Goal: Information Seeking & Learning: Learn about a topic

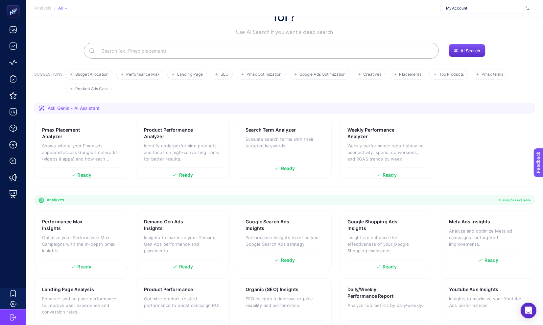
scroll to position [113, 0]
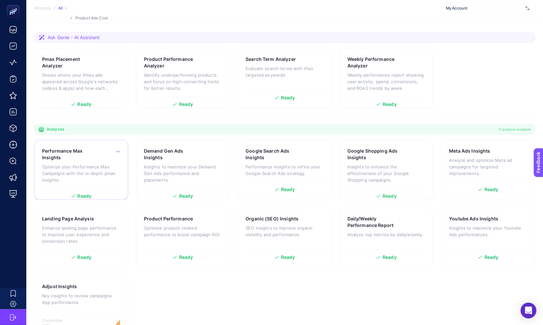
click at [110, 168] on div "Performance Max Insights Optimize your Performance Max Campaigns with the in-de…" at bounding box center [81, 168] width 78 height 41
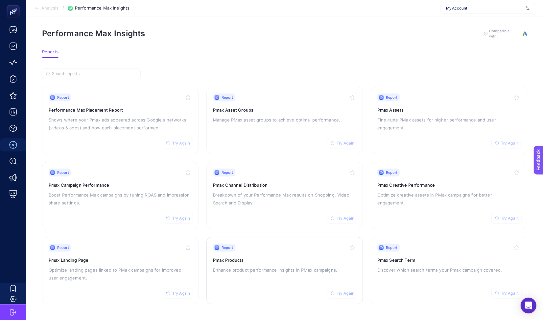
scroll to position [5, 0]
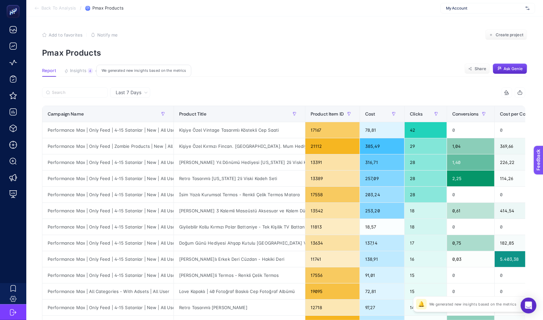
click at [65, 68] on button "Insights 4 We generated new insights based on the metrics" at bounding box center [78, 72] width 29 height 9
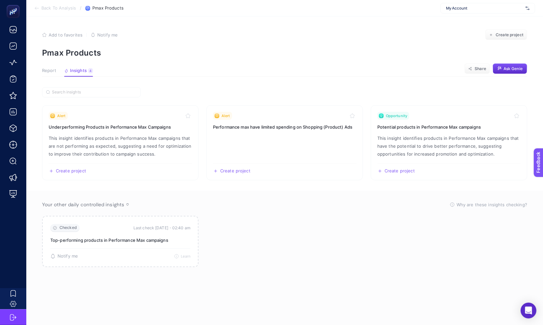
click at [48, 72] on span "Report" at bounding box center [49, 70] width 14 height 5
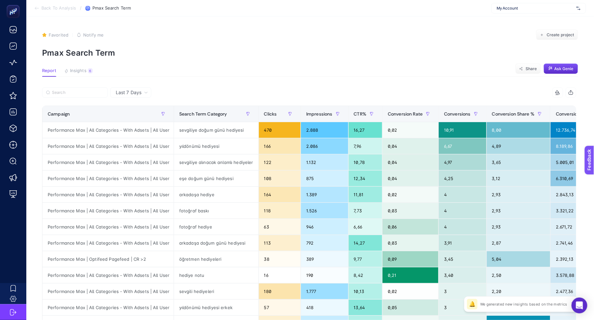
click at [518, 12] on div "My Account" at bounding box center [538, 8] width 95 height 11
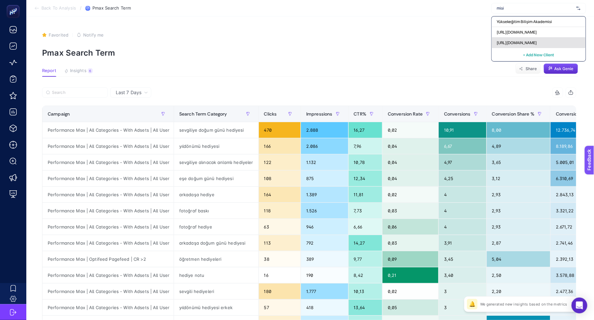
type input "misi"
click at [517, 43] on span "https://www.misirli1951.com" at bounding box center [517, 42] width 40 height 5
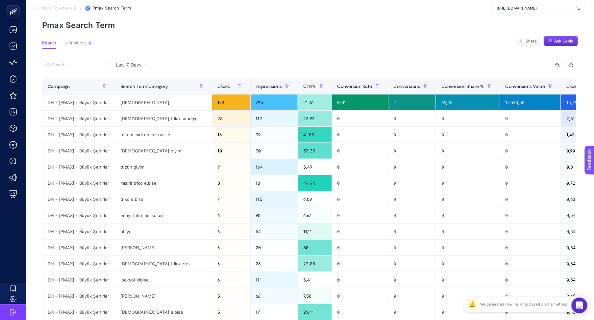
scroll to position [22, 0]
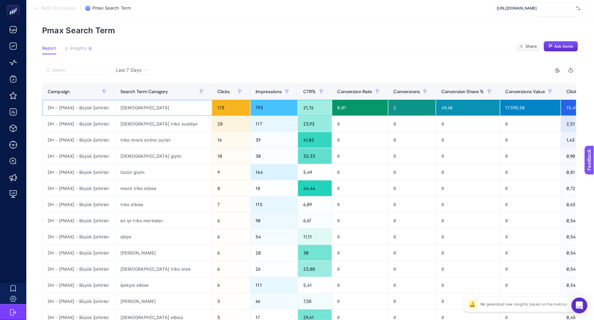
click at [125, 107] on div "mısırlı" at bounding box center [163, 108] width 97 height 16
click at [313, 25] on section "Add to favorites false Notify me Create project Pmax Search Term" at bounding box center [310, 21] width 536 height 28
click at [137, 121] on div "mısırlı triko suadiye" at bounding box center [163, 124] width 97 height 16
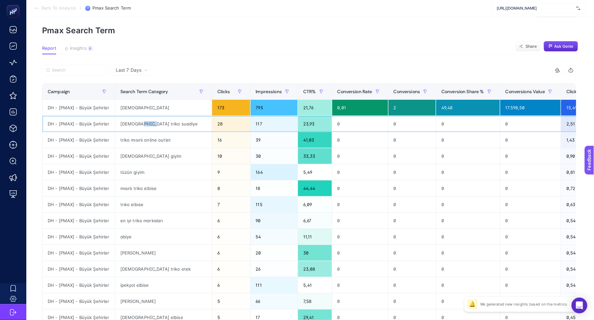
click at [137, 121] on div "mısırlı triko suadiye" at bounding box center [163, 124] width 97 height 16
click at [217, 59] on article "Add to favorites false Notify me Create project Pmax Search Term Report Insight…" at bounding box center [309, 251] width 567 height 514
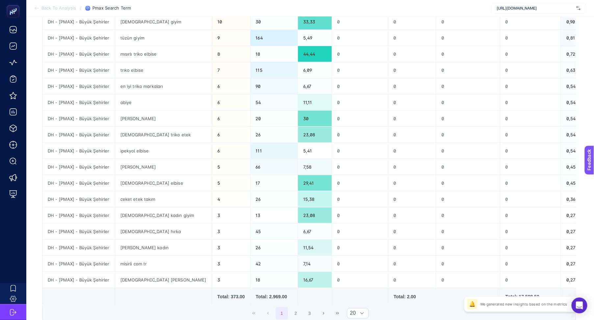
scroll to position [0, 0]
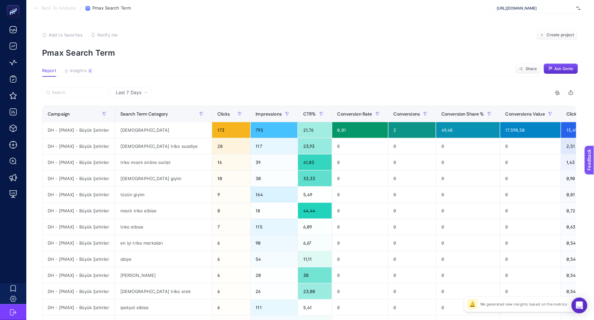
click at [201, 105] on div "8 items selected Campaign Search Term Category Clicks Impressions CTR% Conversi…" at bounding box center [309, 282] width 534 height 391
click at [217, 116] on span "Clicks" at bounding box center [223, 113] width 13 height 5
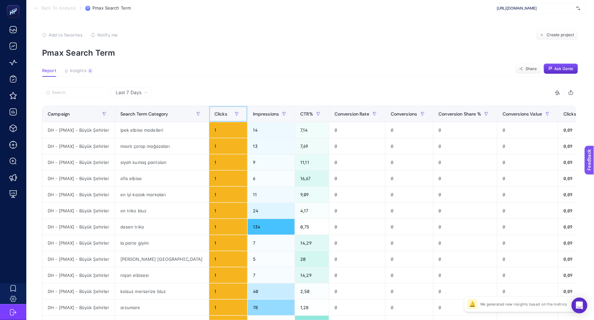
click at [214, 113] on span "Clicks" at bounding box center [220, 113] width 13 height 5
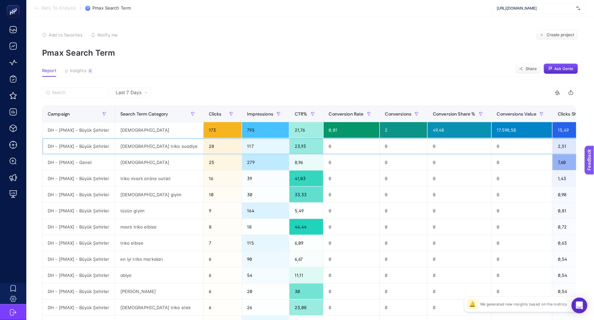
click at [147, 146] on div "mısırlı triko suadiye" at bounding box center [159, 146] width 88 height 16
copy tr "mısırlı triko suadiye"
click at [214, 36] on div "Add to favorites false Notify me Create project" at bounding box center [310, 35] width 536 height 11
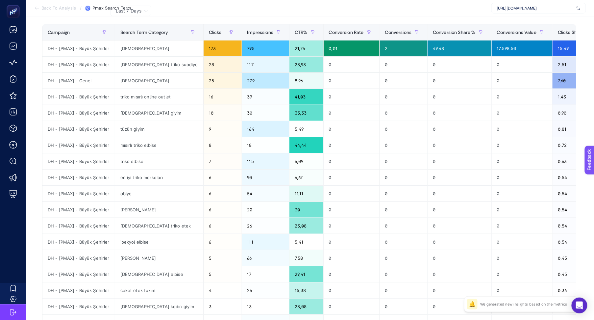
scroll to position [217, 0]
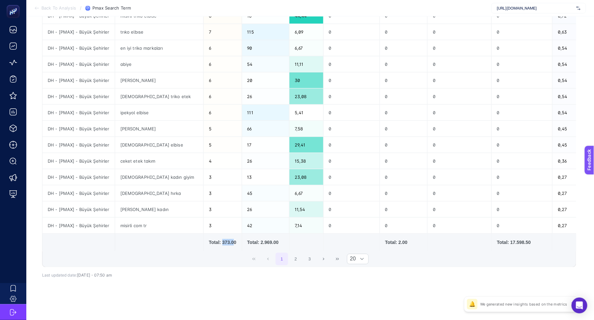
drag, startPoint x: 202, startPoint y: 236, endPoint x: 215, endPoint y: 237, distance: 12.8
click at [216, 239] on div "Total: 373.00" at bounding box center [223, 242] width 28 height 7
click at [140, 218] on div "misirli com tr" at bounding box center [159, 225] width 88 height 16
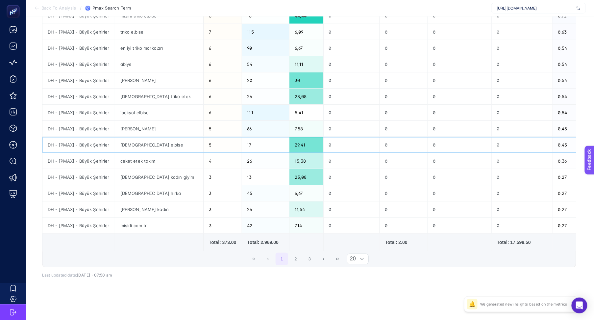
click at [138, 139] on div "mısırlı elbise" at bounding box center [159, 145] width 88 height 16
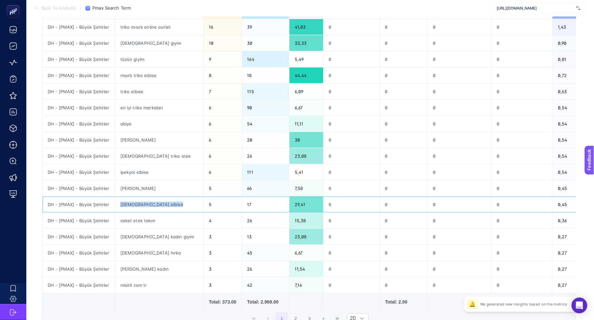
scroll to position [0, 0]
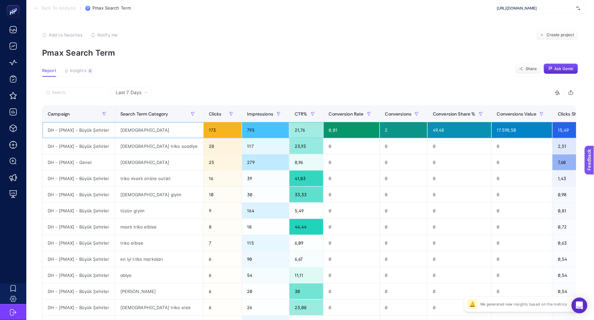
click at [132, 133] on div "mısırlı" at bounding box center [159, 130] width 88 height 16
click at [73, 112] on div "Campaign" at bounding box center [79, 113] width 62 height 11
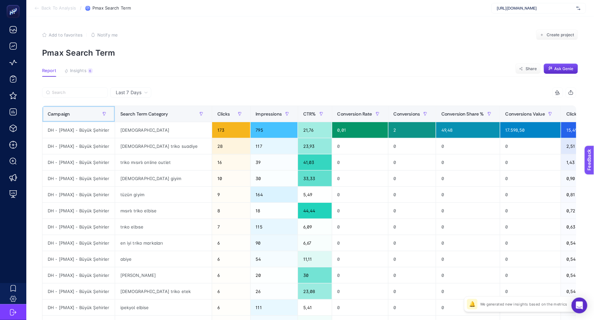
click at [73, 112] on div "Campaign" at bounding box center [79, 113] width 62 height 11
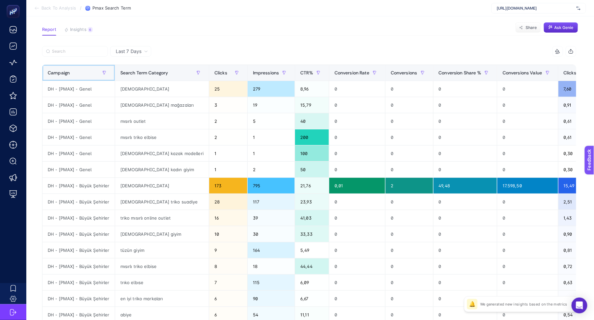
scroll to position [145, 0]
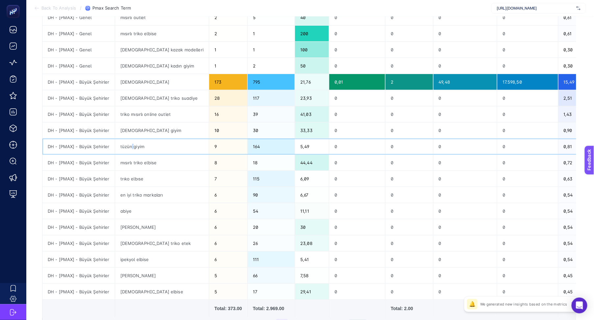
click at [132, 146] on div "tüzün giyim" at bounding box center [162, 146] width 94 height 16
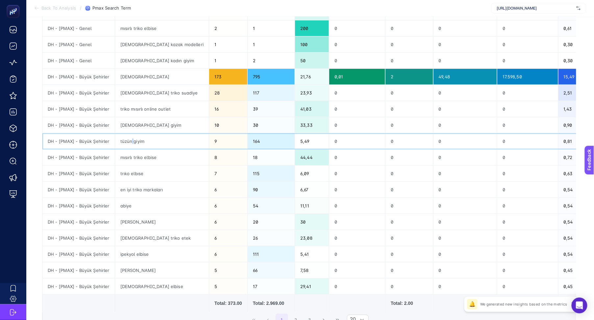
scroll to position [156, 0]
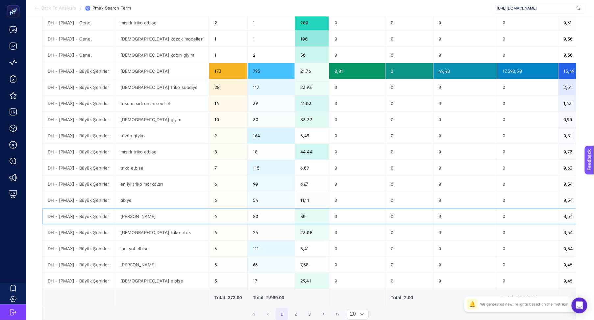
drag, startPoint x: 121, startPoint y: 217, endPoint x: 124, endPoint y: 218, distance: 3.7
click at [123, 218] on div "neyir triko" at bounding box center [162, 216] width 94 height 16
click at [126, 205] on div "abiye" at bounding box center [162, 200] width 94 height 16
click at [128, 170] on div "trıko elbıse" at bounding box center [162, 168] width 94 height 16
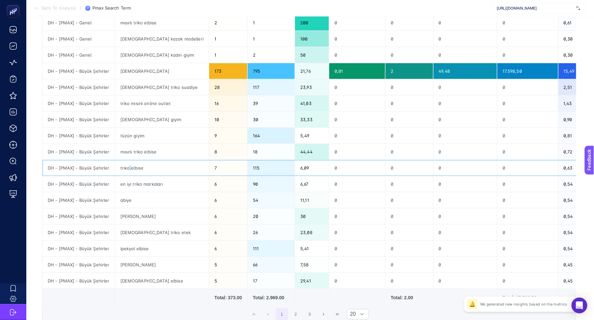
click at [128, 170] on div "trıko elbıse" at bounding box center [162, 168] width 94 height 16
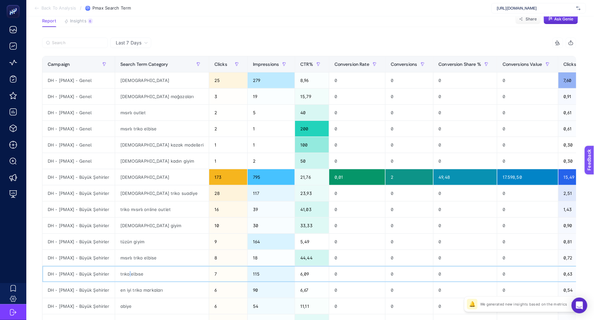
scroll to position [65, 0]
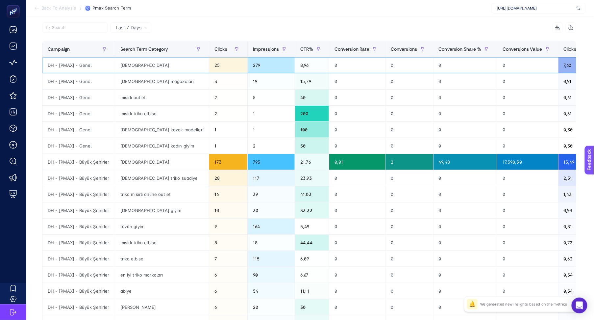
click at [131, 66] on div "mısırlı" at bounding box center [162, 65] width 94 height 16
click at [127, 165] on div "mısırlı" at bounding box center [162, 162] width 94 height 16
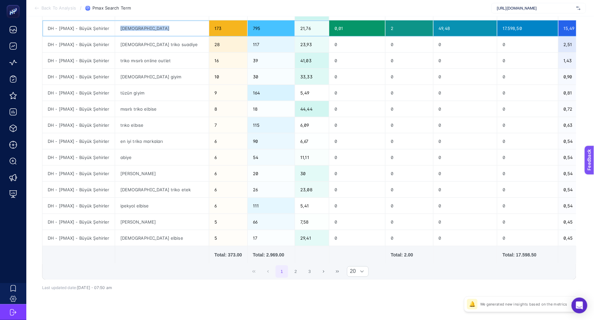
scroll to position [217, 0]
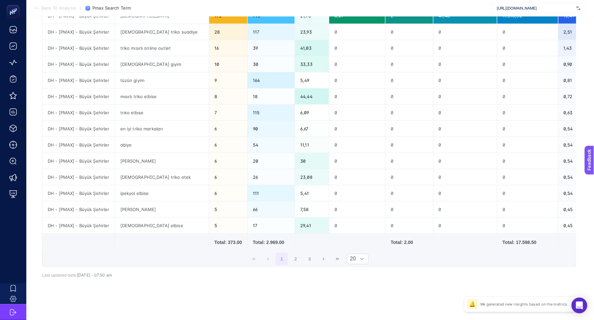
click at [214, 239] on div "Total: 373.00" at bounding box center [228, 242] width 28 height 7
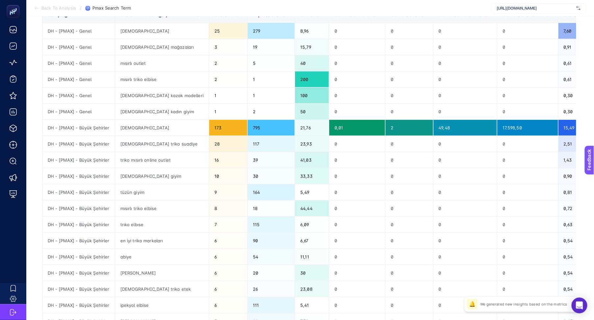
scroll to position [101, 0]
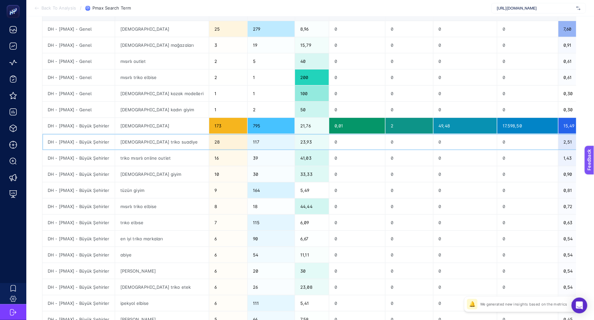
click at [148, 144] on div "mısırlı triko suadiye" at bounding box center [162, 142] width 94 height 16
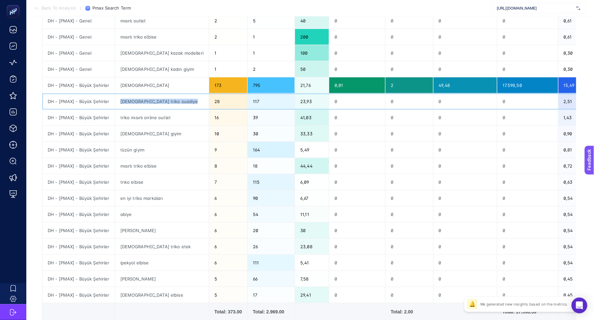
scroll to position [148, 0]
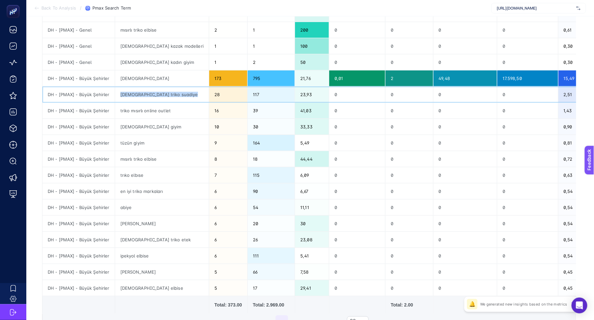
click at [149, 97] on div "mısırlı triko suadiye" at bounding box center [162, 94] width 94 height 16
drag, startPoint x: 144, startPoint y: 96, endPoint x: 154, endPoint y: 94, distance: 10.0
click at [154, 94] on div "mısırlı triko suadiye" at bounding box center [162, 94] width 94 height 16
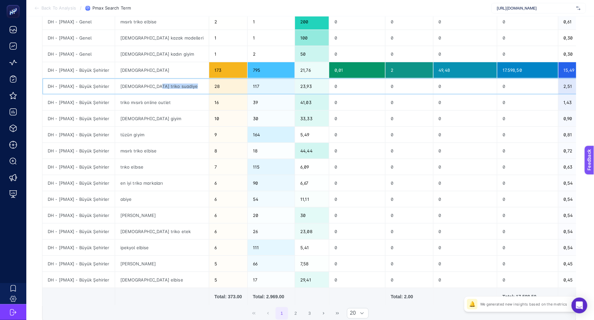
scroll to position [158, 0]
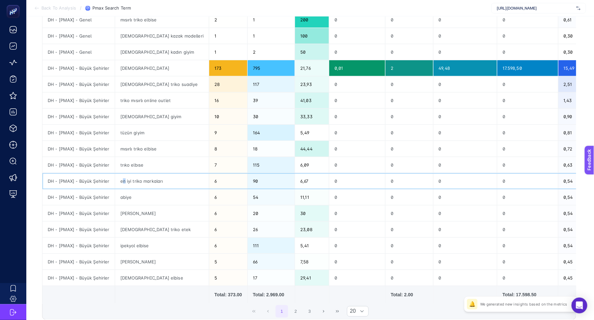
click at [124, 182] on div "en iyi triko markaları" at bounding box center [162, 181] width 94 height 16
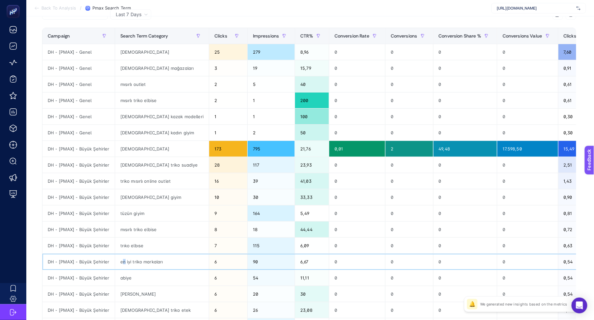
scroll to position [77, 0]
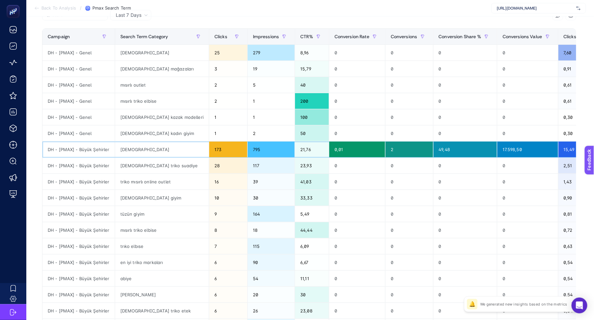
click at [124, 153] on div "mısırlı" at bounding box center [162, 149] width 94 height 16
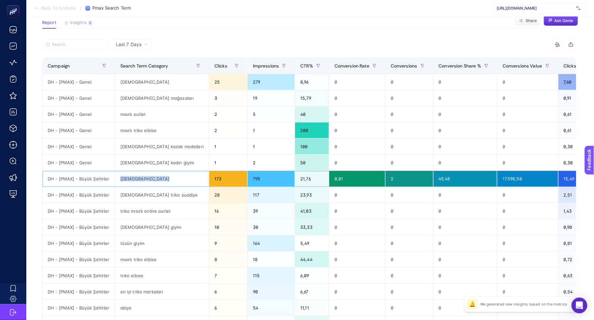
scroll to position [31, 0]
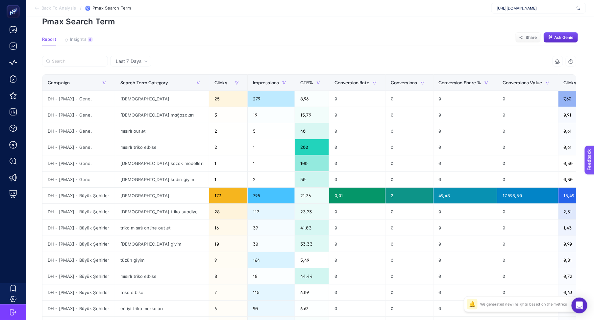
click at [128, 59] on span "Last 7 Days" at bounding box center [129, 61] width 26 height 7
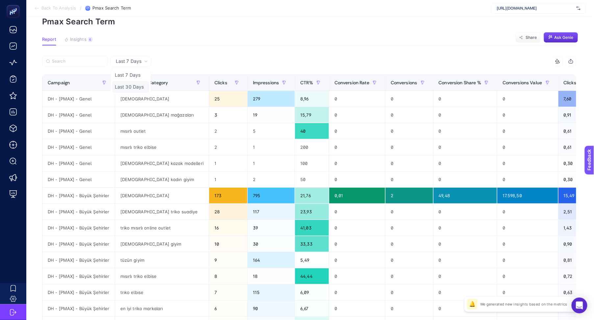
click at [128, 84] on li "Last 30 Days" at bounding box center [130, 87] width 37 height 12
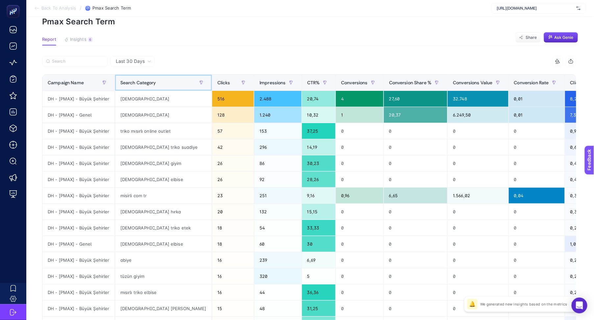
click at [127, 82] on span "Search Category" at bounding box center [138, 82] width 36 height 5
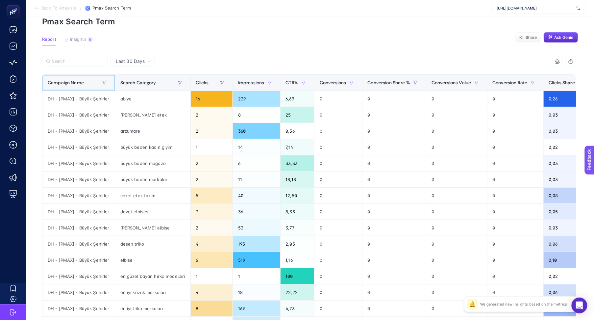
click at [86, 84] on div "Campaign Name" at bounding box center [79, 82] width 62 height 11
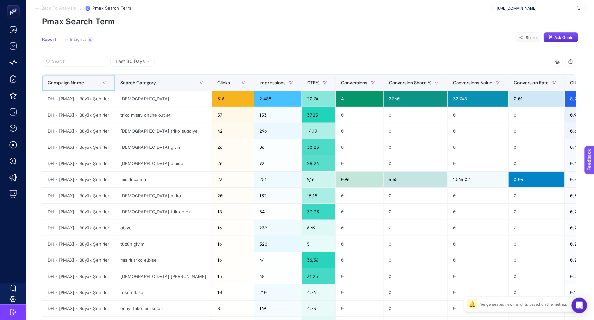
click at [86, 84] on div "Campaign Name" at bounding box center [79, 82] width 62 height 11
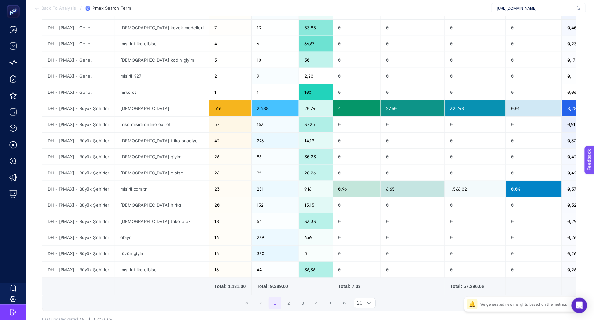
scroll to position [168, 0]
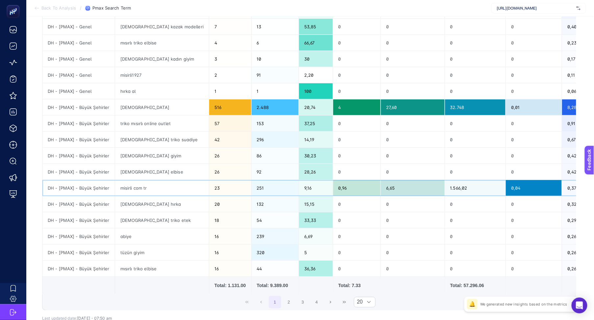
click at [137, 183] on div "misirli com tr" at bounding box center [162, 188] width 94 height 16
click at [134, 158] on div "mısırlı giyim" at bounding box center [162, 156] width 94 height 16
click at [135, 204] on div "mısırlı hırka" at bounding box center [162, 204] width 94 height 16
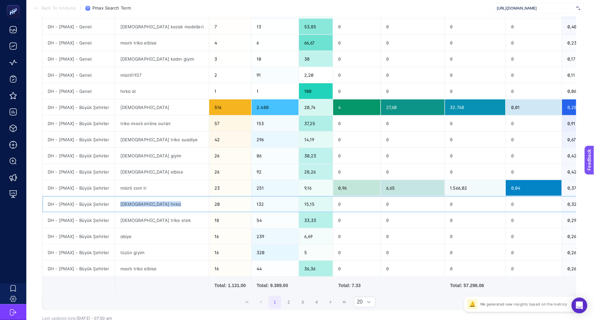
click at [135, 204] on div "mısırlı hırka" at bounding box center [162, 204] width 94 height 16
click at [136, 221] on div "mısırlı triko etek" at bounding box center [162, 220] width 94 height 16
click at [135, 205] on div "mısırlı hırka" at bounding box center [162, 204] width 94 height 16
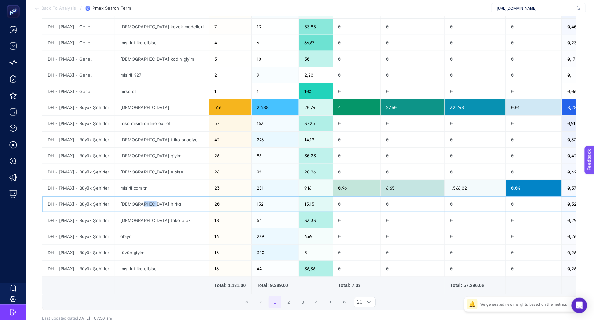
click at [135, 205] on div "mısırlı hırka" at bounding box center [162, 204] width 94 height 16
click at [135, 222] on div "mısırlı triko etek" at bounding box center [162, 220] width 94 height 16
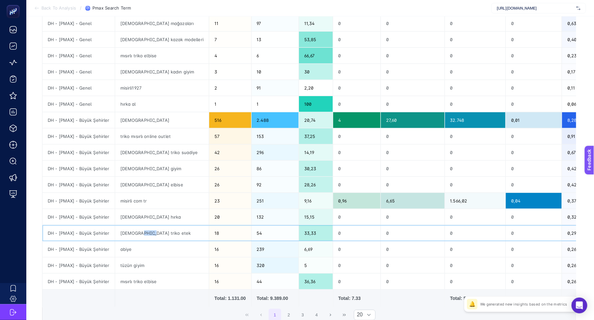
scroll to position [152, 0]
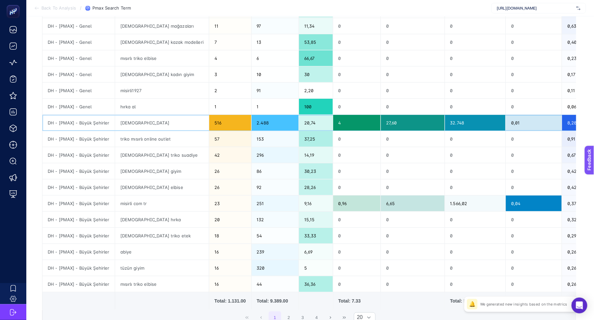
click at [137, 123] on div "mısırlı" at bounding box center [162, 123] width 94 height 16
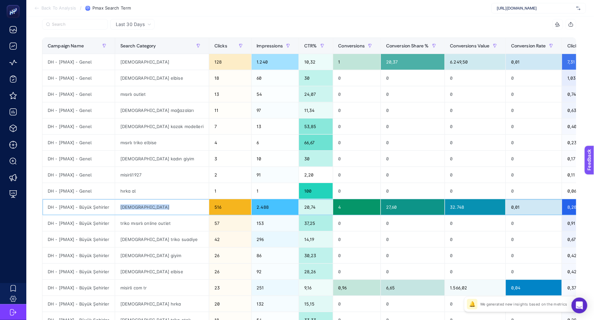
scroll to position [66, 0]
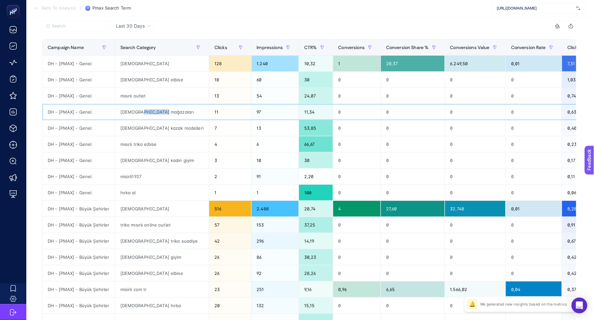
drag, startPoint x: 132, startPoint y: 113, endPoint x: 161, endPoint y: 110, distance: 28.8
click at [161, 110] on div "mısırlı mağazaları" at bounding box center [162, 112] width 94 height 16
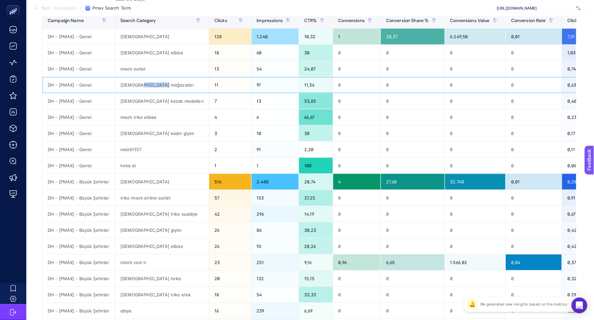
scroll to position [94, 0]
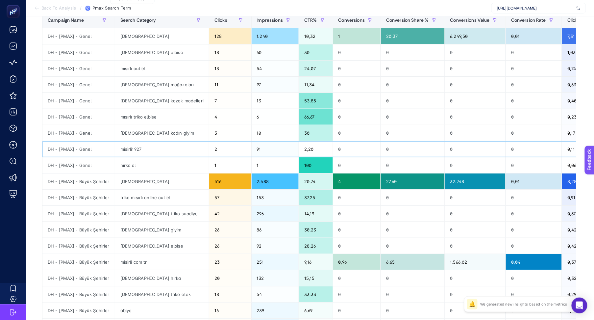
click at [140, 150] on div "misirli1927" at bounding box center [162, 149] width 94 height 16
drag, startPoint x: 139, startPoint y: 148, endPoint x: 132, endPoint y: 148, distance: 7.2
click at [132, 148] on div "misirli1927" at bounding box center [162, 149] width 94 height 16
click at [145, 151] on div "misirli1927" at bounding box center [162, 149] width 94 height 16
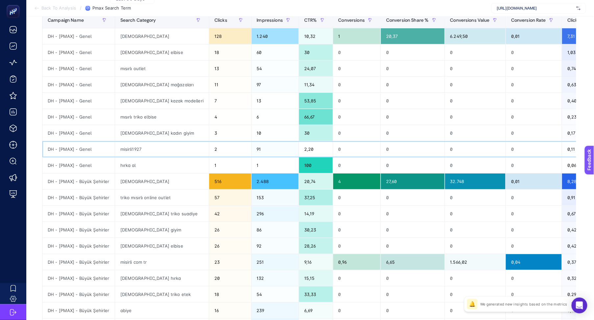
click at [138, 151] on div "misirli1927" at bounding box center [162, 149] width 94 height 16
copy tr "misirli1927"
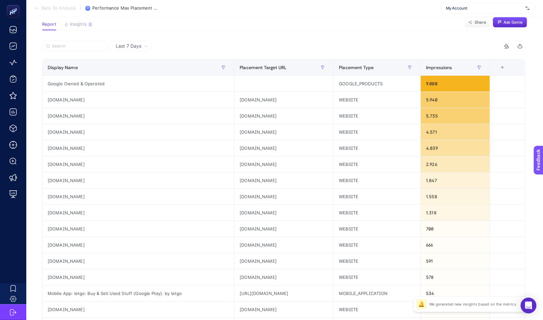
scroll to position [42, 0]
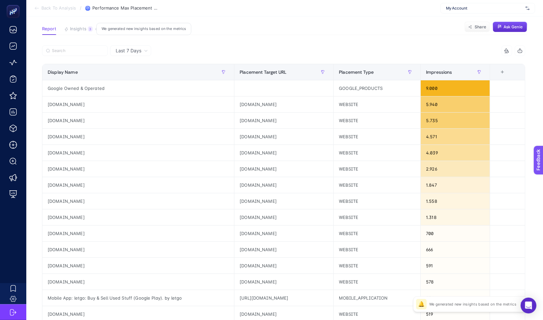
click at [83, 30] on span "Insights" at bounding box center [78, 28] width 16 height 5
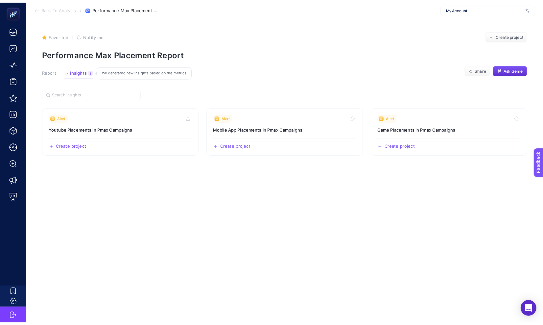
scroll to position [0, 0]
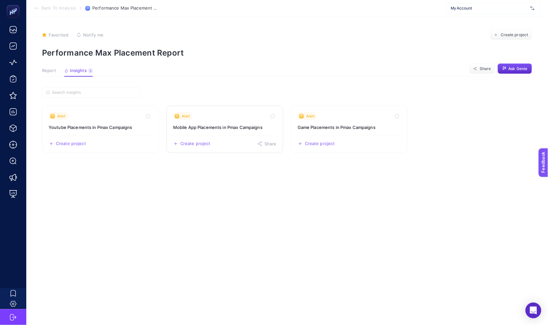
click at [206, 130] on h3 "Mobile App Placements in Pmax Campaigns" at bounding box center [225, 127] width 104 height 7
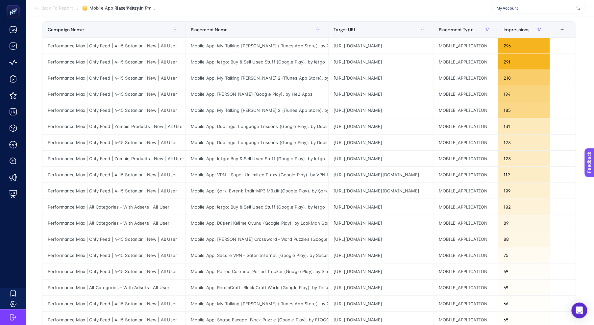
scroll to position [83, 0]
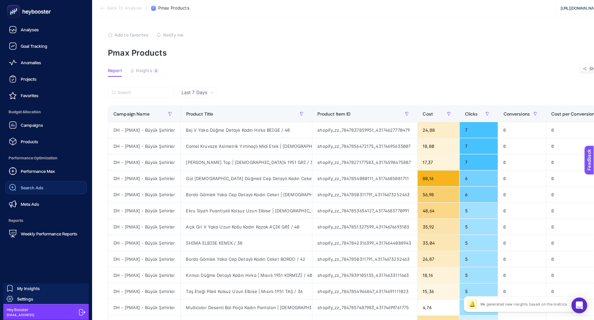
click at [37, 191] on div "Search Ads" at bounding box center [26, 187] width 35 height 8
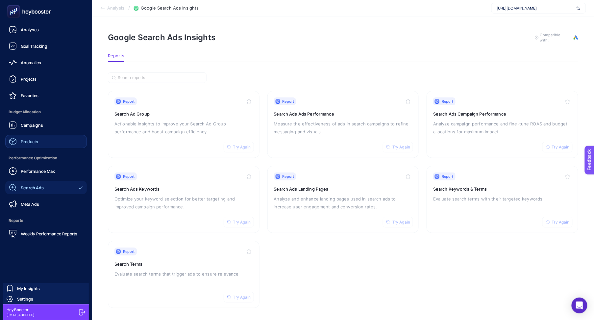
click at [33, 144] on div "Products" at bounding box center [23, 141] width 29 height 8
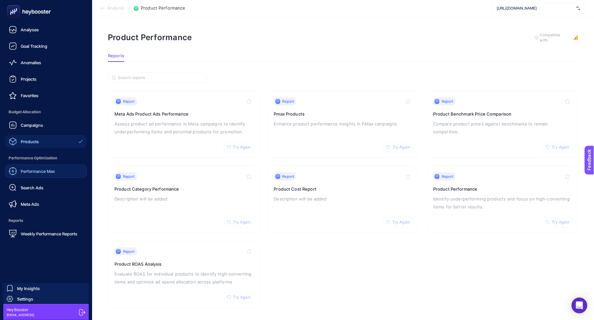
click at [59, 172] on link "Performance Max" at bounding box center [46, 170] width 82 height 13
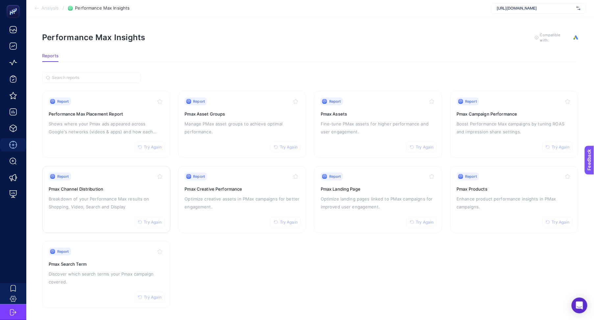
click at [93, 192] on div "Report Try Again Pmax Channel Distribution Breakdown of your Performance Max re…" at bounding box center [106, 199] width 115 height 54
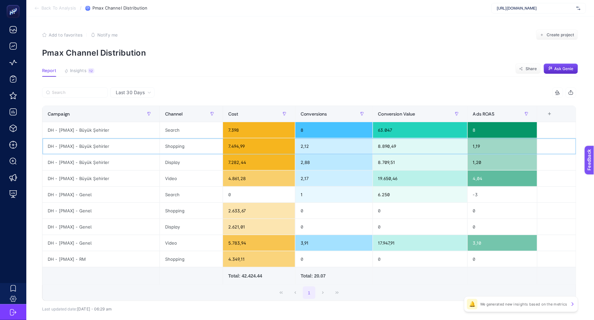
click at [179, 147] on div "Shopping" at bounding box center [191, 146] width 63 height 16
click at [178, 160] on div "Display" at bounding box center [191, 162] width 63 height 16
click at [177, 175] on div "Video" at bounding box center [191, 178] width 63 height 16
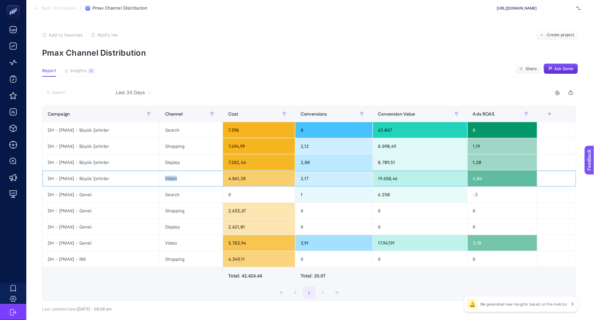
click at [177, 175] on div "Video" at bounding box center [191, 178] width 63 height 16
click at [174, 164] on div "Display" at bounding box center [191, 162] width 63 height 16
click at [174, 182] on div "Video" at bounding box center [191, 178] width 63 height 16
click at [174, 164] on div "Display" at bounding box center [191, 162] width 63 height 16
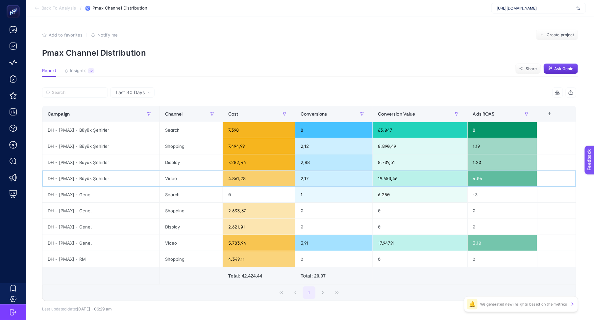
drag, startPoint x: 173, startPoint y: 175, endPoint x: 174, endPoint y: 164, distance: 10.5
click at [173, 175] on div "Video" at bounding box center [191, 178] width 63 height 16
click at [174, 162] on div "Display" at bounding box center [191, 162] width 63 height 16
click at [170, 190] on div "Search" at bounding box center [191, 194] width 63 height 16
click at [171, 177] on div "Video" at bounding box center [191, 178] width 63 height 16
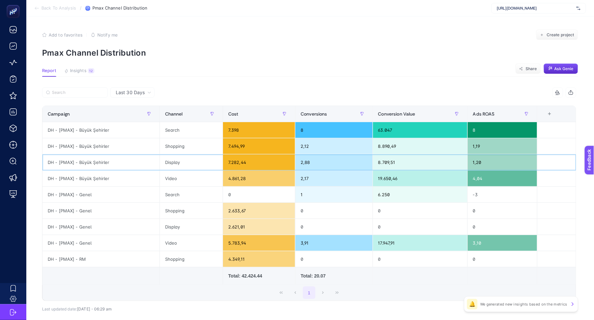
click at [173, 158] on div "Display" at bounding box center [191, 162] width 63 height 16
click at [177, 173] on div "Video" at bounding box center [191, 178] width 63 height 16
click at [176, 157] on div "Display" at bounding box center [191, 162] width 63 height 16
click at [176, 177] on div "Video" at bounding box center [191, 178] width 63 height 16
click at [176, 168] on div "Display" at bounding box center [191, 162] width 63 height 16
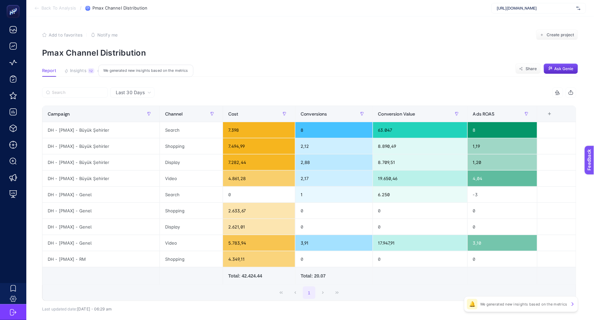
click at [84, 71] on span "Insights" at bounding box center [78, 70] width 16 height 5
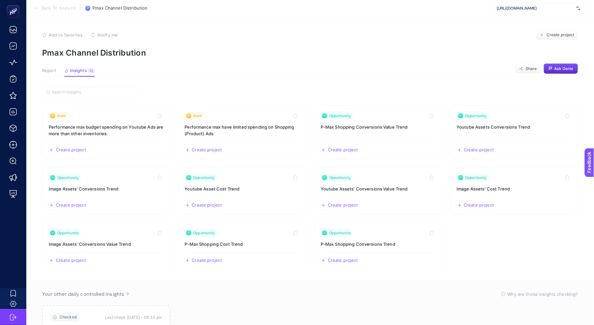
click at [55, 70] on span "Report" at bounding box center [49, 70] width 14 height 5
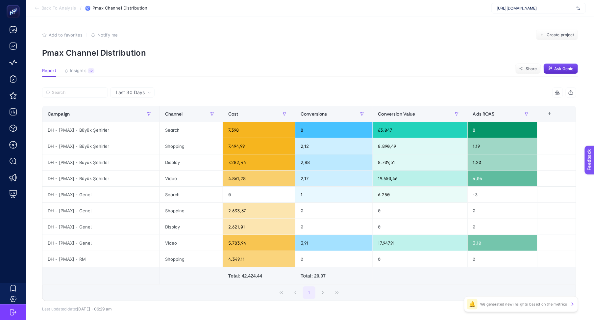
click at [146, 92] on div "Last 30 Days" at bounding box center [133, 92] width 41 height 5
click at [133, 114] on li "Last 7 Days" at bounding box center [132, 118] width 40 height 12
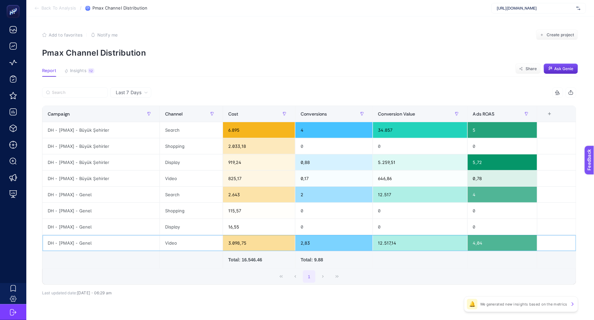
click at [220, 244] on div "Video" at bounding box center [191, 243] width 63 height 16
click at [180, 148] on div "Shopping" at bounding box center [191, 146] width 63 height 16
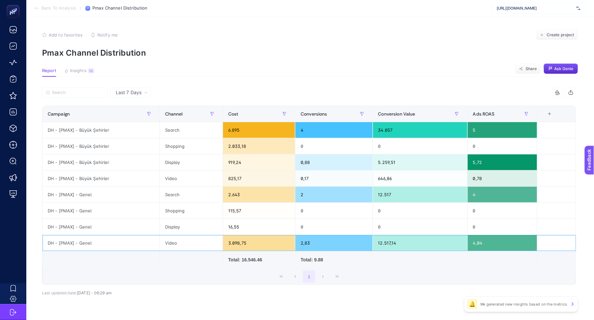
click at [173, 246] on div "Video" at bounding box center [191, 243] width 63 height 16
click at [170, 256] on td at bounding box center [190, 259] width 63 height 17
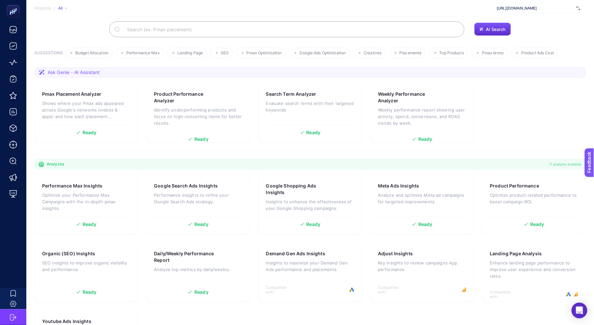
scroll to position [83, 0]
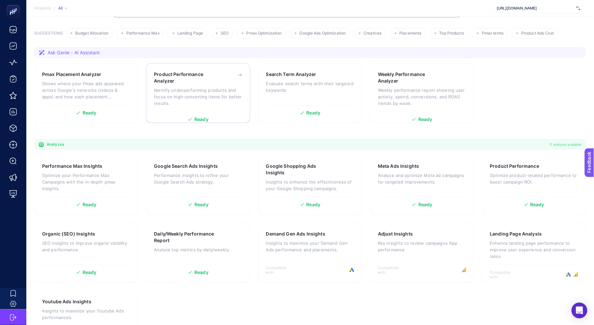
click at [181, 87] on p "Identify underperforming products and focus on high-converting items for better…" at bounding box center [198, 97] width 88 height 20
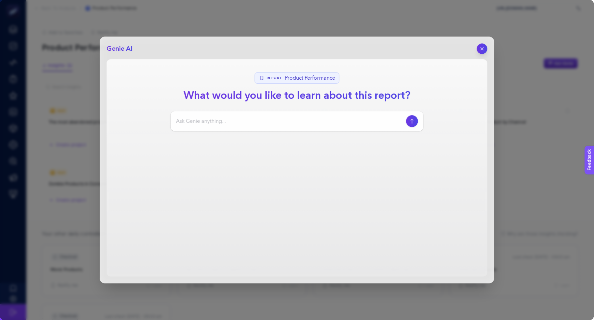
click at [281, 124] on input at bounding box center [290, 121] width 228 height 8
type input "identify products which have successful transaction but haven't any google or m…"
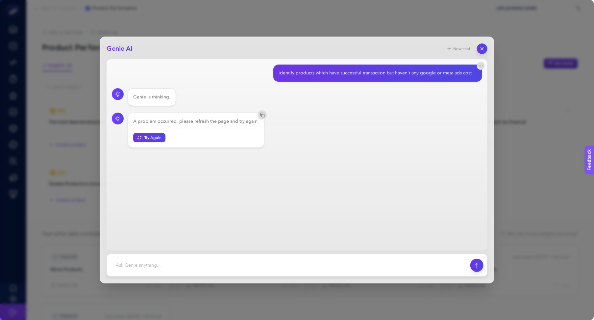
click at [305, 75] on div "identify products which have successful transaction but haven't any google or m…" at bounding box center [374, 73] width 193 height 7
copy section "identify products which have successful transaction but haven't any google or m…"
click at [374, 108] on section "identify products which have successful transaction but haven't any google or m…" at bounding box center [297, 105] width 370 height 83
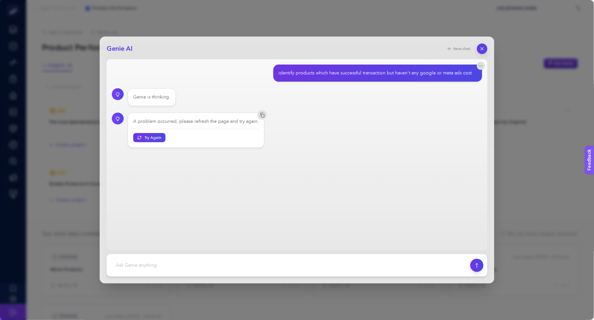
click at [293, 129] on div "A problem occurred, please refresh the page and try again. Try Again" at bounding box center [297, 129] width 370 height 35
click at [158, 141] on button "Try Again" at bounding box center [149, 137] width 34 height 10
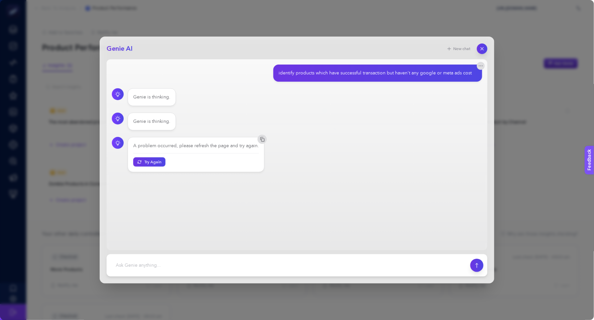
click at [258, 145] on div "A problem occurred, please refresh the page and try again. Try Again" at bounding box center [196, 154] width 137 height 35
click at [480, 67] on icon "button" at bounding box center [480, 65] width 5 height 5
click at [435, 111] on section "identify products which have successful transaction but haven't any google or m…" at bounding box center [297, 118] width 370 height 108
click at [463, 47] on button "New chat" at bounding box center [459, 48] width 32 height 9
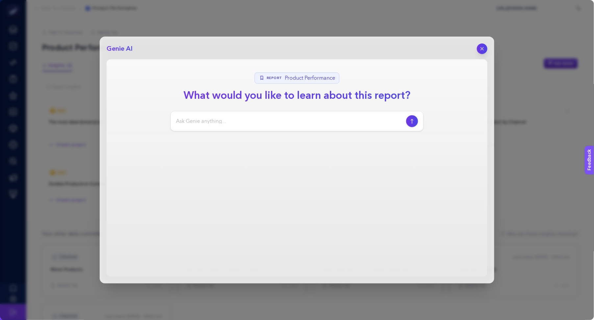
click at [319, 122] on input at bounding box center [290, 121] width 228 height 8
type input "find me product repoarr"
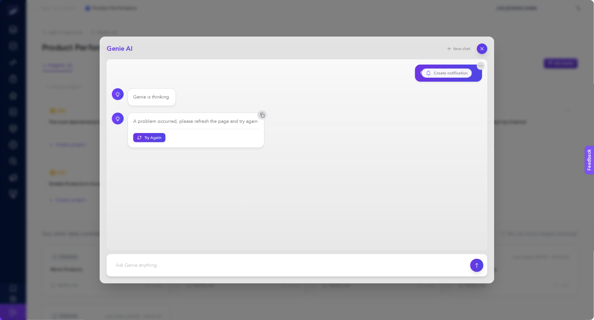
click at [481, 50] on icon "button" at bounding box center [482, 48] width 3 height 3
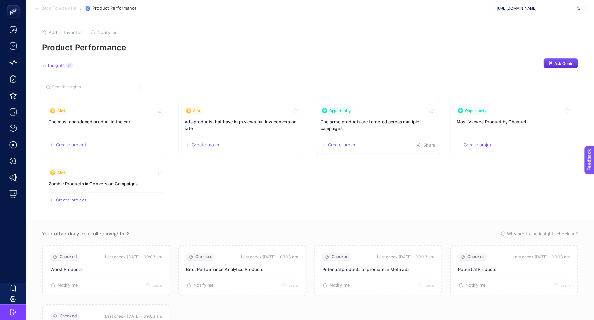
click at [334, 126] on h3 "The same products are targeted across multiple campaigns" at bounding box center [378, 124] width 115 height 13
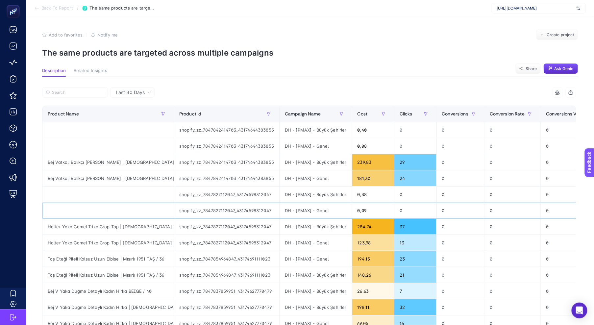
click at [159, 206] on div at bounding box center [107, 211] width 131 height 16
click at [160, 195] on div at bounding box center [107, 194] width 131 height 16
click at [270, 160] on div "shopify_zz_7847842414703_43174644383855" at bounding box center [226, 162] width 105 height 16
click at [258, 181] on div "shopify_zz_7847842414703_43174644383855" at bounding box center [226, 178] width 105 height 16
click at [148, 176] on div "Bej Vatkalı Balıkçı Yaka Uzun Elbise | Mısırlı 1951 BEJ / 42" at bounding box center [107, 178] width 131 height 16
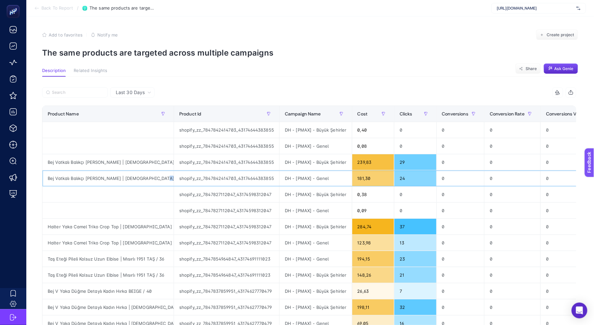
click at [148, 176] on div "Bej Vatkalı Balıkçı Yaka Uzun Elbise | Mısırlı 1951 BEJ / 42" at bounding box center [107, 178] width 131 height 16
copy tr "Bej Vatkalı Balıkçı Yaka Uzun Elbise | Mısırlı 1951 BEJ / 42"
click at [366, 111] on span "Cost" at bounding box center [362, 113] width 10 height 5
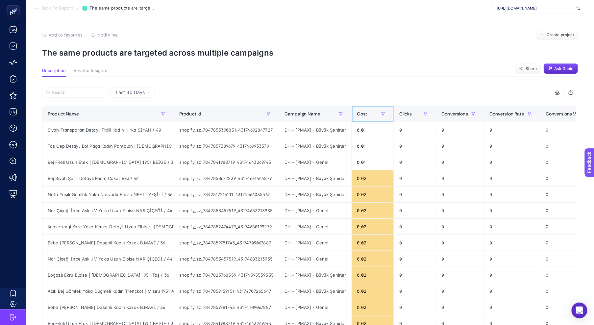
click at [366, 111] on span "Cost" at bounding box center [362, 113] width 10 height 5
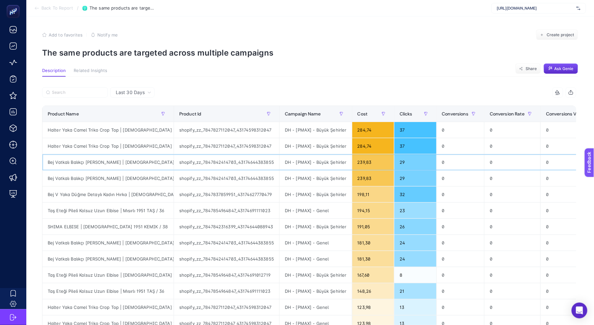
click at [140, 165] on div "Bej Vatkalı Balıkçı Yaka Uzun Elbise | Mısırlı 1951 BEJ / 42" at bounding box center [107, 162] width 131 height 16
click at [137, 179] on div "Bej Vatkalı Balıkçı Yaka Uzun Elbise | Mısırlı 1951 BEJ / 42" at bounding box center [107, 178] width 131 height 16
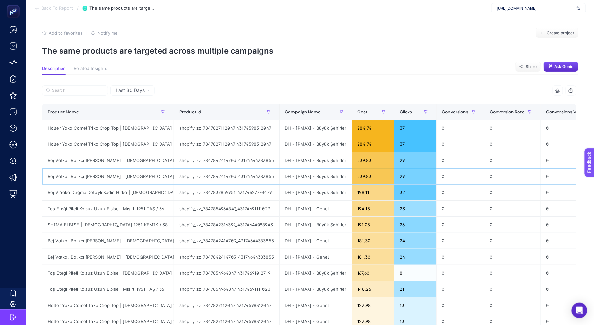
scroll to position [3, 0]
click at [169, 244] on div "Bej Vatkalı Balıkçı Yaka Uzun Elbise | Mısırlı 1951 BEJ / 42" at bounding box center [107, 240] width 131 height 16
click at [168, 254] on div "Bej Vatkalı Balıkçı Yaka Uzun Elbise | Mısırlı 1951 BEJ / 42" at bounding box center [107, 256] width 131 height 16
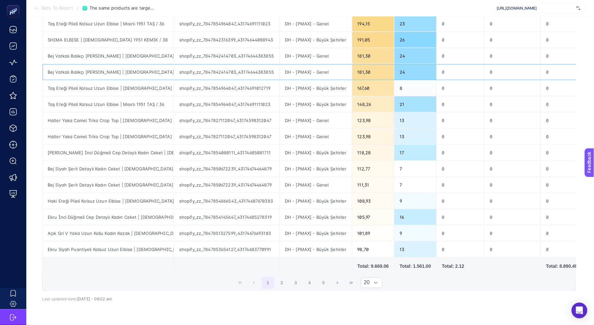
scroll to position [222, 0]
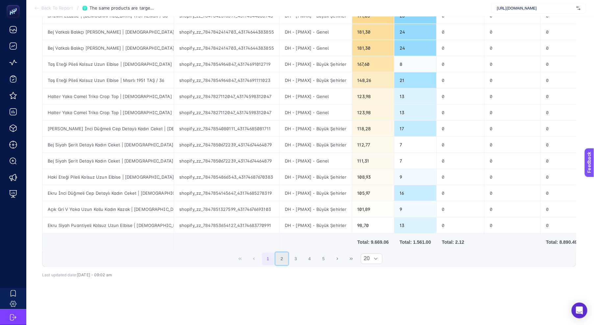
click at [288, 256] on button "2" at bounding box center [282, 259] width 12 height 12
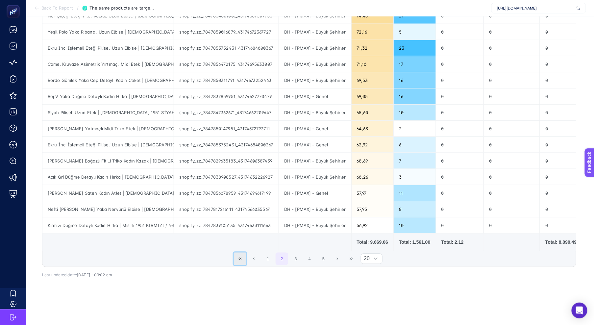
click at [241, 256] on button "First Page" at bounding box center [240, 259] width 12 height 12
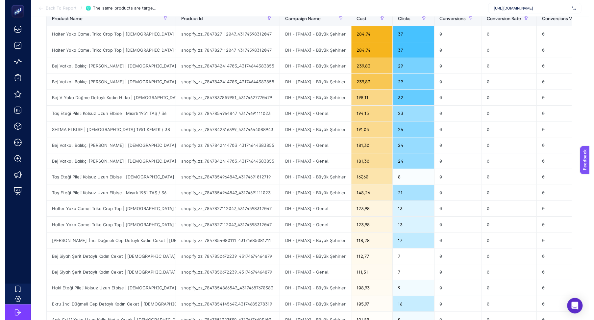
scroll to position [0, 0]
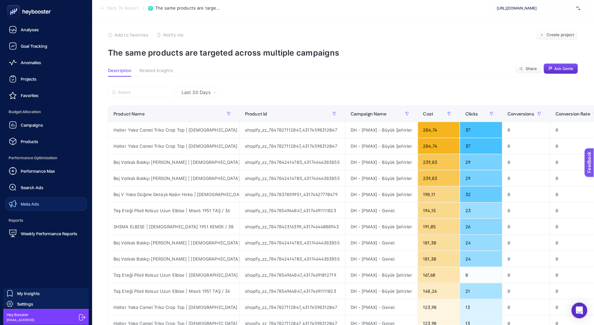
click at [19, 199] on link "Meta Ads" at bounding box center [46, 203] width 82 height 13
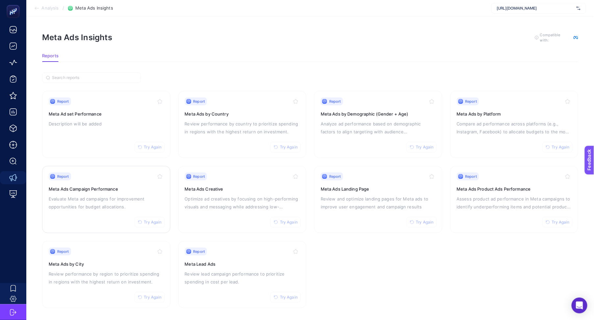
click at [111, 188] on h3 "Meta Ads Campaign Performance" at bounding box center [106, 188] width 115 height 7
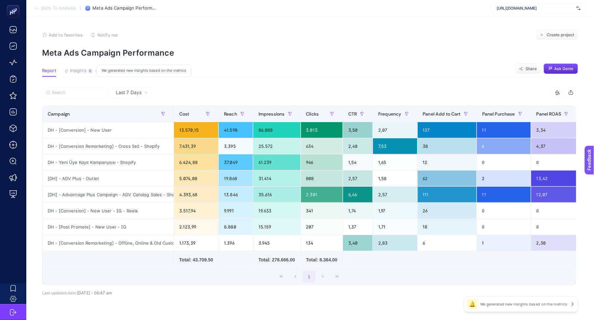
click at [71, 72] on span "Insights" at bounding box center [78, 70] width 16 height 5
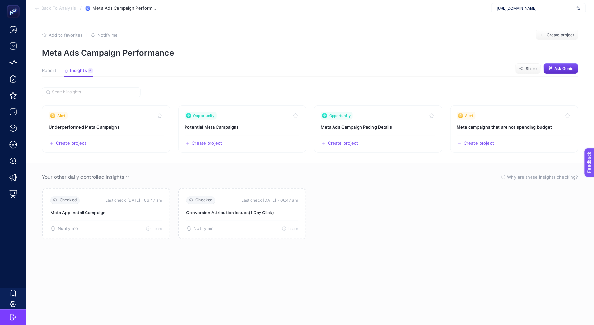
click at [45, 70] on span "Report" at bounding box center [49, 70] width 14 height 5
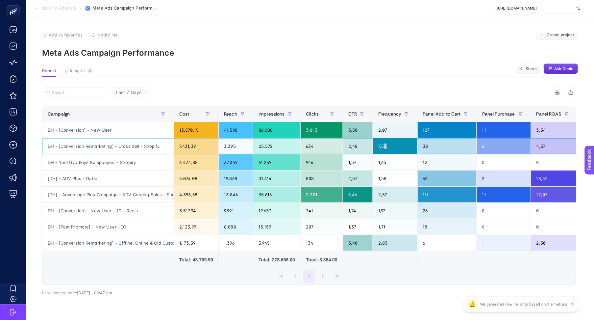
drag, startPoint x: 397, startPoint y: 146, endPoint x: 392, endPoint y: 146, distance: 4.3
click at [392, 146] on div "7,53" at bounding box center [395, 146] width 44 height 16
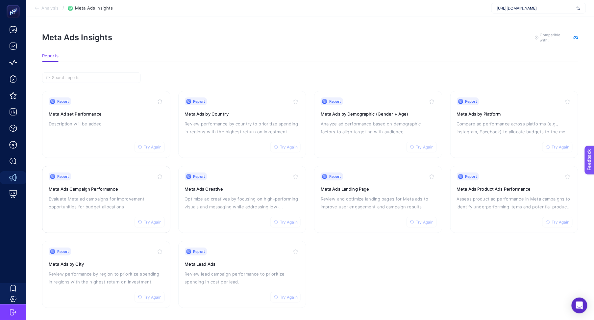
click at [88, 202] on p "Evaluate Meta ad campaigns for improvement opportunities for budget allocations." at bounding box center [106, 203] width 115 height 16
click at [348, 136] on div "Report Try Again Meta Ads by Demographic (Gender + Age) Analyze ad performance …" at bounding box center [378, 124] width 115 height 54
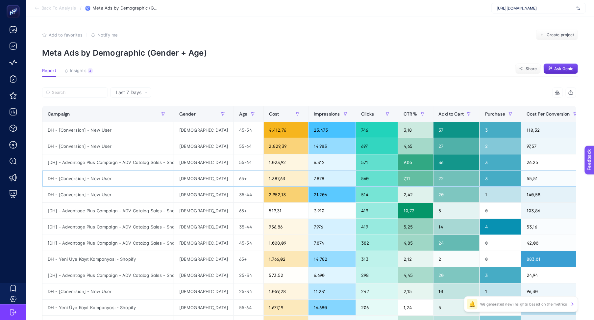
click at [264, 181] on div "1.387,63" at bounding box center [286, 178] width 44 height 16
click at [102, 179] on div "DH - [Conversion] - New User" at bounding box center [107, 178] width 131 height 16
copy tr "DH - [Conversion] - New User"
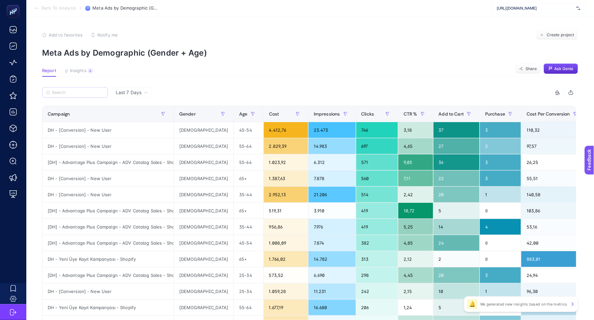
click at [92, 95] on label at bounding box center [75, 92] width 66 height 11
click at [92, 95] on input "Search" at bounding box center [78, 92] width 52 height 5
paste input "DH - [Conversion] - New User"
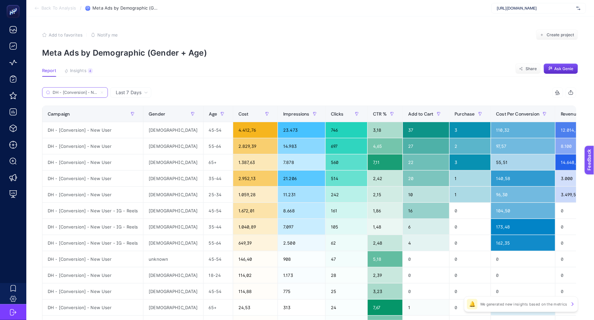
scroll to position [0, 12]
type input "DH - [Conversion] - New User"
click at [109, 109] on div "Campaign" at bounding box center [93, 113] width 90 height 11
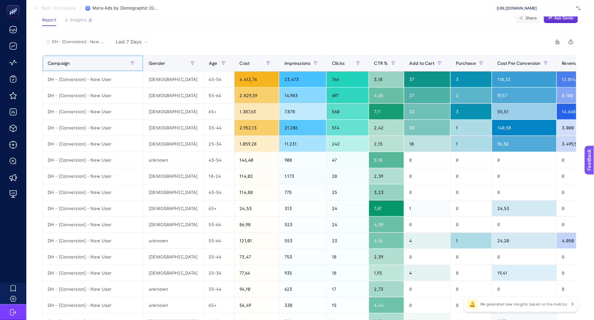
scroll to position [41, 0]
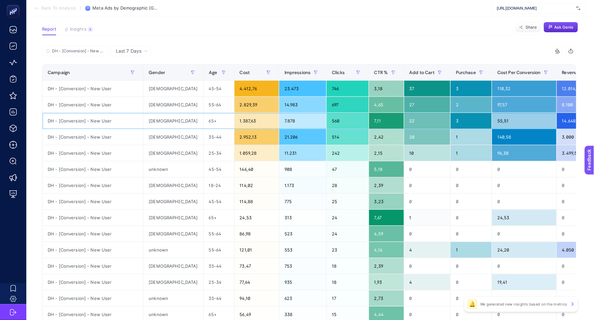
drag, startPoint x: 482, startPoint y: 127, endPoint x: 489, endPoint y: 127, distance: 7.3
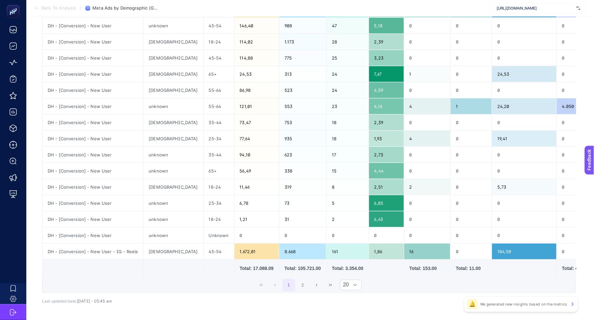
scroll to position [187, 0]
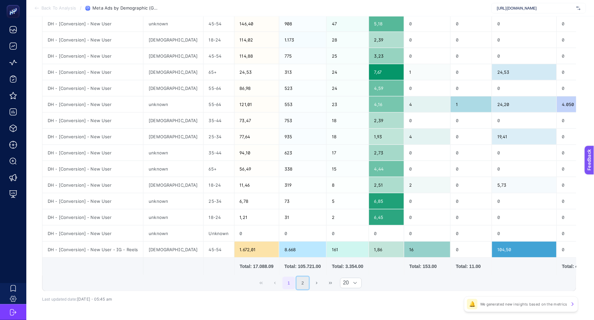
click at [305, 289] on button "2" at bounding box center [303, 283] width 12 height 12
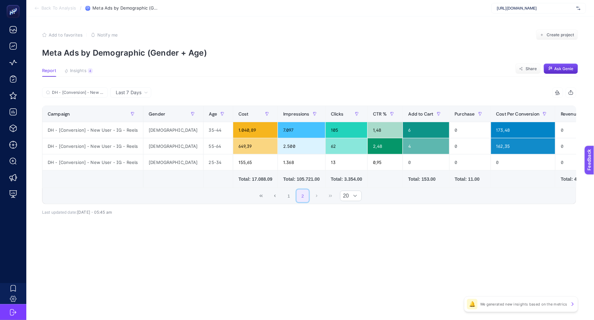
scroll to position [0, 0]
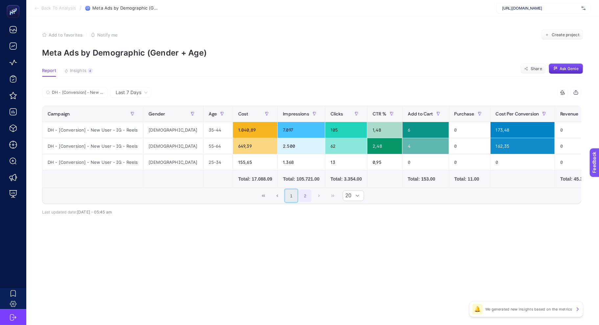
click at [295, 199] on button "1" at bounding box center [291, 195] width 12 height 12
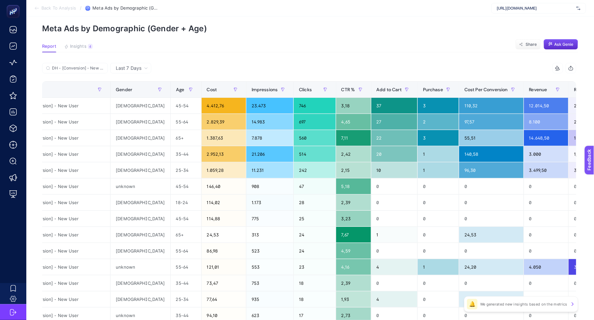
scroll to position [21, 4]
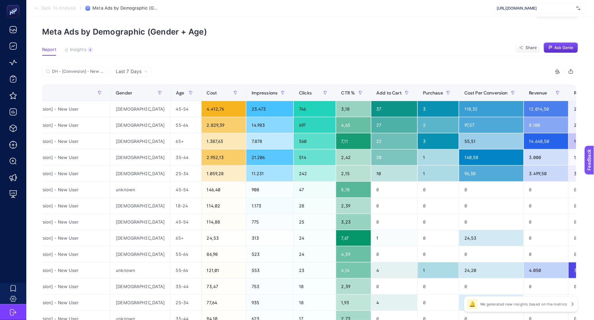
click at [268, 31] on p "Meta Ads by Demographic (Gender + Age)" at bounding box center [310, 32] width 536 height 10
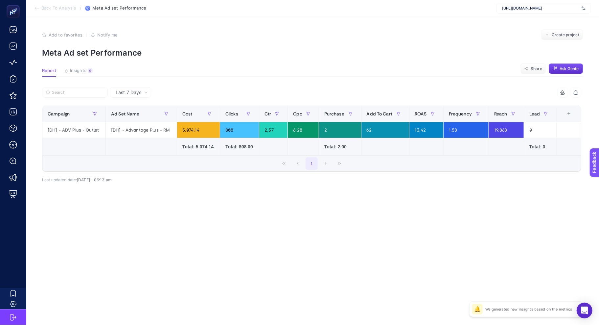
click at [87, 63] on article "Add to favorites false Notify me Create project Meta Ad set Performance Report …" at bounding box center [312, 170] width 573 height 308
click at [85, 67] on article "Add to favorites false Notify me Create project Meta Ad set Performance Report …" at bounding box center [312, 170] width 573 height 308
click at [84, 67] on article "Add to favorites false Notify me Create project Meta Ad set Performance Report …" at bounding box center [312, 170] width 573 height 308
click at [85, 71] on span "Insights" at bounding box center [78, 70] width 16 height 5
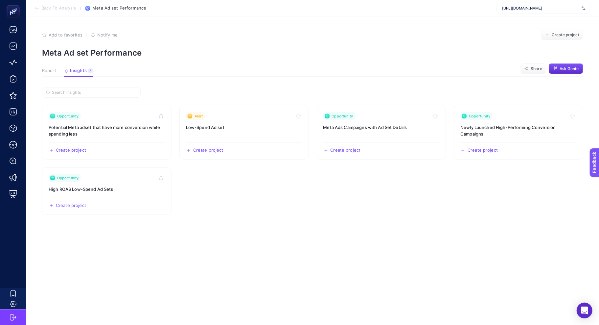
click at [418, 48] on p "Meta Ad set Performance" at bounding box center [313, 53] width 542 height 10
click at [50, 73] on span "Report" at bounding box center [49, 70] width 14 height 5
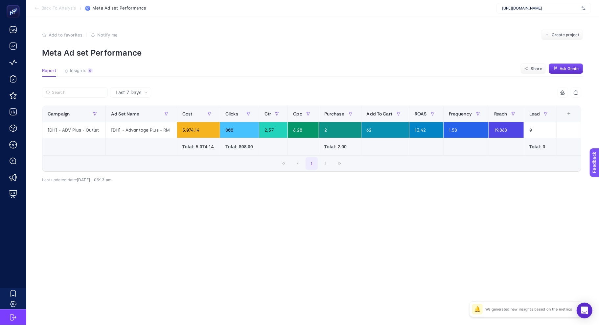
click at [294, 81] on article "Add to favorites false Notify me Create project Meta Ad set Performance Report …" at bounding box center [312, 170] width 573 height 308
click at [74, 74] on button "Insights 5 We generated new insights based on the metrics" at bounding box center [78, 72] width 29 height 9
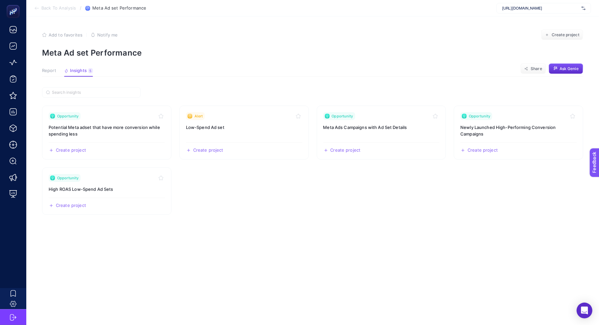
click at [314, 215] on section "Opportunity Potential Meta adset that have more conversion while spending less …" at bounding box center [313, 199] width 542 height 225
click at [116, 138] on link "Opportunity Potential Meta adset that have more conversion while spending less …" at bounding box center [107, 133] width 130 height 54
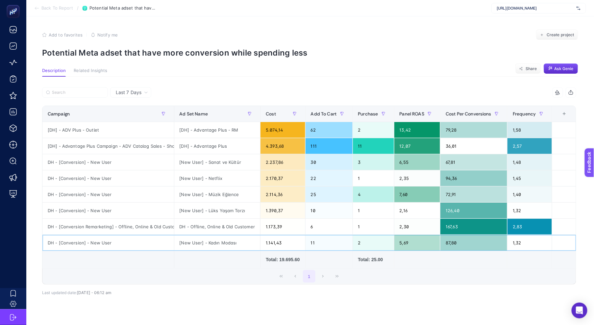
click at [521, 243] on div "1,32" at bounding box center [529, 243] width 44 height 16
click at [323, 80] on div "Last 7 Days 6 items selected Campaign Ad Set Name Cost Add To Cart Purchase Pan…" at bounding box center [309, 203] width 544 height 253
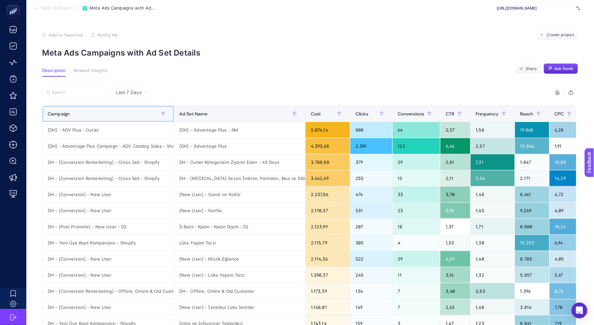
click at [109, 107] on th "Campaign" at bounding box center [108, 114] width 132 height 16
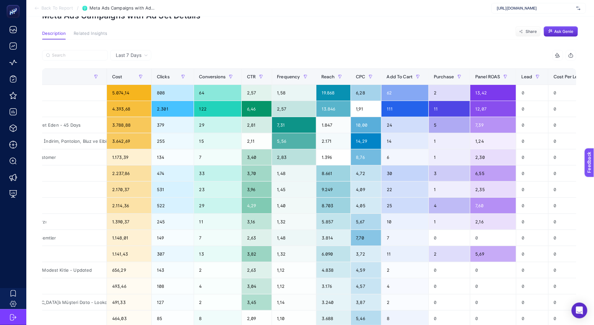
scroll to position [0, 199]
drag, startPoint x: 325, startPoint y: 126, endPoint x: 343, endPoint y: 126, distance: 17.8
click at [343, 126] on div "1.847" at bounding box center [333, 125] width 34 height 16
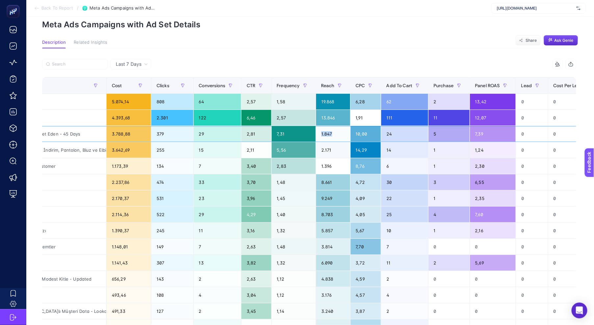
scroll to position [27, 0]
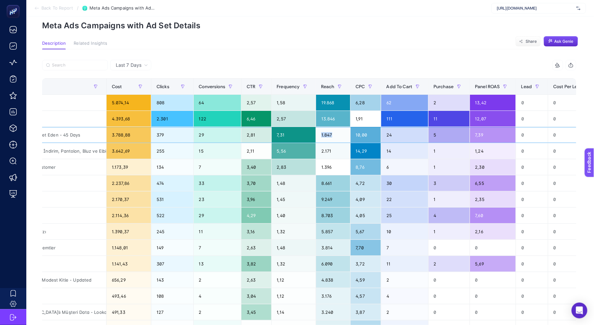
click at [340, 132] on div "1.847" at bounding box center [333, 135] width 34 height 16
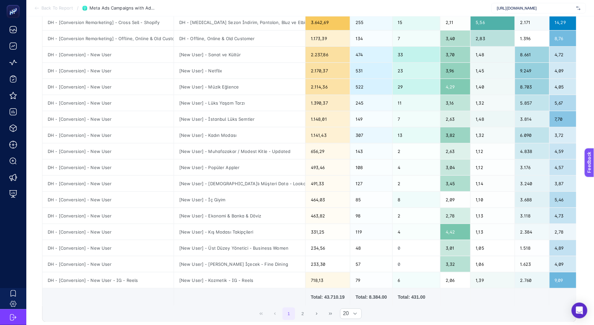
scroll to position [168, 0]
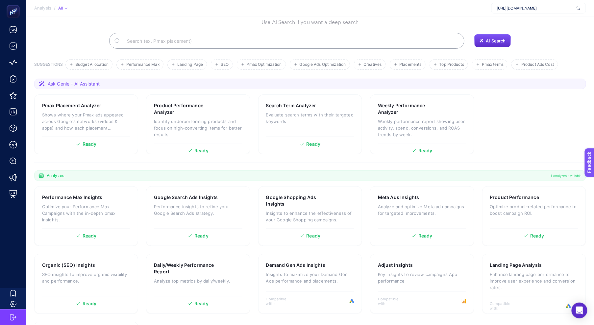
scroll to position [45, 0]
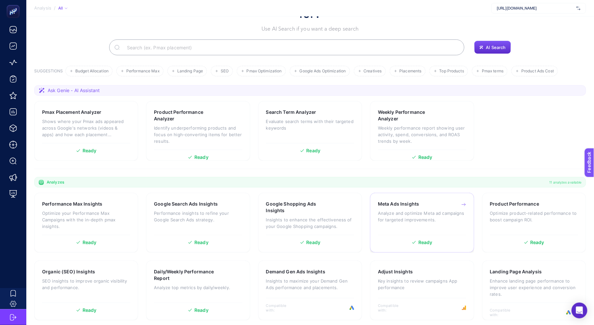
click at [373, 217] on div "Meta Ads Insights Analyze and optimize Meta ad campaigns for targeted improveme…" at bounding box center [422, 223] width 104 height 60
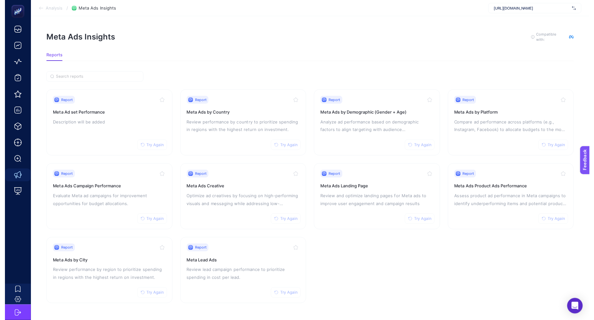
scroll to position [5, 0]
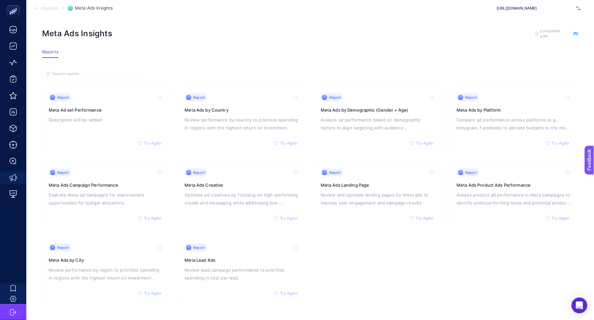
click at [452, 26] on article "Meta Ads Insights To get quality results from this analysis, we recommend that …" at bounding box center [309, 165] width 567 height 307
click at [464, 117] on p "Compare ad performance across platforms (e.g., Instagram, Facebook) to allocate…" at bounding box center [514, 124] width 115 height 16
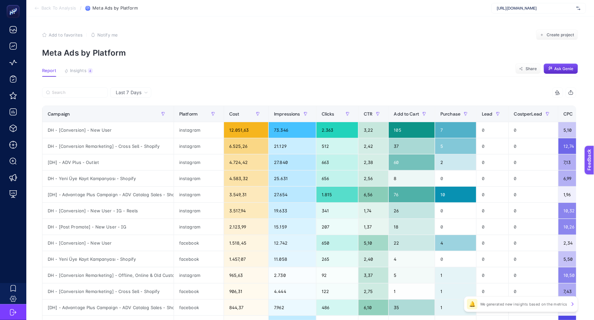
click at [78, 67] on article "Add to favorites false Notify me Create project Meta Ads by Platform Report Ins…" at bounding box center [309, 240] width 567 height 449
click at [76, 76] on section "Report Insights 4 We generated new insights based on the metrics Share Ask Genie" at bounding box center [310, 72] width 536 height 9
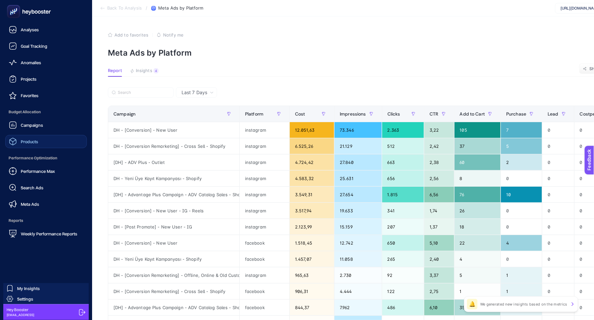
click at [26, 138] on div "Products" at bounding box center [23, 141] width 29 height 8
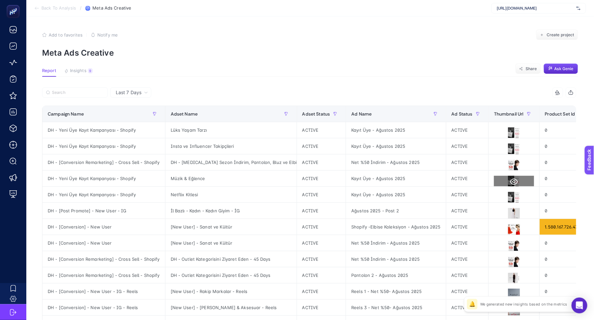
click at [510, 182] on icon at bounding box center [514, 182] width 8 height 8
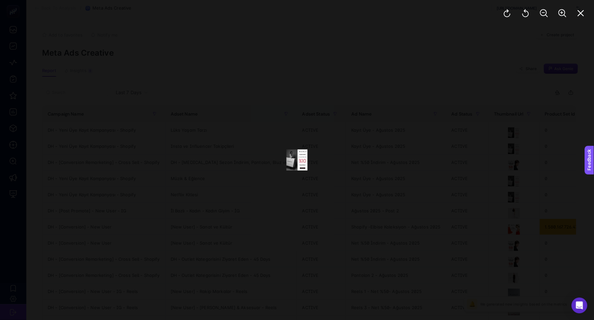
click at [507, 178] on div at bounding box center [297, 160] width 594 height 320
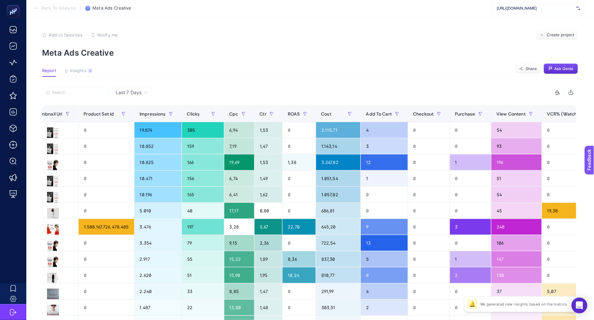
scroll to position [0, 513]
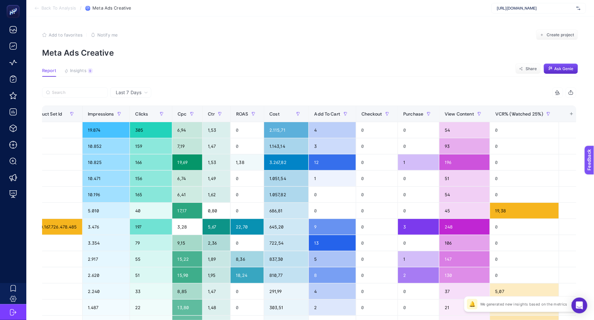
click at [572, 117] on th "18 items selected +" at bounding box center [571, 114] width 24 height 16
click at [567, 115] on div "+" at bounding box center [571, 113] width 12 height 5
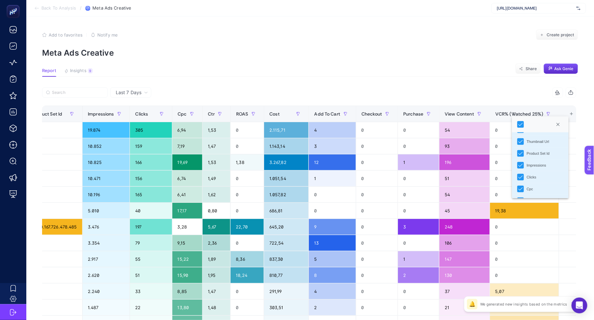
scroll to position [57, 0]
click at [521, 154] on icon "Product Set Id" at bounding box center [520, 155] width 5 height 5
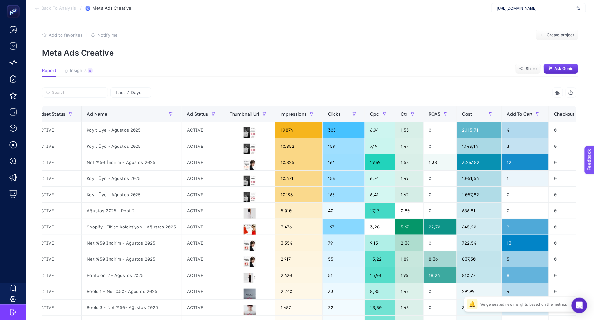
scroll to position [0, 244]
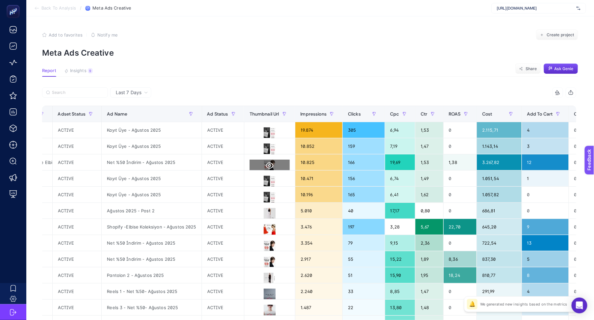
click at [266, 162] on icon at bounding box center [270, 165] width 8 height 8
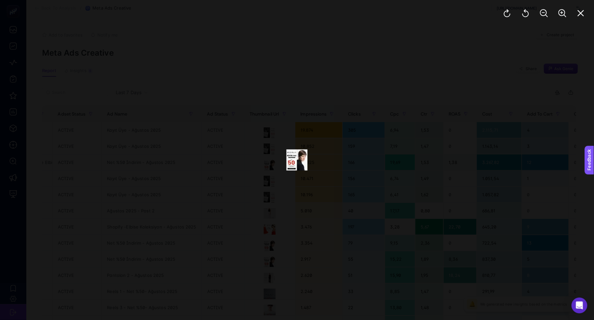
click at [357, 174] on div at bounding box center [297, 160] width 594 height 320
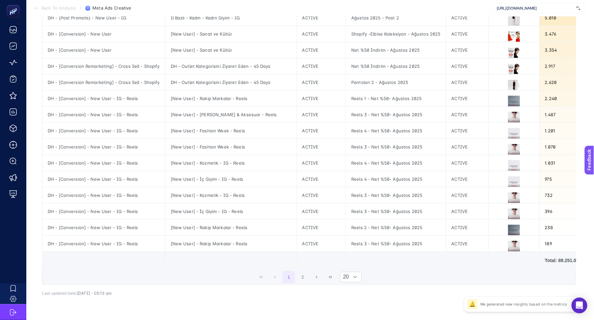
scroll to position [193, 0]
click at [300, 283] on button "2" at bounding box center [303, 276] width 12 height 12
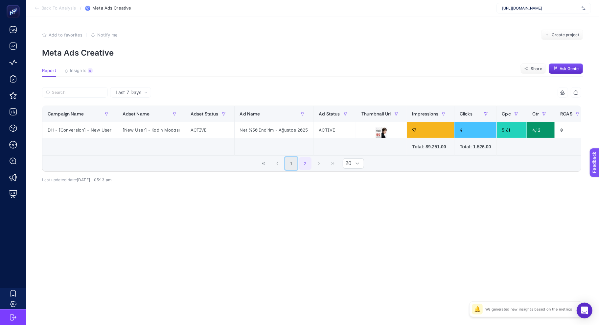
click at [292, 169] on button "1" at bounding box center [291, 163] width 12 height 12
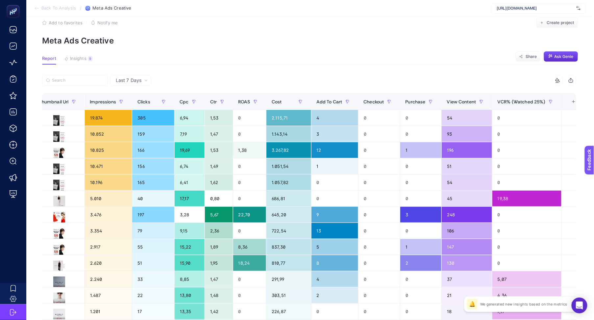
scroll to position [0, 457]
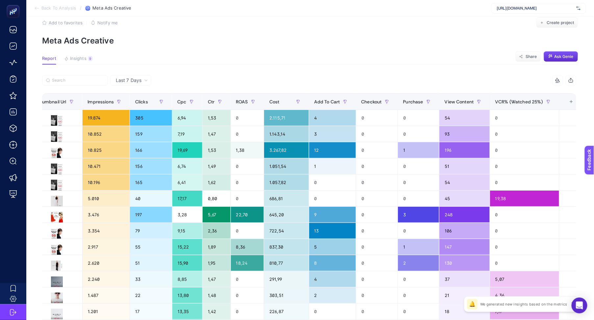
click at [567, 103] on div "+" at bounding box center [571, 101] width 12 height 5
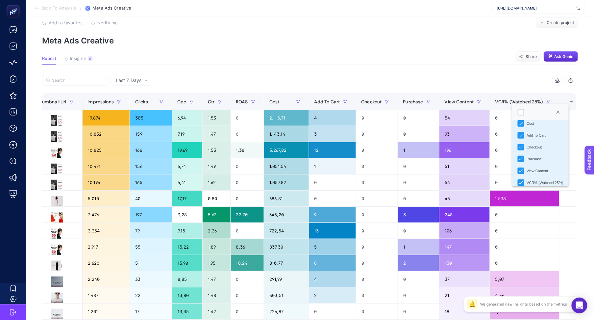
scroll to position [152, 0]
click at [440, 59] on section "Report Insights 9 We generated new insights based on the metrics Share Ask Genie" at bounding box center [310, 60] width 536 height 9
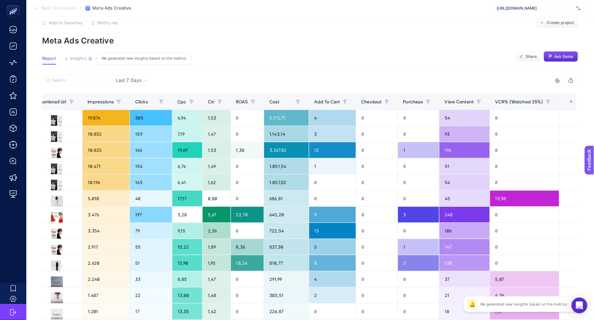
click at [80, 59] on span "Insights" at bounding box center [78, 58] width 16 height 5
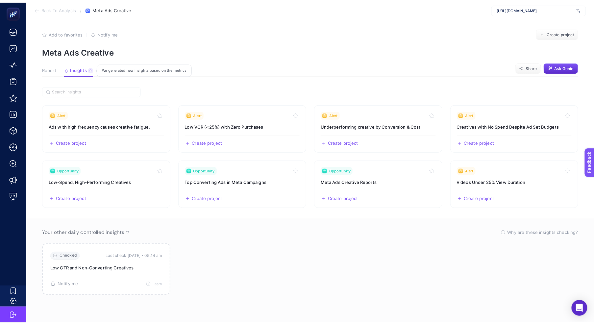
scroll to position [2, 0]
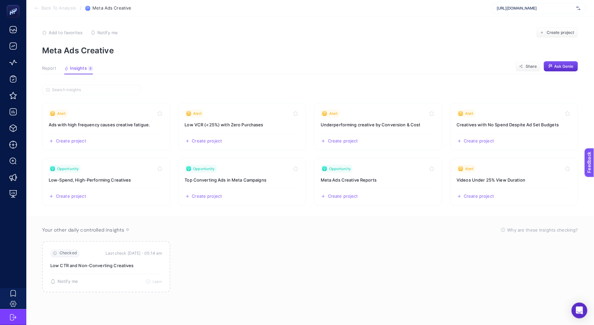
click at [337, 252] on section "Checked Last check today・05:14 am Low CTR and Non-Converting Creatives 🔔 There …" at bounding box center [310, 266] width 536 height 51
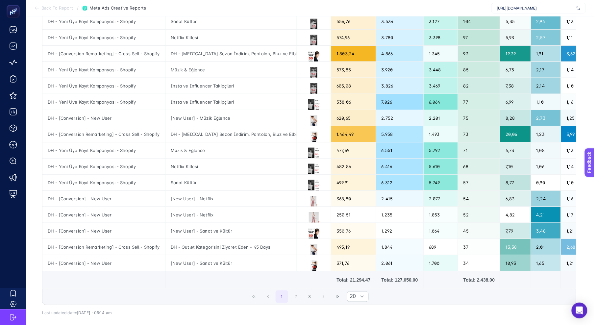
scroll to position [173, 0]
click at [300, 302] on button "2" at bounding box center [295, 296] width 12 height 12
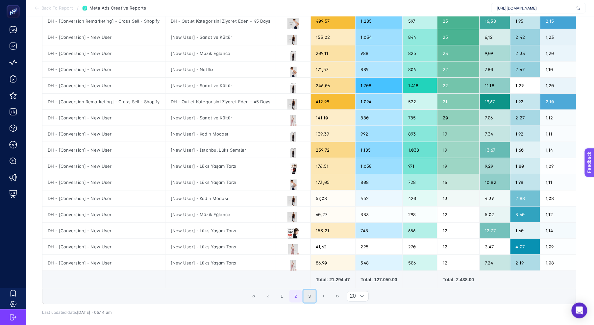
click at [308, 302] on button "3" at bounding box center [309, 296] width 12 height 12
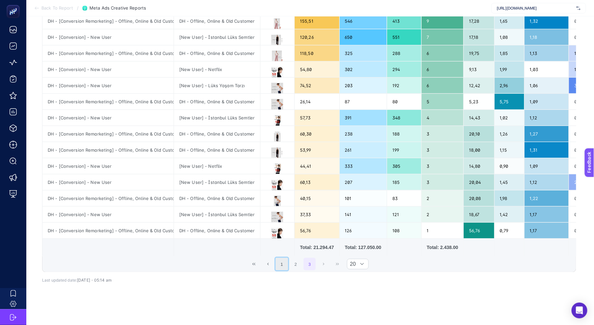
click at [284, 270] on button "1" at bounding box center [282, 264] width 12 height 12
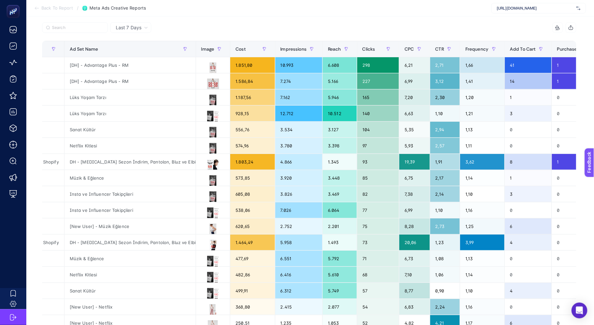
scroll to position [0, 103]
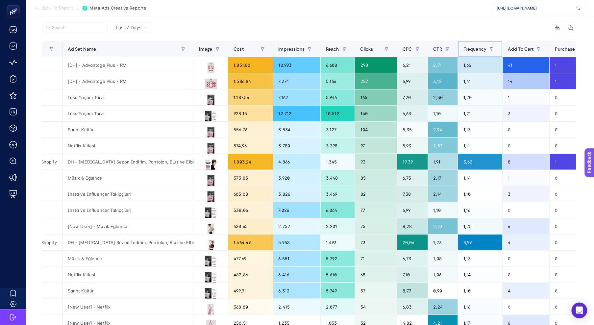
click at [477, 49] on span "Frequency" at bounding box center [474, 48] width 23 height 5
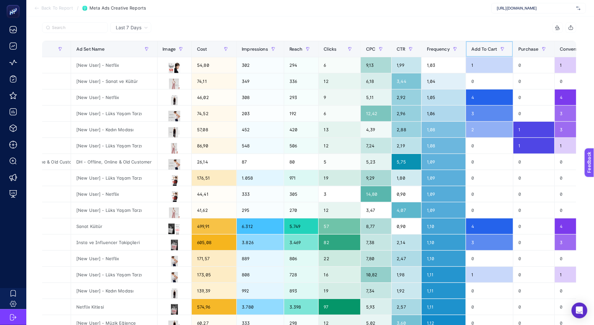
click at [477, 49] on span "Add To Cart" at bounding box center [484, 48] width 26 height 5
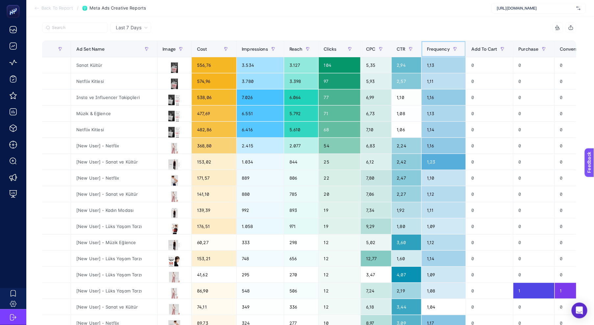
click at [447, 46] on span "Frequency" at bounding box center [438, 48] width 23 height 5
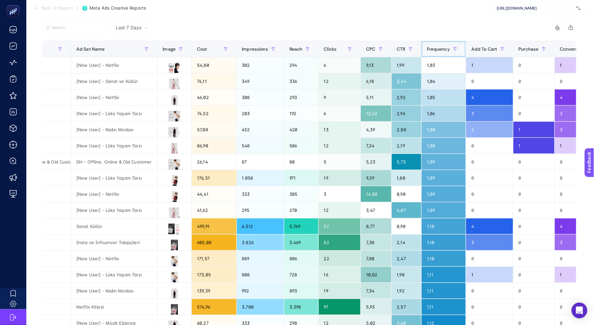
click at [447, 46] on span "Frequency" at bounding box center [438, 48] width 23 height 5
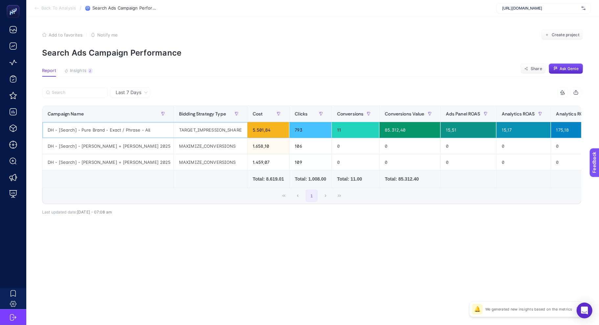
drag, startPoint x: 143, startPoint y: 134, endPoint x: 153, endPoint y: 134, distance: 10.5
click at [178, 88] on div at bounding box center [177, 94] width 270 height 14
click at [140, 132] on div "DH - [Search] - Pure Brand - Exact / Phrase - All" at bounding box center [107, 130] width 131 height 16
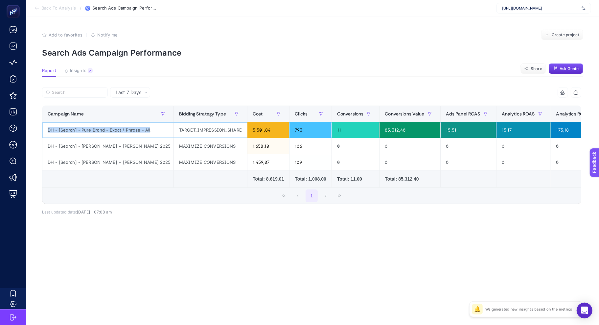
click at [145, 127] on div "DH - [Search] - Pure Brand - Exact / Phrase - All" at bounding box center [107, 130] width 131 height 16
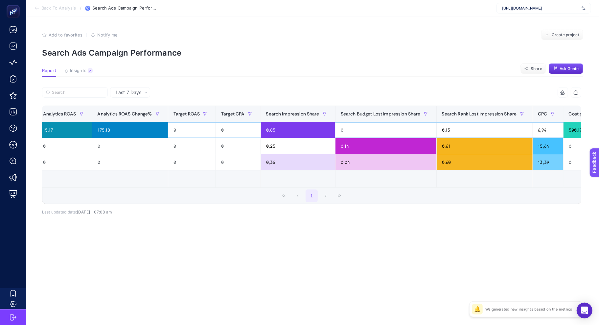
scroll to position [0, 472]
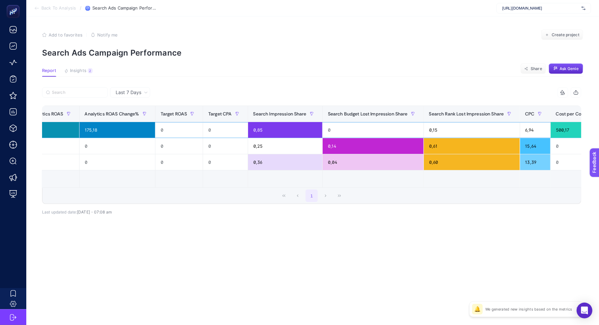
click at [520, 129] on div "6,94" at bounding box center [535, 130] width 30 height 16
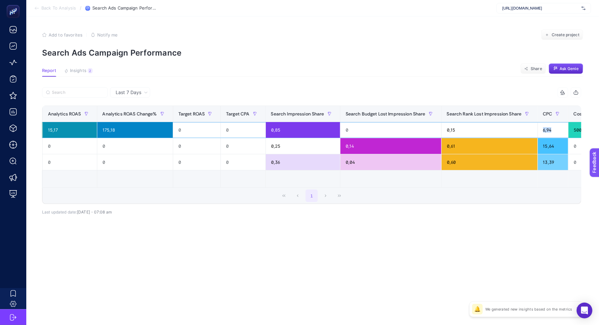
scroll to position [0, 455]
click at [366, 132] on div "0" at bounding box center [390, 130] width 101 height 16
drag, startPoint x: 428, startPoint y: 127, endPoint x: 443, endPoint y: 130, distance: 14.4
click at [443, 130] on div "0,15" at bounding box center [489, 130] width 96 height 16
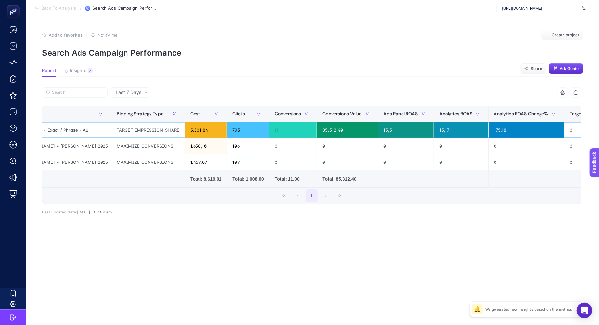
scroll to position [0, 0]
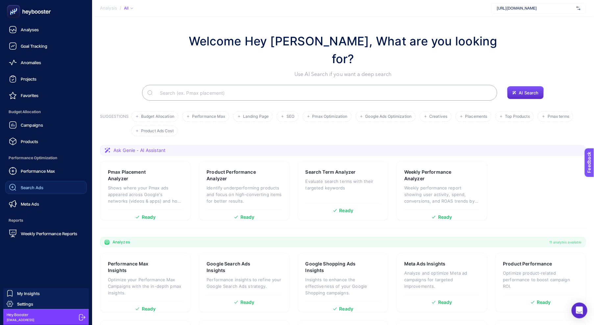
click at [43, 188] on link "Search Ads" at bounding box center [46, 187] width 82 height 13
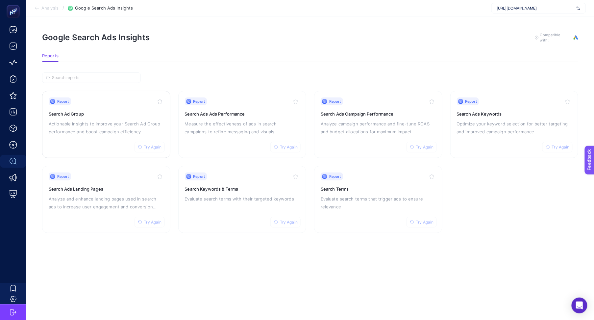
click at [105, 131] on p "Actionable insights to improve your Search Ad Group performance and boost campa…" at bounding box center [106, 128] width 115 height 16
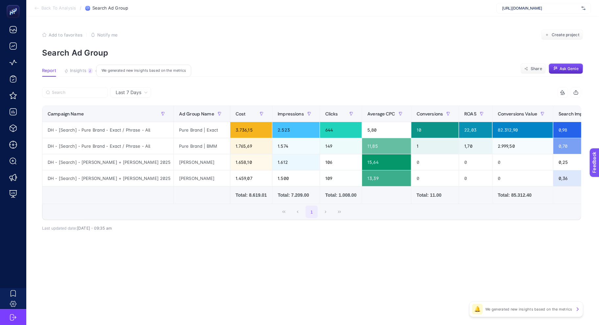
click at [85, 73] on span "Insights" at bounding box center [78, 70] width 16 height 5
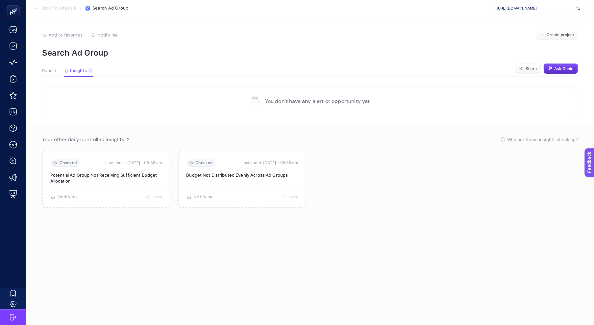
click at [53, 68] on span "Report" at bounding box center [49, 70] width 14 height 5
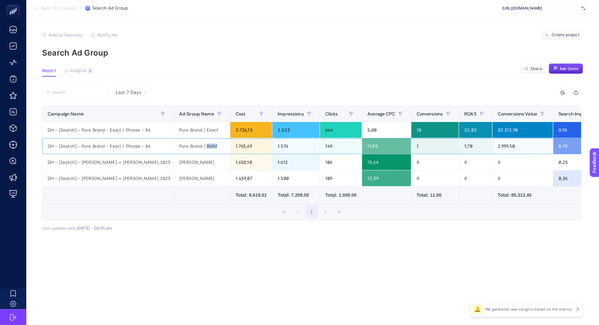
drag, startPoint x: 186, startPoint y: 146, endPoint x: 206, endPoint y: 149, distance: 20.6
click at [202, 147] on div "Pure Brand | BMM" at bounding box center [202, 146] width 56 height 16
click at [412, 149] on div "1" at bounding box center [436, 146] width 48 height 16
click at [230, 147] on div "1.765,69" at bounding box center [251, 146] width 42 height 16
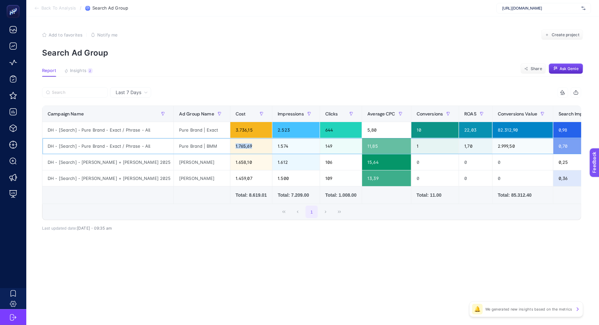
click at [230, 147] on div "1.765,69" at bounding box center [251, 146] width 42 height 16
click at [182, 147] on div "Pure Brand | BMM" at bounding box center [202, 146] width 56 height 16
click at [186, 131] on div "Pure Brand | Exact" at bounding box center [202, 130] width 56 height 16
click at [187, 146] on div "Pure Brand | BMM" at bounding box center [202, 146] width 56 height 16
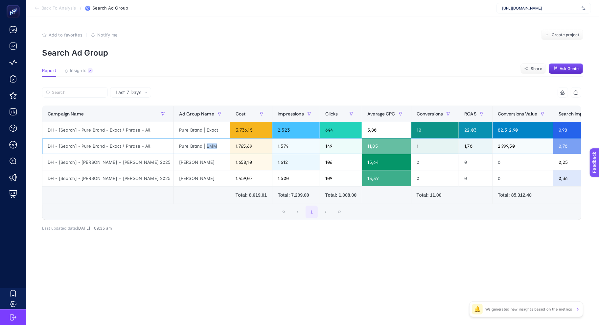
click at [187, 146] on div "Pure Brand | BMM" at bounding box center [202, 146] width 56 height 16
click at [188, 132] on div "Pure Brand | Exact" at bounding box center [202, 130] width 56 height 16
click at [188, 146] on div "Pure Brand | BMM" at bounding box center [202, 146] width 56 height 16
click at [189, 132] on div "Pure Brand | Exact" at bounding box center [202, 130] width 56 height 16
click at [412, 136] on div "10" at bounding box center [436, 130] width 48 height 16
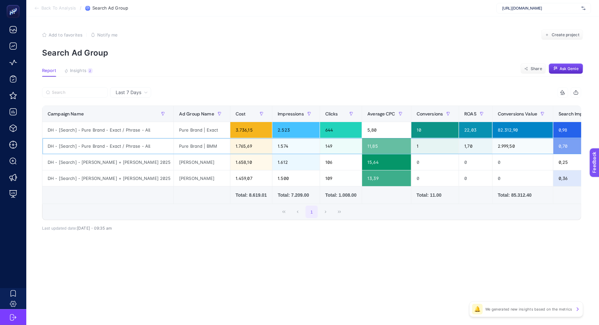
click at [412, 148] on div "1" at bounding box center [436, 146] width 48 height 16
click at [412, 134] on div "10" at bounding box center [436, 130] width 48 height 16
click at [412, 145] on div "1" at bounding box center [436, 146] width 48 height 16
click at [362, 147] on div "11,85" at bounding box center [386, 146] width 49 height 16
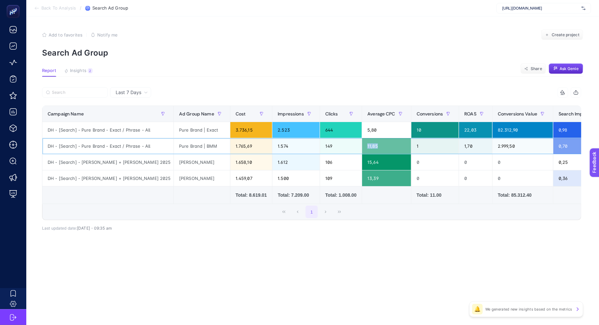
click at [362, 147] on div "11,85" at bounding box center [386, 146] width 49 height 16
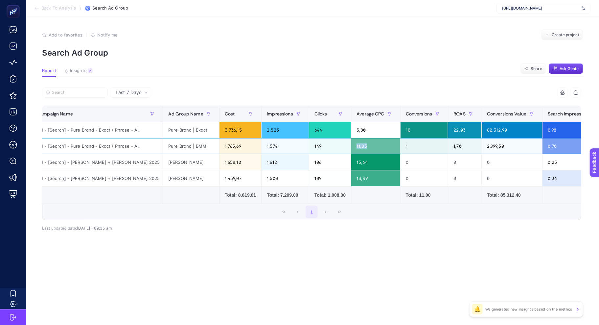
scroll to position [0, 9]
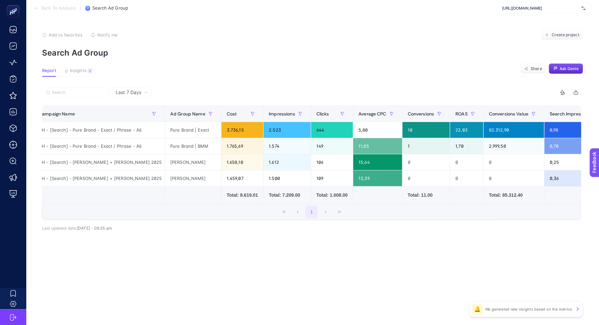
click at [131, 88] on div "Last 7 Days" at bounding box center [130, 92] width 41 height 11
click at [135, 120] on li "Last 30 Days" at bounding box center [130, 118] width 37 height 12
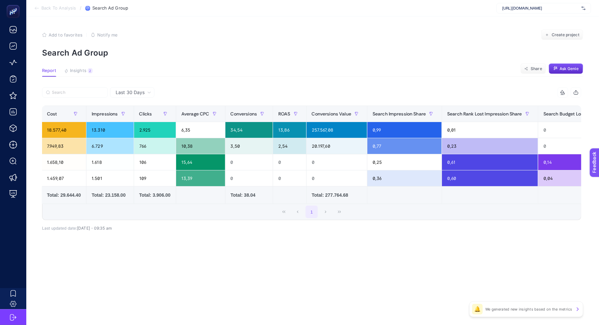
scroll to position [0, 188]
click at [443, 148] on div "0,23" at bounding box center [491, 146] width 96 height 16
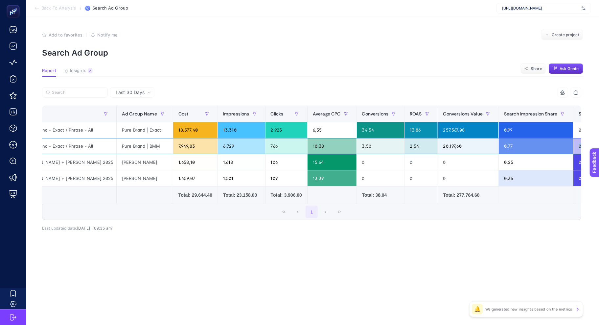
scroll to position [0, 0]
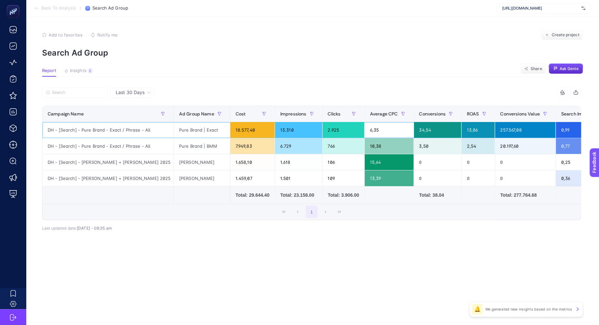
click at [183, 127] on div "Pure Brand | Exact" at bounding box center [202, 130] width 56 height 16
click at [230, 143] on div "7.949,83" at bounding box center [252, 146] width 44 height 16
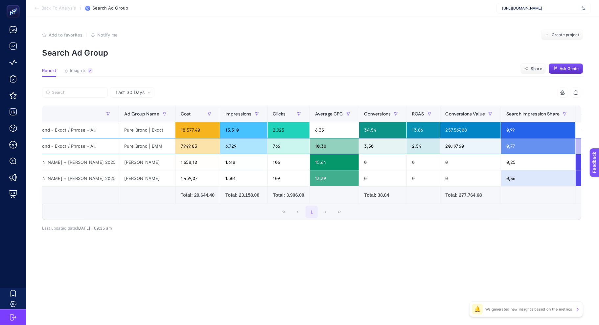
scroll to position [0, 72]
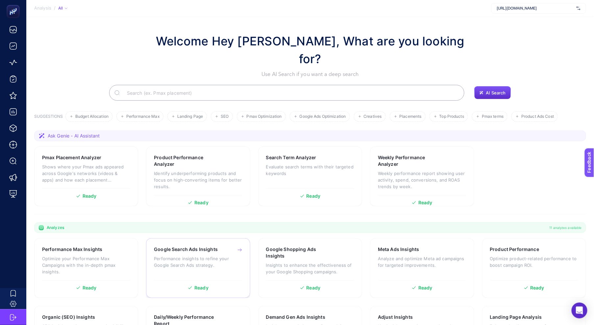
click at [194, 255] on p "Performance insights to refine your Google Search Ads strategy." at bounding box center [198, 261] width 88 height 13
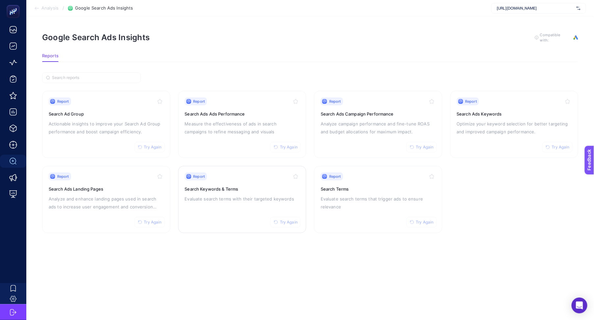
click at [250, 201] on p "Evaluate search terms with their targeted keywords" at bounding box center [242, 199] width 115 height 8
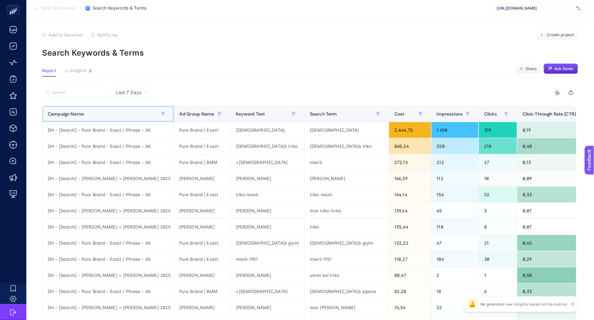
click at [111, 110] on div "Campaign Name" at bounding box center [108, 113] width 121 height 11
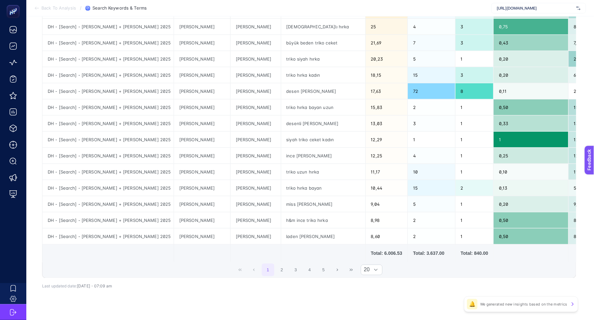
scroll to position [183, 0]
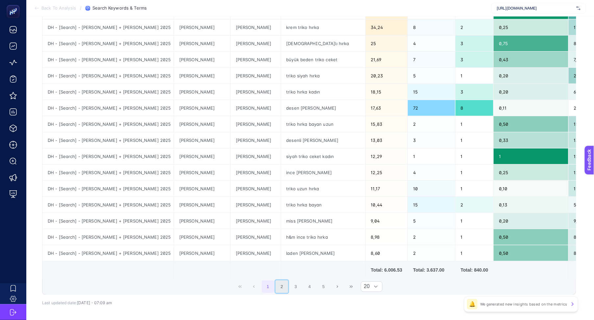
click at [287, 289] on button "2" at bounding box center [282, 286] width 12 height 12
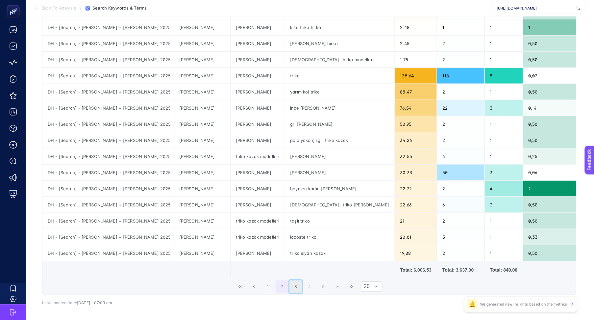
click at [296, 293] on button "3" at bounding box center [295, 286] width 12 height 12
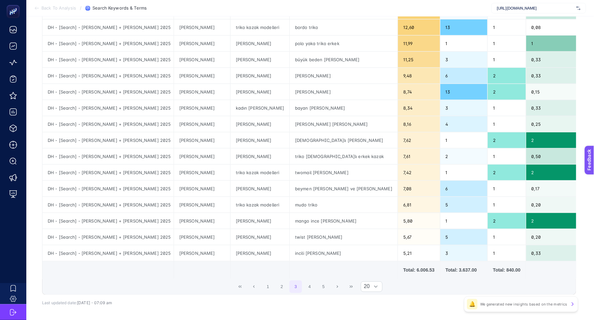
click at [305, 293] on span "1 2 3 4 5" at bounding box center [295, 286] width 69 height 14
click at [313, 293] on button "4" at bounding box center [309, 286] width 12 height 12
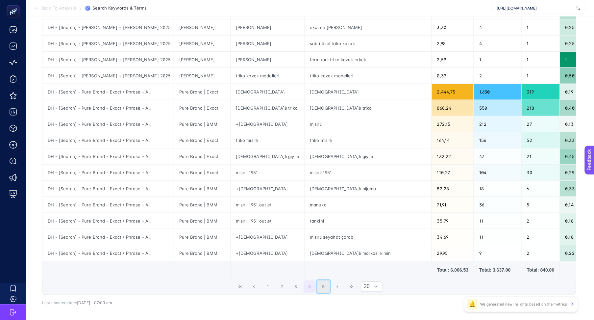
click at [321, 292] on button "5" at bounding box center [323, 286] width 12 height 12
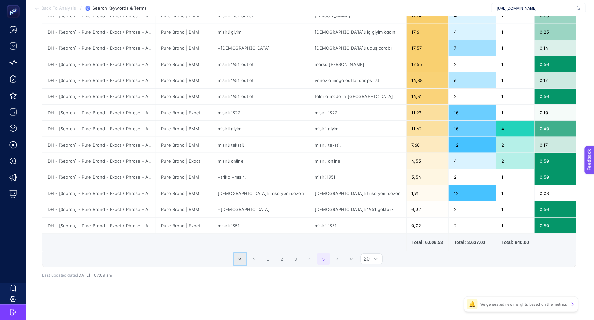
click at [246, 259] on button "First Page" at bounding box center [240, 259] width 12 height 12
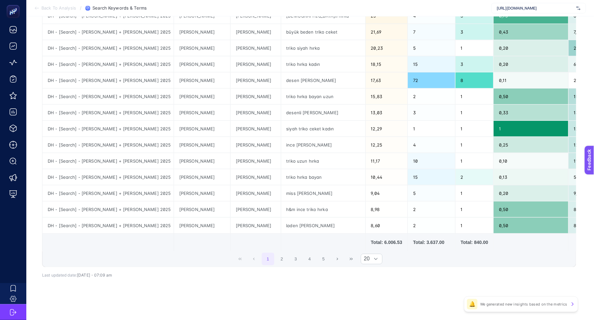
scroll to position [0, 0]
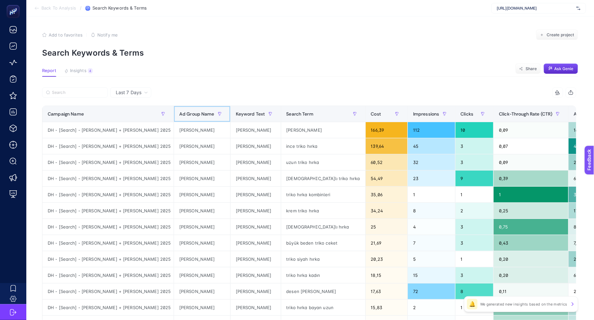
click at [179, 111] on span "Ad Group Name" at bounding box center [196, 113] width 35 height 5
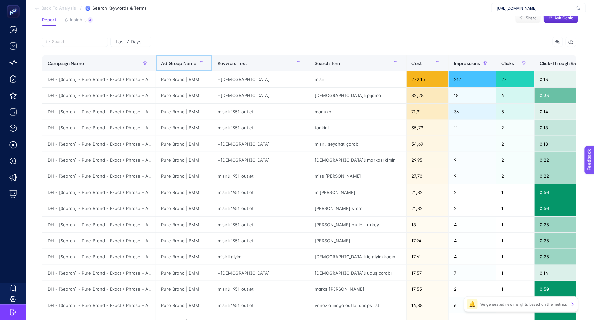
scroll to position [73, 0]
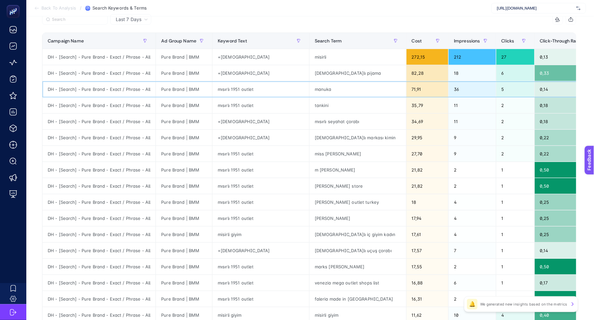
click at [309, 91] on div "manuka" at bounding box center [357, 89] width 97 height 16
click at [309, 107] on div "tankini" at bounding box center [357, 105] width 97 height 16
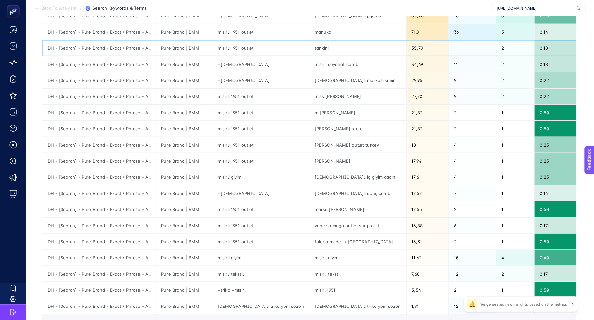
scroll to position [116, 0]
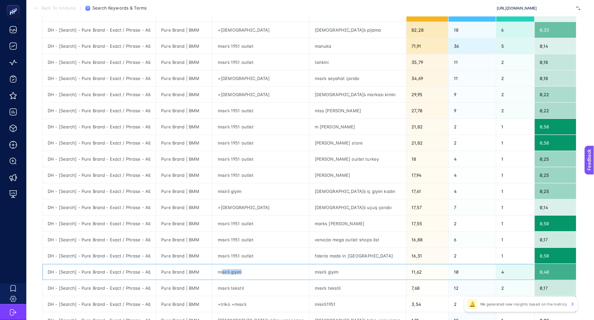
drag, startPoint x: 222, startPoint y: 273, endPoint x: 239, endPoint y: 276, distance: 17.5
click at [238, 276] on div "misirli giyim" at bounding box center [260, 272] width 97 height 16
drag, startPoint x: 273, startPoint y: 275, endPoint x: 289, endPoint y: 276, distance: 15.5
click at [309, 276] on div "misirli giyim" at bounding box center [357, 272] width 97 height 16
drag, startPoint x: 555, startPoint y: 273, endPoint x: 569, endPoint y: 276, distance: 14.1
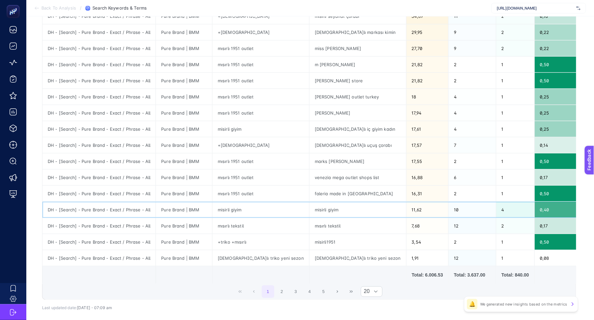
scroll to position [199, 0]
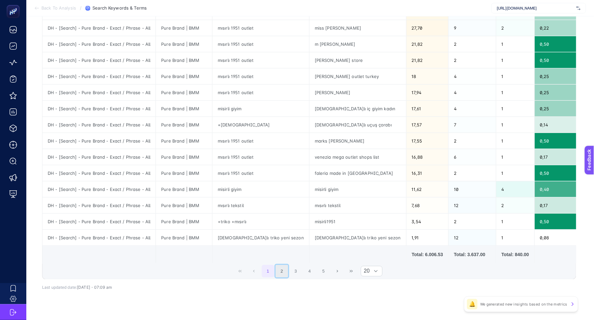
click at [283, 277] on button "2" at bounding box center [282, 271] width 12 height 12
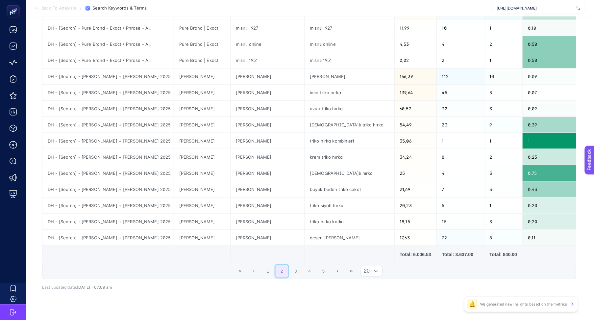
click at [288, 277] on button "2" at bounding box center [282, 271] width 12 height 12
click at [293, 277] on button "3" at bounding box center [295, 271] width 12 height 12
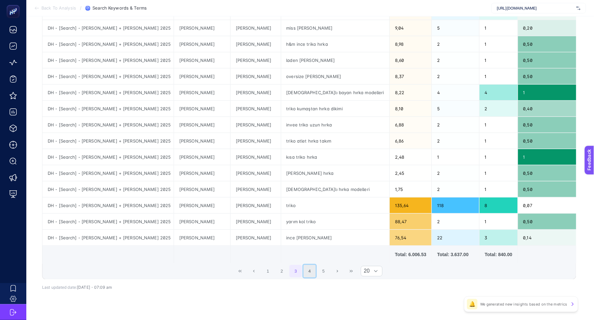
click at [315, 277] on button "4" at bounding box center [309, 271] width 12 height 12
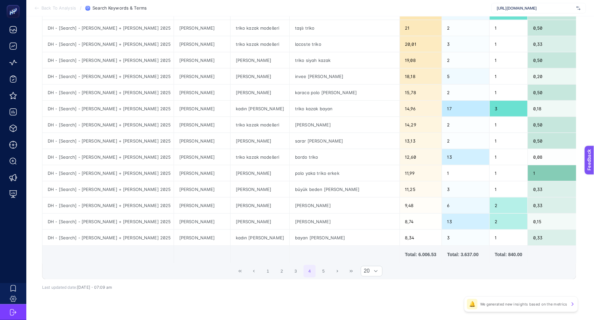
click at [318, 277] on span "1 2 3 4 5" at bounding box center [295, 271] width 69 height 14
click at [325, 277] on button "5" at bounding box center [323, 271] width 12 height 12
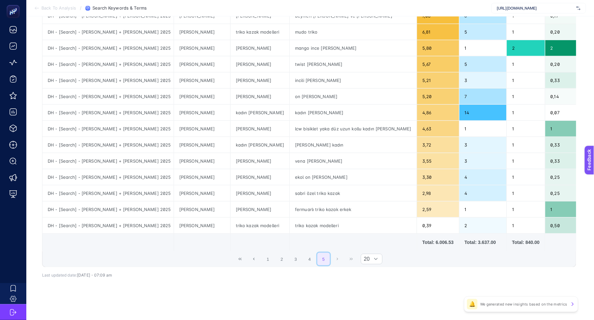
scroll to position [184, 0]
click at [241, 260] on icon "First Page" at bounding box center [240, 259] width 4 height 4
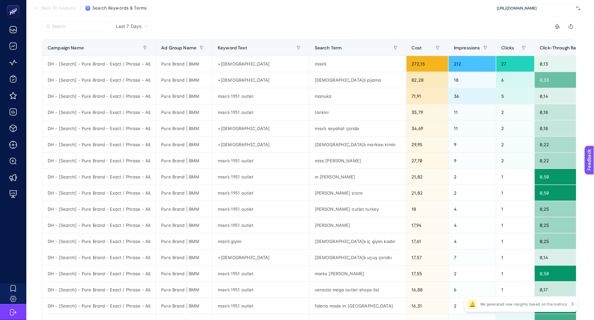
scroll to position [68, 0]
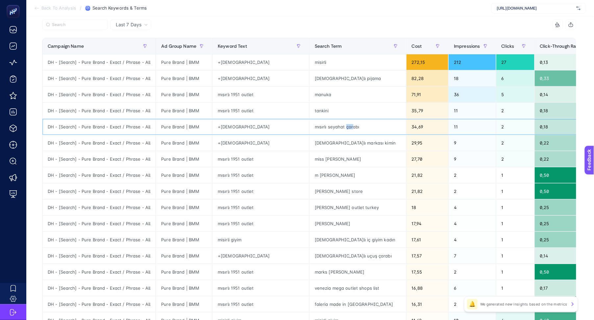
drag, startPoint x: 302, startPoint y: 127, endPoint x: 310, endPoint y: 128, distance: 7.7
click at [310, 128] on div "mısırlı seyahat çorabı" at bounding box center [357, 127] width 97 height 16
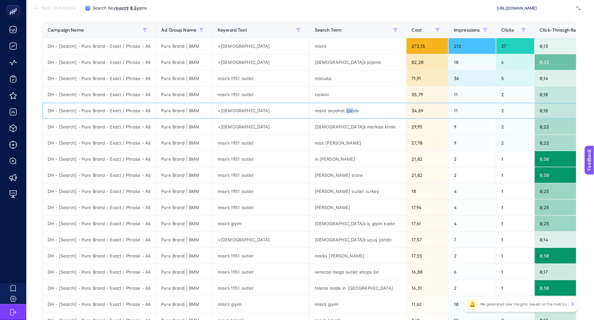
scroll to position [163, 0]
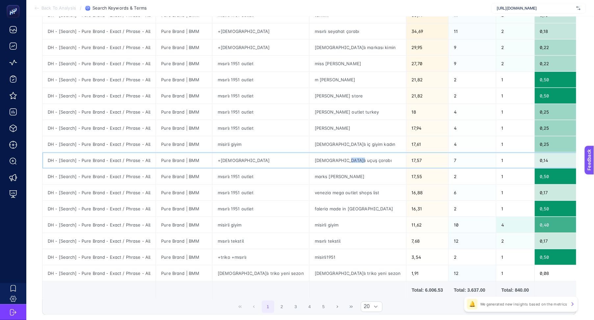
drag, startPoint x: 296, startPoint y: 158, endPoint x: 315, endPoint y: 163, distance: 19.6
click at [315, 162] on div "[DEMOGRAPHIC_DATA]lı uçuş çorabı" at bounding box center [357, 160] width 97 height 16
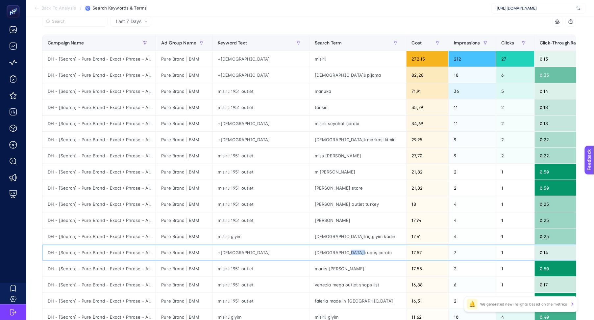
scroll to position [9, 0]
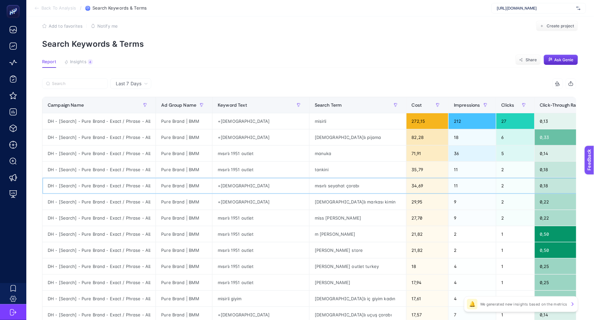
click at [310, 191] on div "mısırlı seyahat çorabı" at bounding box center [357, 186] width 97 height 16
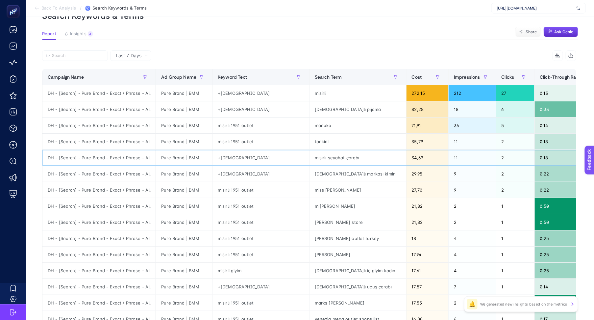
scroll to position [0, 0]
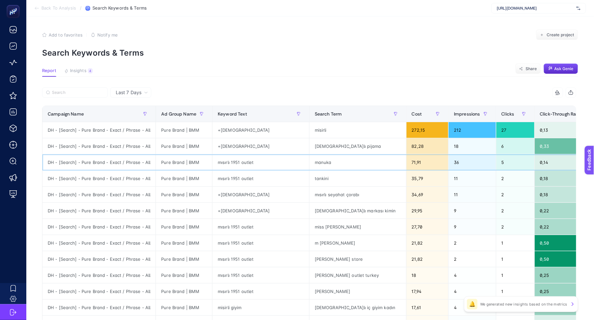
click at [186, 167] on div "Pure Brand | BMM" at bounding box center [184, 162] width 56 height 16
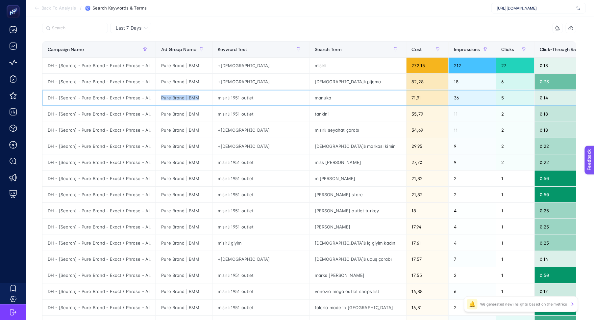
scroll to position [63, 0]
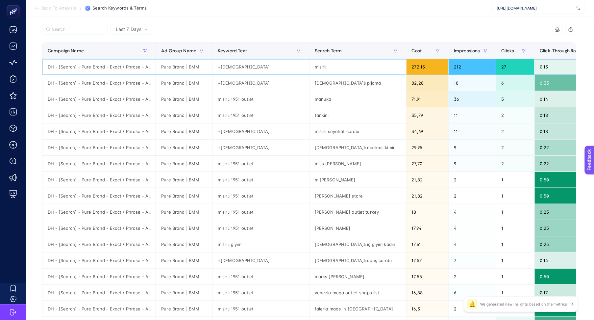
click at [309, 67] on div "misirli" at bounding box center [357, 67] width 97 height 16
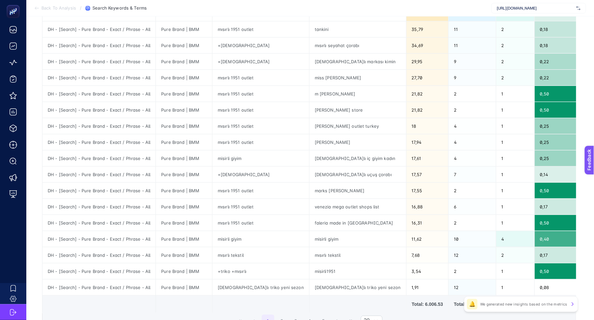
scroll to position [145, 0]
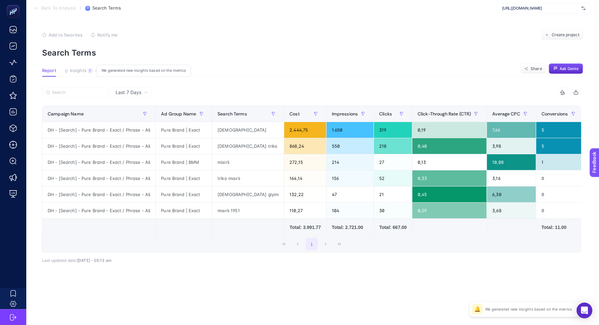
click at [86, 75] on button "Insights 7 We generated new insights based on the metrics" at bounding box center [78, 72] width 29 height 9
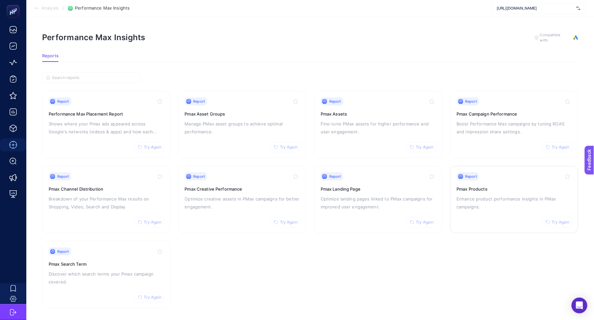
click at [466, 209] on div "Report Try Again Pmax Products Enhance product performance insights in PMax cam…" at bounding box center [514, 199] width 115 height 54
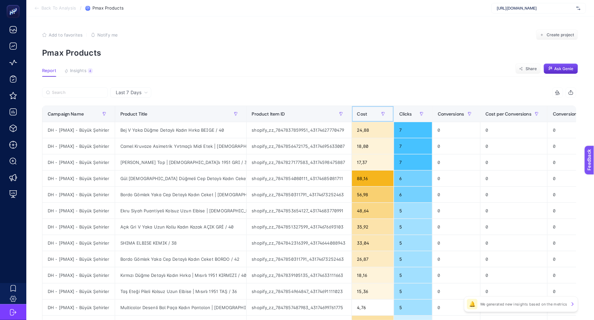
click at [365, 111] on span "Cost" at bounding box center [362, 113] width 10 height 5
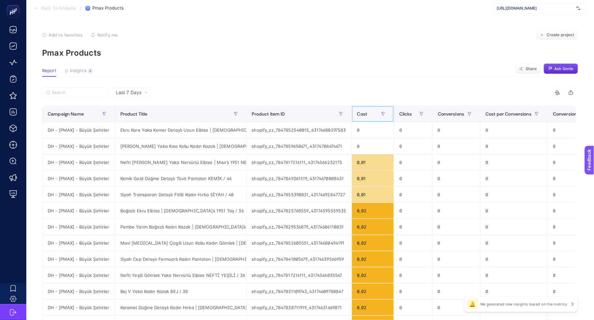
click at [365, 111] on span "Cost" at bounding box center [362, 113] width 10 height 5
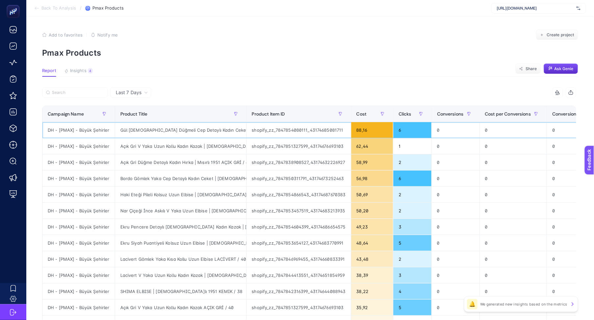
click at [181, 128] on div "Gül Kurusu İnci Düğmeli Cep Detaylı Kadın Ceket | Mısırlı 1951 GÜL KURUSU / 38" at bounding box center [180, 130] width 131 height 16
copy tr "Gül Kurusu İnci Düğmeli Cep Detaylı Kadın Ceket | Mısırlı 1951 GÜL KURUSU / 38"
click at [73, 71] on span "Insights" at bounding box center [78, 70] width 16 height 5
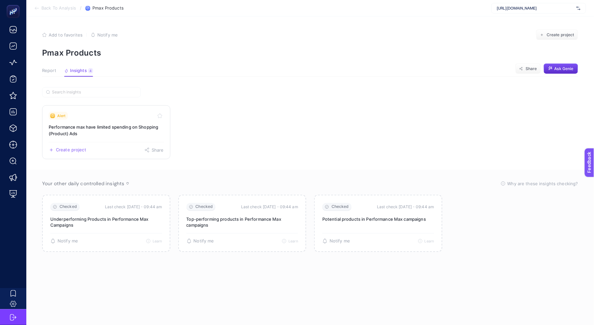
click at [78, 134] on h3 "Performance max have limited spending on Shopping (Product) Ads" at bounding box center [106, 130] width 115 height 13
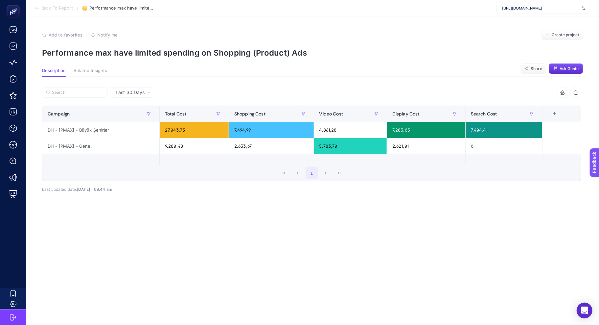
click at [185, 67] on article "Add to favorites false Notify me Create project Performance max have limited sp…" at bounding box center [312, 170] width 573 height 308
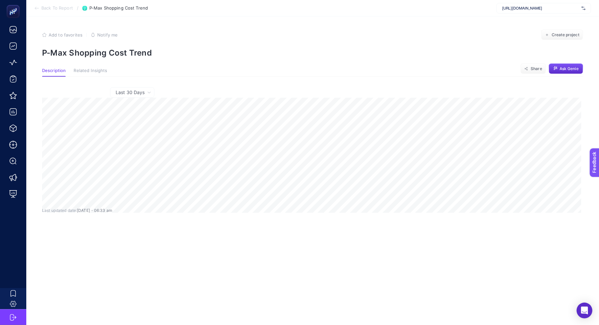
click at [401, 236] on div "Last 30 Days Last updated date: [DATE]・06:33 am" at bounding box center [312, 167] width 550 height 160
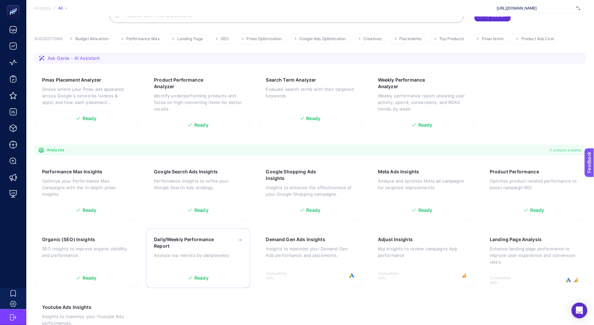
scroll to position [98, 0]
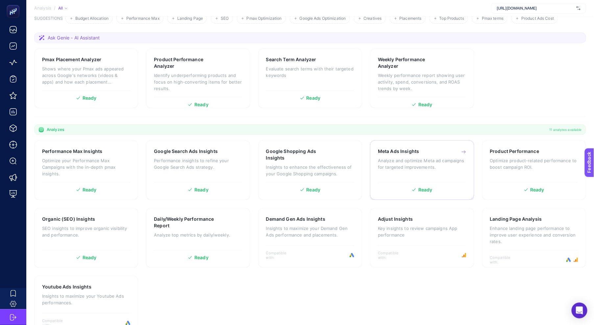
click at [420, 157] on p "Analyze and optimize Meta ad campaigns for targeted improvements." at bounding box center [422, 163] width 88 height 13
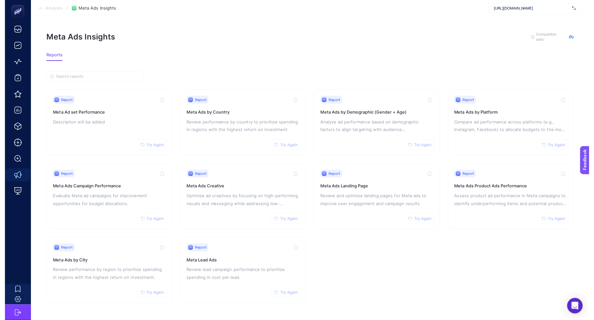
scroll to position [5, 0]
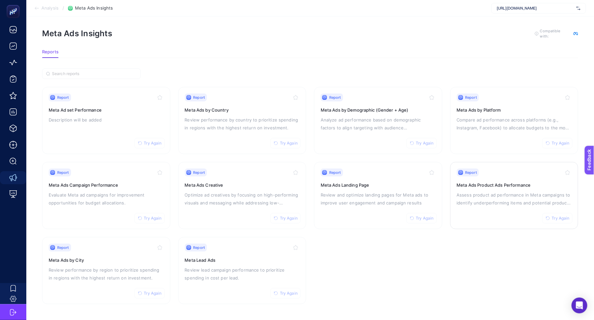
click at [472, 186] on div "Report Try Again Meta Ads Product Ads Performance Assess product ad performance…" at bounding box center [514, 195] width 115 height 54
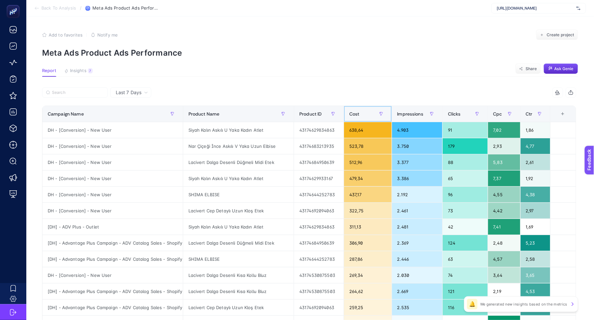
click at [365, 110] on div "Cost" at bounding box center [367, 113] width 37 height 11
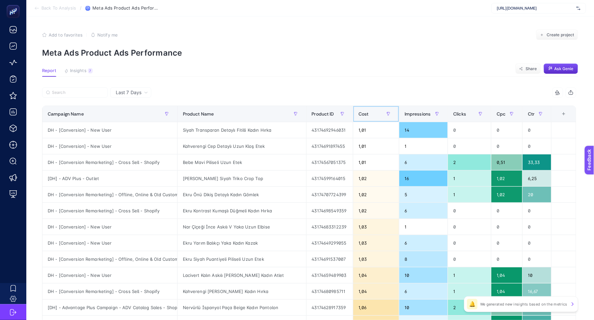
click at [365, 110] on div "Cost" at bounding box center [375, 113] width 35 height 11
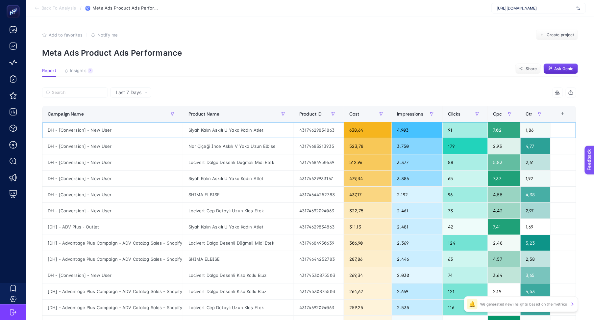
drag, startPoint x: 477, startPoint y: 135, endPoint x: 520, endPoint y: 133, distance: 43.1
click at [284, 102] on div "5 items selected Campaign Name Product Name Product ID Cost Impressions Clicks …" at bounding box center [309, 282] width 534 height 391
click at [199, 131] on div "Siyah Kalın Askılı U Yaka Kadın Atlet" at bounding box center [238, 130] width 111 height 16
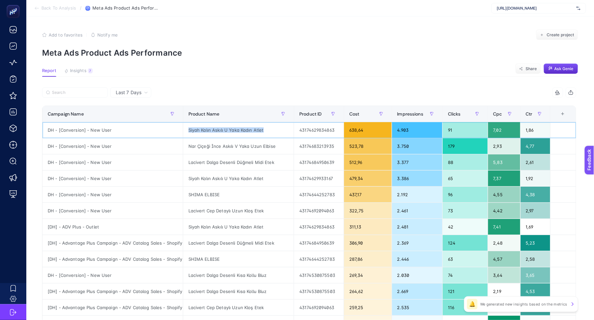
copy tr "Siyah Kalın Askılı U Yaka Kadın Atlet"
click at [229, 150] on div "Nar Çiçeği İnce Askılı V Yaka Uzun Elbise" at bounding box center [238, 146] width 111 height 16
copy tr "Nar Çiçeği İnce Askılı V Yaka Uzun Elbise"
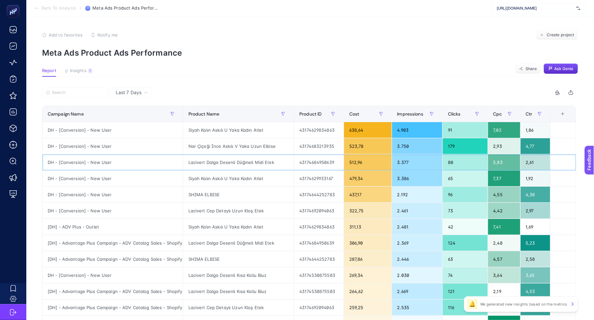
click at [208, 163] on div "Lacivert Dalga Desenli Düğmeli Midi Etek" at bounding box center [238, 162] width 111 height 16
copy tr "Lacivert Dalga Desenli Düğmeli Midi Etek"
click at [224, 180] on div "Siyah Kalın Askılı U Yaka Kadın Atlet" at bounding box center [238, 178] width 111 height 16
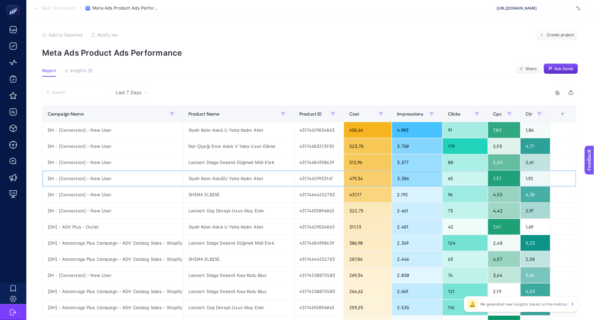
click at [224, 180] on div "Siyah Kalın Askılı U Yaka Kadın Atlet" at bounding box center [238, 178] width 111 height 16
click at [335, 178] on div "43174629933167" at bounding box center [319, 178] width 50 height 16
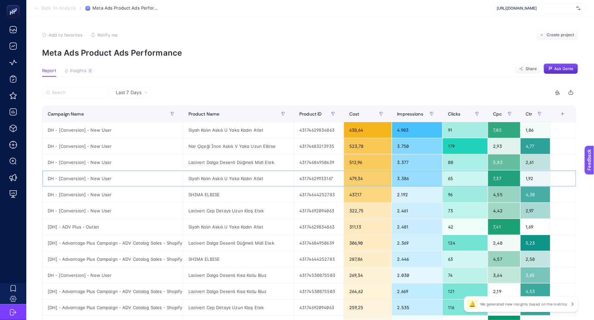
click at [240, 180] on div "Siyah Kalın Askılı U Yaka Kadın Atlet" at bounding box center [238, 178] width 111 height 16
click at [243, 227] on div "Siyah Kalın Askılı U Yaka Kadın Atlet" at bounding box center [238, 227] width 111 height 16
copy tr "Siyah Kalın Askılı U Yaka Kadın Atlet"
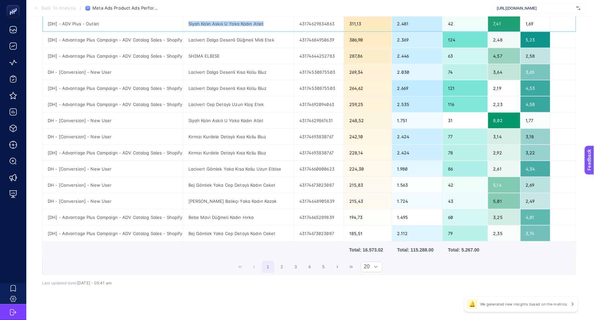
scroll to position [211, 0]
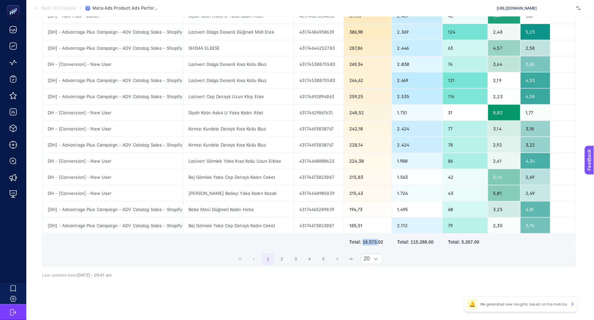
drag, startPoint x: 364, startPoint y: 243, endPoint x: 380, endPoint y: 243, distance: 16.1
click at [380, 243] on div "Total: 16.573.02" at bounding box center [367, 242] width 37 height 7
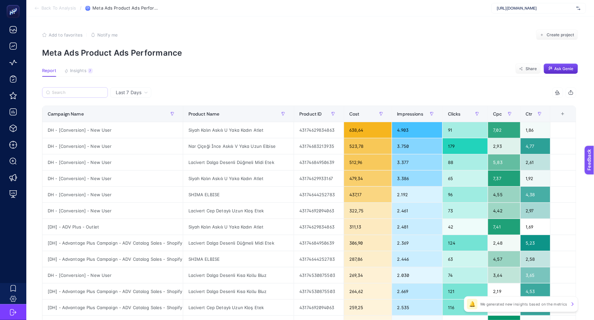
click at [84, 97] on label at bounding box center [75, 92] width 66 height 11
click at [84, 95] on input "Search" at bounding box center [78, 92] width 52 height 5
paste input "Siyah Kalın Askılı U Yaka Kadın Atlet"
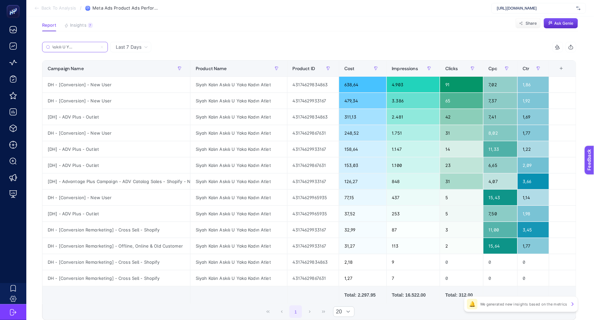
scroll to position [98, 0]
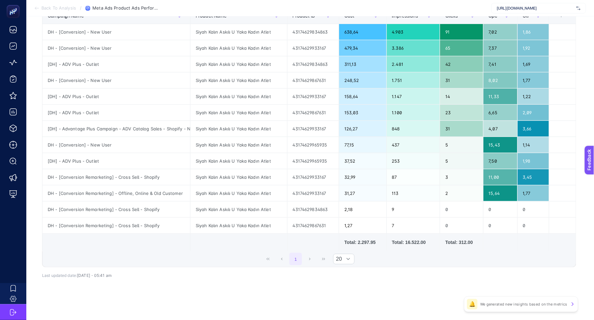
type input "Siyah Kalın Askılı U Yaka Kadın Atlet"
drag, startPoint x: 360, startPoint y: 241, endPoint x: 380, endPoint y: 243, distance: 19.9
click at [380, 243] on div "Total: 2.297.95" at bounding box center [362, 242] width 37 height 7
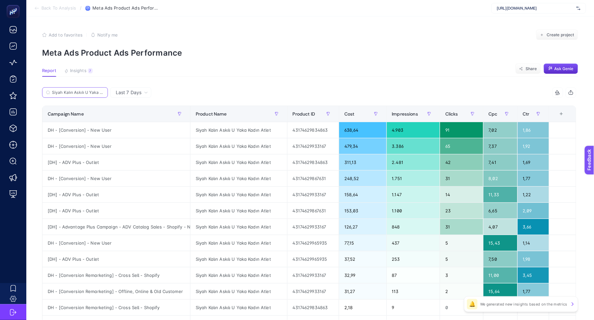
click at [96, 94] on input "Siyah Kalın Askılı U Yaka Kadın Atlet" at bounding box center [78, 92] width 52 height 5
click at [102, 92] on icon at bounding box center [102, 92] width 4 height 4
click at [97, 92] on input "Siyah Kalın Askılı U Yaka Kadın Atlet" at bounding box center [75, 92] width 45 height 5
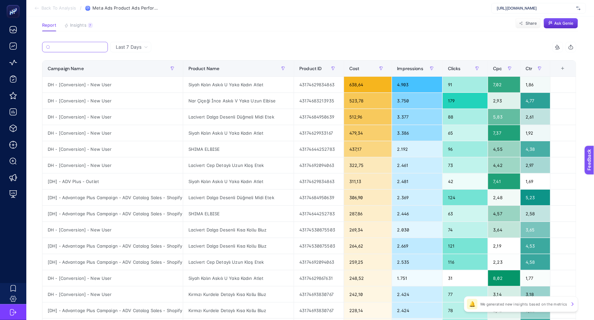
scroll to position [53, 0]
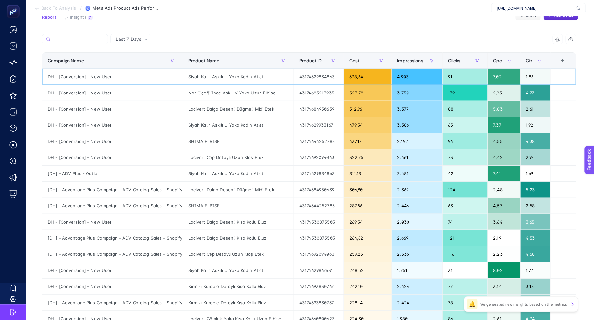
click at [216, 79] on div "Siyah Kalın Askılı U Yaka Kadın Atlet" at bounding box center [238, 77] width 111 height 16
copy tr "Siyah Kalın Askılı U Yaka Kadın Atlet"
click at [91, 38] on input "Search" at bounding box center [78, 39] width 52 height 5
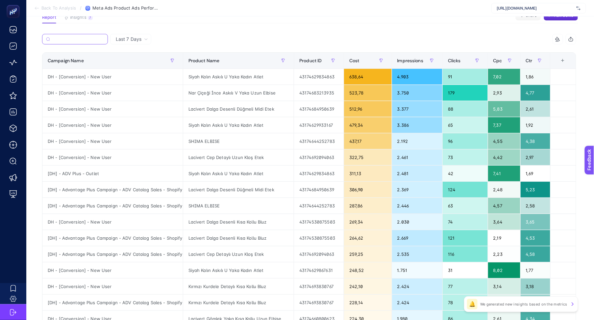
paste input "Siyah Kalın Askılı U Yaka Kadın Atlet"
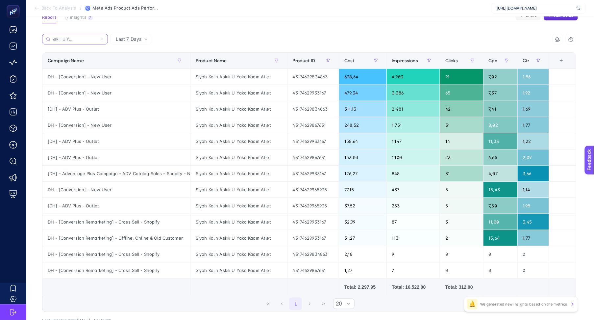
scroll to position [60, 0]
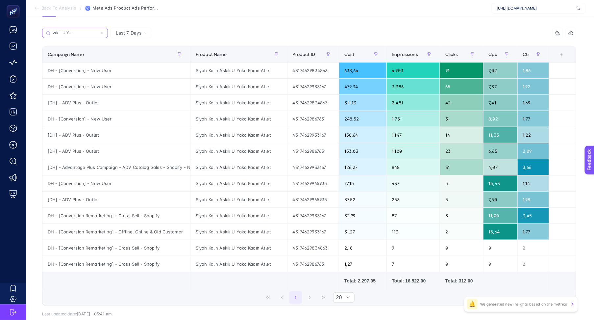
type input "Siyah Kalın Askılı U Yaka Kadın Atlet"
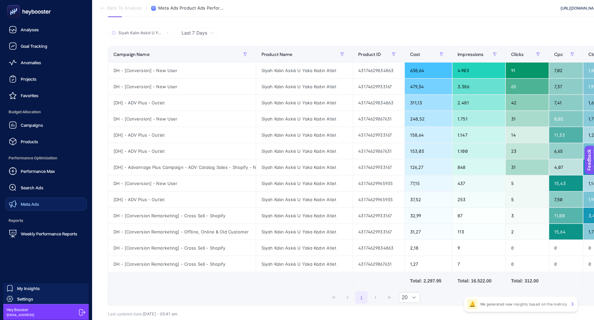
click at [25, 203] on span "Meta Ads" at bounding box center [30, 203] width 18 height 5
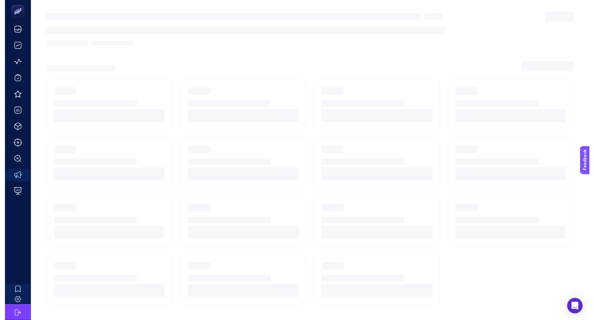
scroll to position [5, 0]
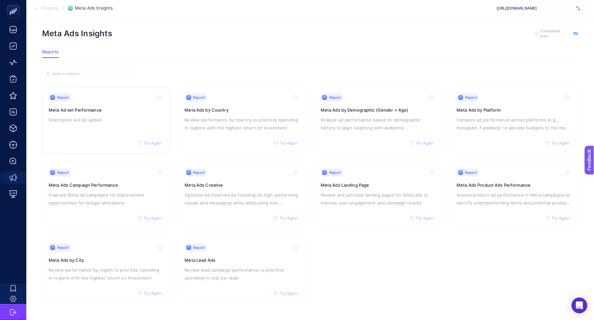
click at [120, 109] on h3 "Meta Ad set Performance" at bounding box center [106, 110] width 115 height 7
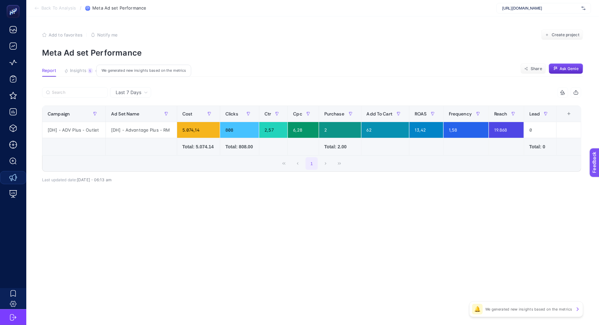
click at [89, 71] on div "5" at bounding box center [90, 70] width 5 height 5
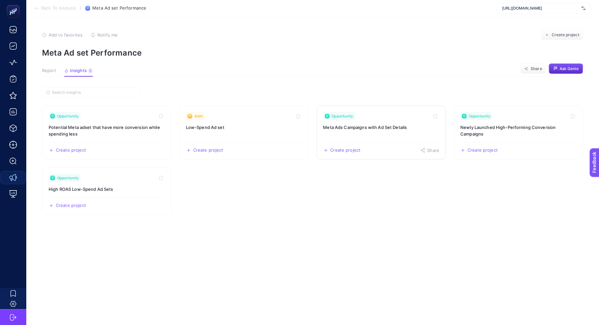
click at [379, 129] on h3 "Meta Ads Campaigns with Ad Set Details" at bounding box center [382, 127] width 116 height 7
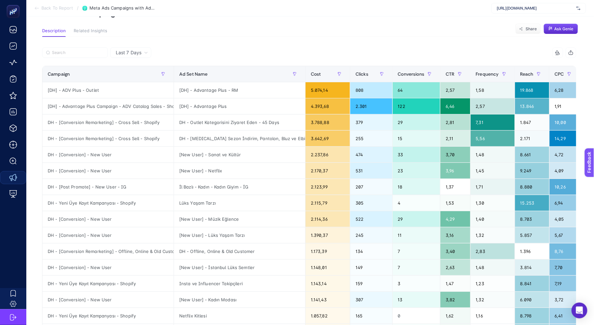
scroll to position [95, 0]
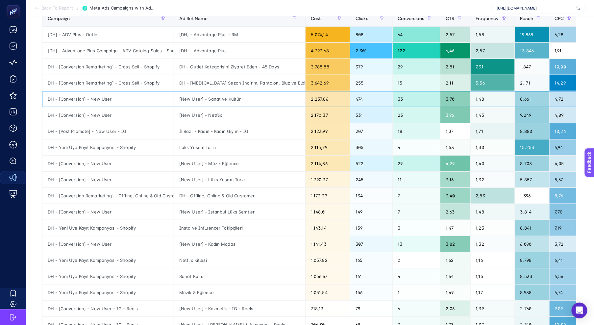
click at [82, 105] on div "DH - [Conversion] - New User" at bounding box center [107, 99] width 131 height 16
copy tr "DH - [Conversion] - New User"
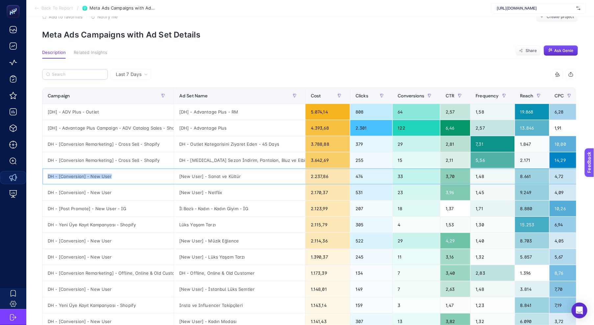
scroll to position [8, 0]
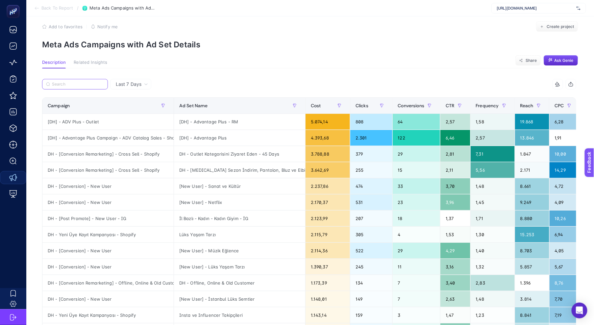
click at [76, 82] on input "Search" at bounding box center [78, 84] width 52 height 5
paste input "DH - [Conversion] - New User"
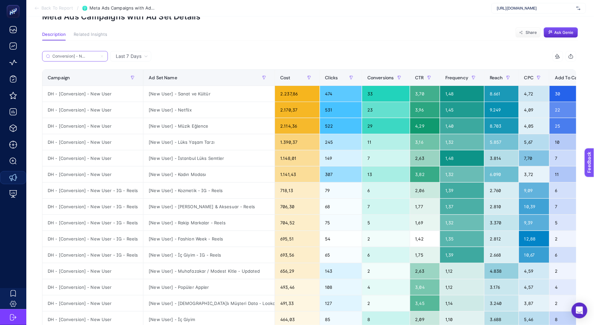
scroll to position [38, 0]
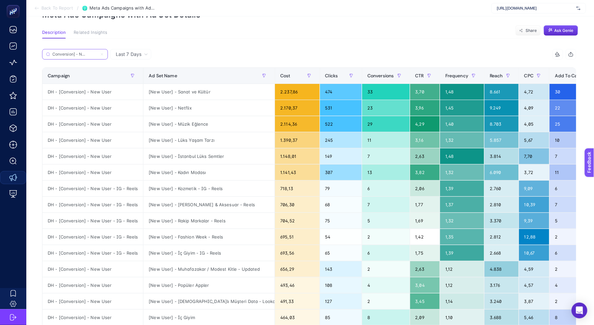
type input "DH - [Conversion] - New User"
click at [106, 76] on div "Campaign" at bounding box center [93, 75] width 90 height 11
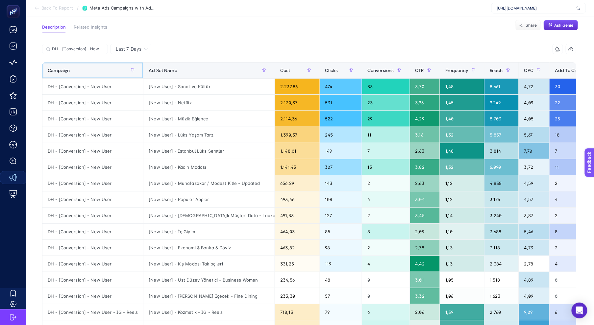
scroll to position [45, 0]
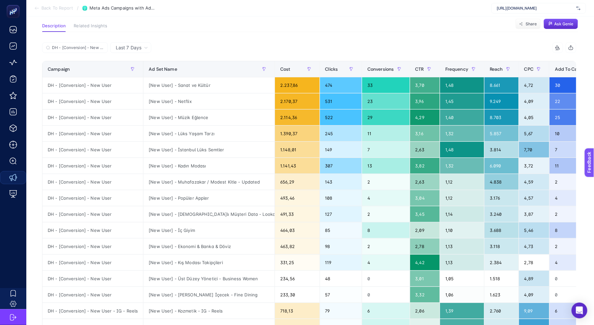
click at [137, 50] on span "Last 7 Days" at bounding box center [129, 47] width 26 height 7
click at [136, 74] on li "Last 30 Days" at bounding box center [130, 73] width 37 height 12
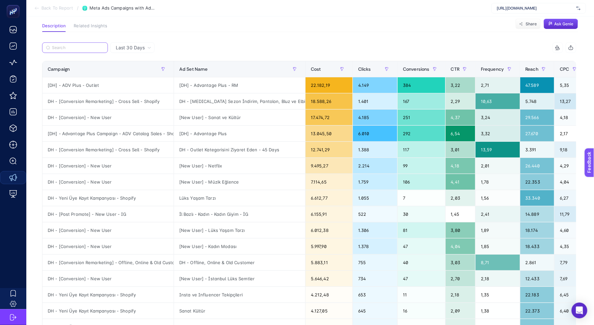
click at [76, 47] on input "Search" at bounding box center [78, 47] width 52 height 5
paste input "DH - [Conversion] - New User"
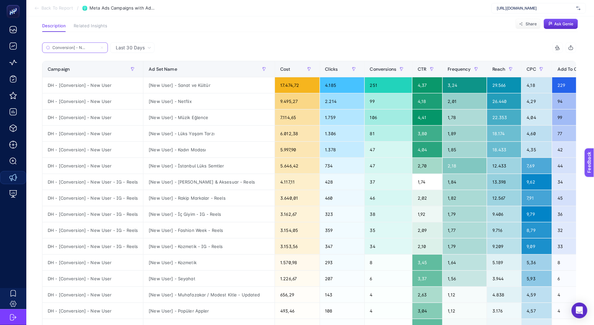
type input "DH - [Conversion] - New User"
click at [79, 68] on div "Campaign" at bounding box center [93, 69] width 90 height 11
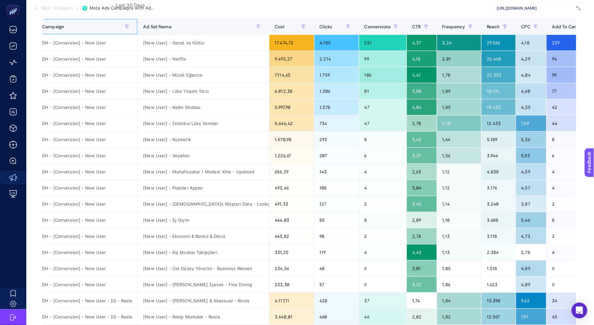
scroll to position [0, 4]
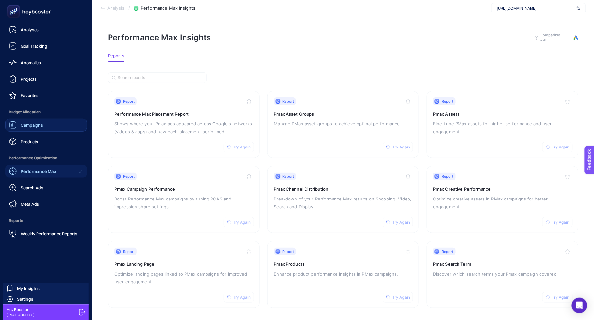
click at [22, 124] on span "Campaigns" at bounding box center [32, 124] width 22 height 5
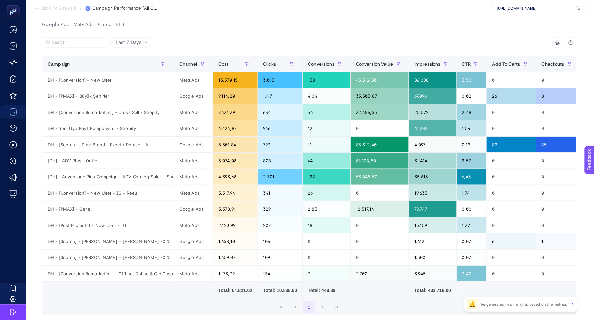
scroll to position [83, 0]
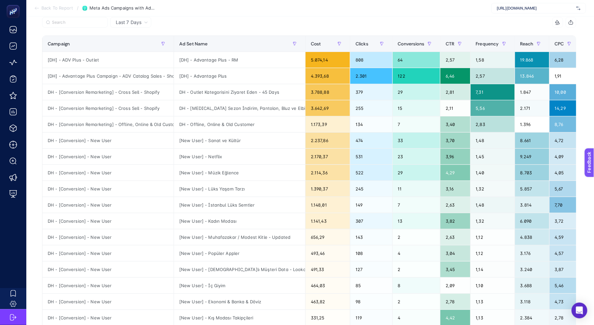
scroll to position [70, 0]
click at [109, 94] on div "DH - [Conversion Remarketing] - Cross Sell - Shopify" at bounding box center [107, 92] width 131 height 16
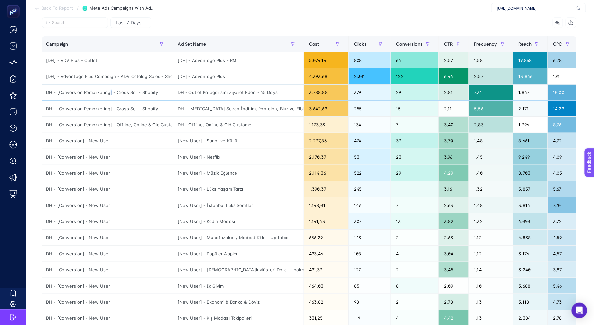
scroll to position [0, 0]
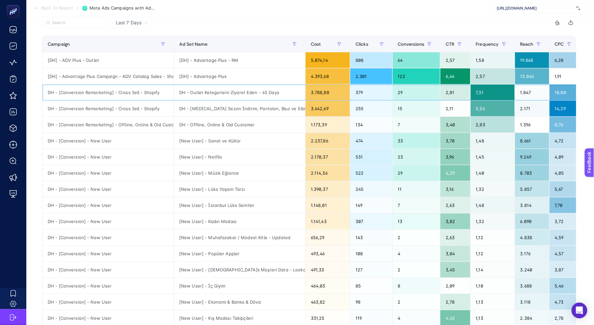
click at [145, 94] on div "DH - [Conversion Remarketing] - Cross Sell - Shopify" at bounding box center [107, 92] width 131 height 16
click at [83, 59] on div "[DH] - ADV Plus - Outlet" at bounding box center [107, 60] width 131 height 16
click at [114, 94] on div "DH - [Conversion Remarketing] - Cross Sell - Shopify" at bounding box center [107, 92] width 131 height 16
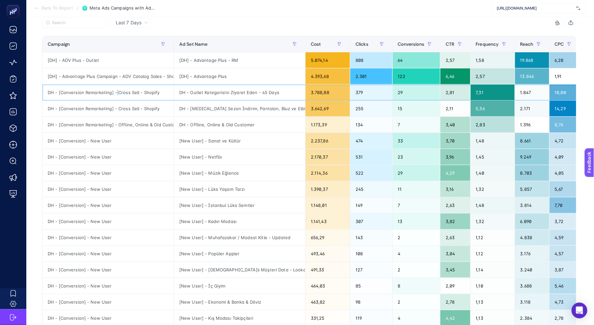
click at [114, 94] on div "DH - [Conversion Remarketing] - Cross Sell - Shopify" at bounding box center [107, 92] width 131 height 16
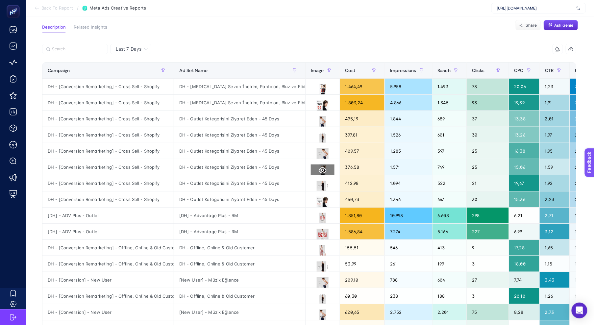
scroll to position [28, 0]
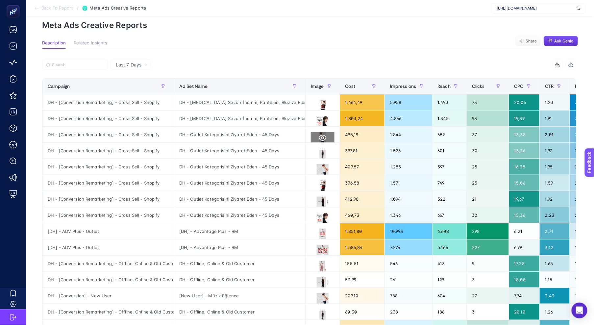
click at [325, 137] on icon at bounding box center [323, 138] width 8 height 6
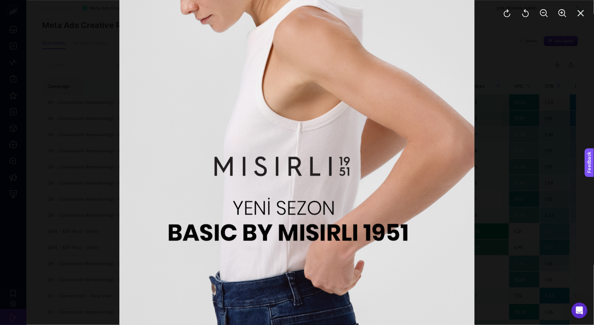
click at [505, 152] on div at bounding box center [297, 162] width 594 height 325
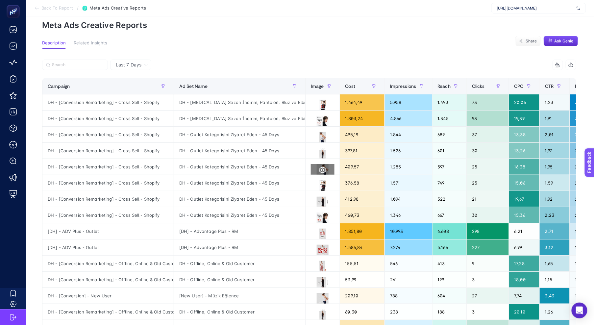
click at [323, 166] on icon at bounding box center [323, 170] width 8 height 8
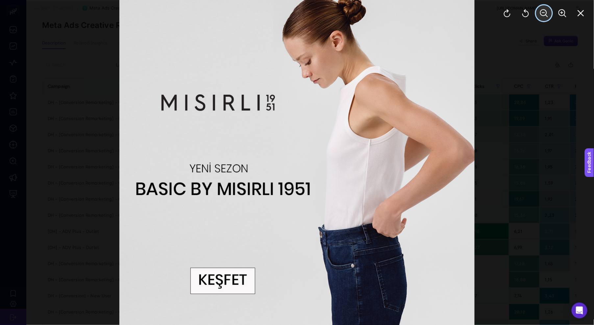
click at [544, 15] on icon "Zoom Out" at bounding box center [544, 13] width 8 height 8
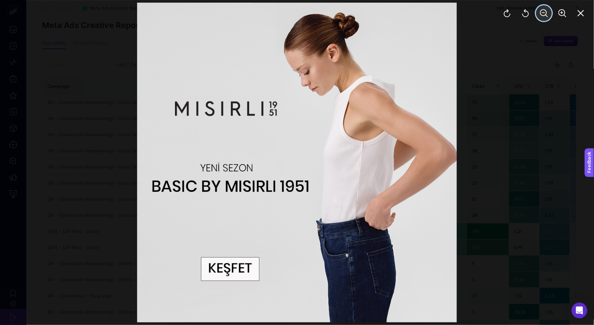
click at [544, 15] on icon "Zoom Out" at bounding box center [544, 13] width 8 height 8
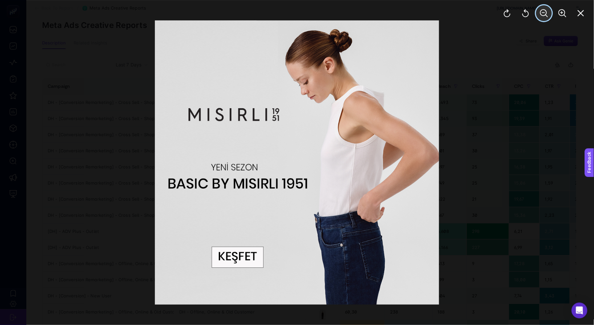
click at [544, 15] on icon "Zoom Out" at bounding box center [544, 13] width 8 height 8
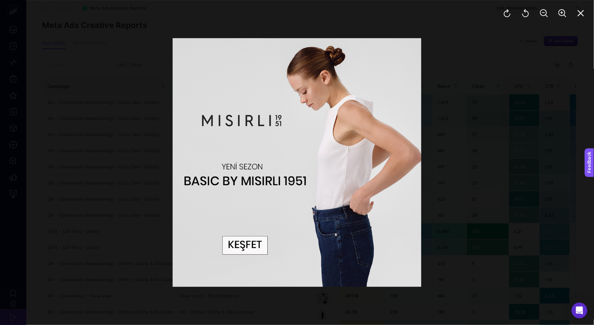
click at [487, 129] on div at bounding box center [297, 162] width 594 height 325
click at [474, 136] on div at bounding box center [296, 162] width 355 height 355
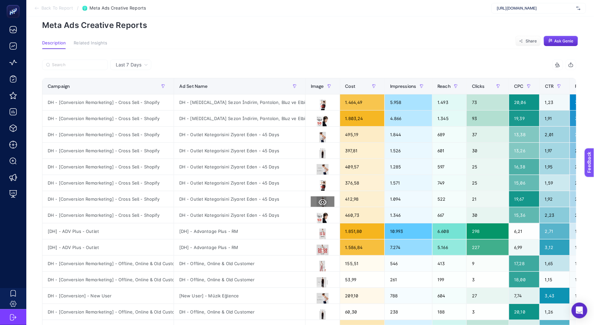
click at [322, 204] on icon at bounding box center [323, 202] width 8 height 8
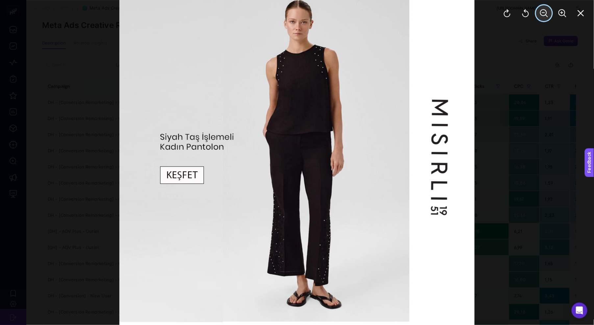
click at [544, 9] on icon "Zoom Out" at bounding box center [544, 13] width 8 height 8
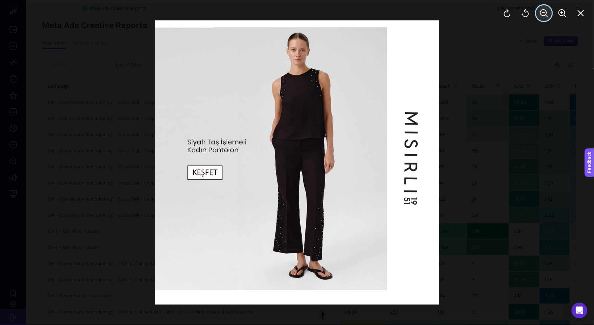
click at [544, 9] on icon "Zoom Out" at bounding box center [544, 13] width 8 height 8
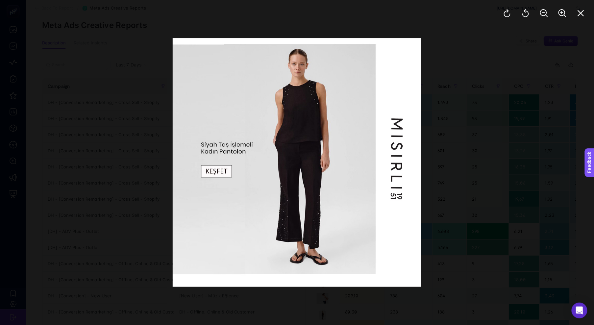
click at [547, 57] on div at bounding box center [297, 162] width 594 height 325
click at [580, 11] on icon "Close" at bounding box center [581, 13] width 8 height 8
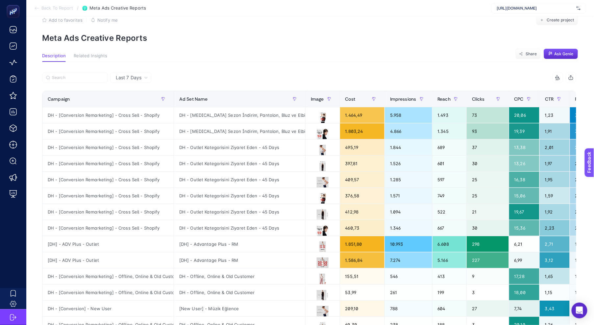
scroll to position [19, 0]
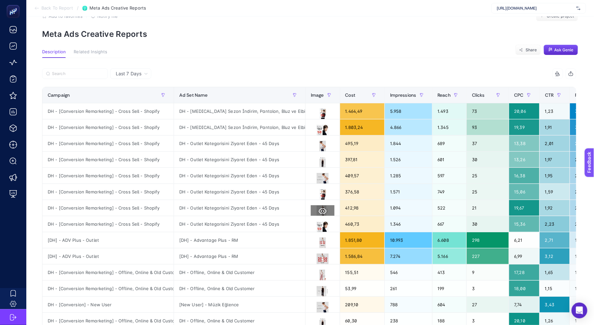
click at [320, 210] on icon at bounding box center [323, 211] width 8 height 8
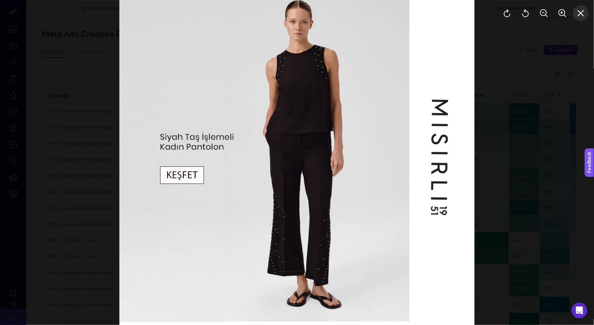
click at [577, 9] on icon "Close" at bounding box center [581, 13] width 8 height 8
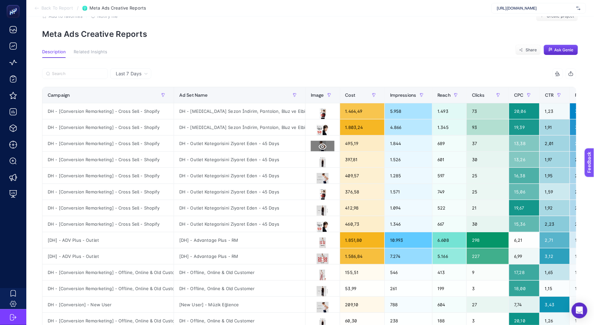
click at [323, 145] on icon at bounding box center [323, 147] width 8 height 6
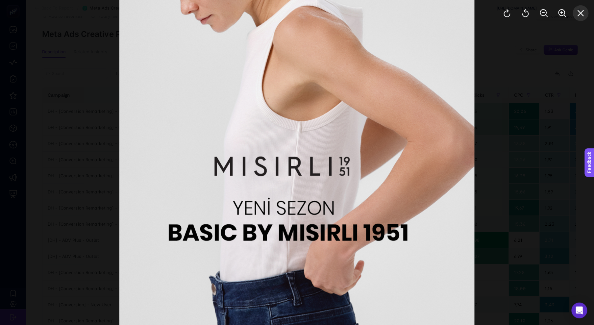
click at [576, 11] on button "Close" at bounding box center [581, 13] width 16 height 16
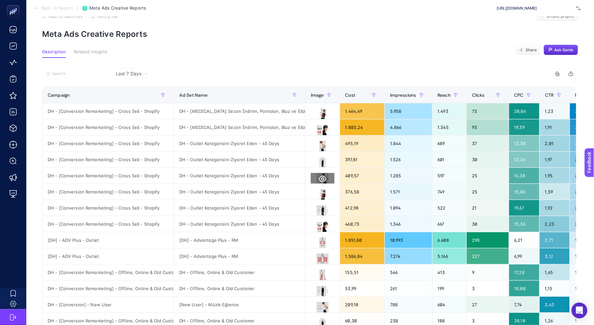
click at [324, 180] on icon at bounding box center [323, 179] width 8 height 8
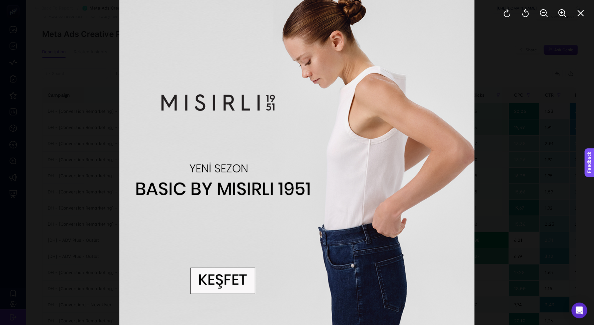
click at [532, 124] on div at bounding box center [297, 162] width 594 height 325
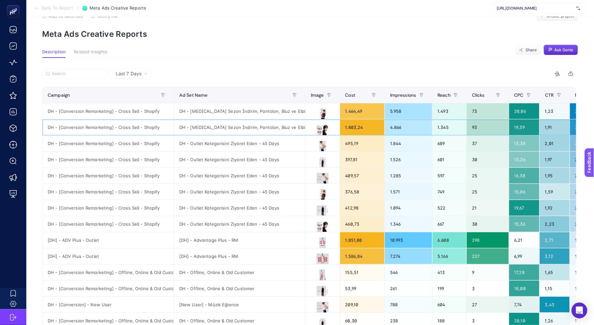
click at [226, 129] on div "DH - [MEDICAL_DATA] Sezon İndirim, Pantolon, Bluz ve Elbise Kategorini Ziyaret …" at bounding box center [239, 127] width 131 height 16
click at [226, 146] on div "DH - Outlet Kategorisini Ziyaret Eden - 45 Days" at bounding box center [239, 143] width 131 height 16
click at [232, 126] on div "DH - Yaz Sezon İndirim, Pantolon, Bluz ve Elbise Kategorini Ziyaret Edenler - 4…" at bounding box center [239, 127] width 131 height 16
click at [232, 157] on div "DH - Outlet Kategorisini Ziyaret Eden - 45 Days" at bounding box center [239, 160] width 131 height 16
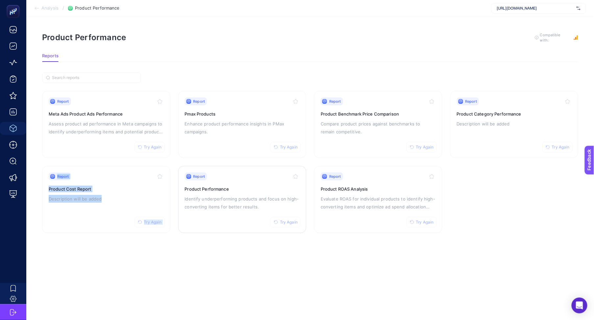
click at [220, 202] on p "Identify underperforming products and focus on high-converting items for better…" at bounding box center [242, 203] width 115 height 16
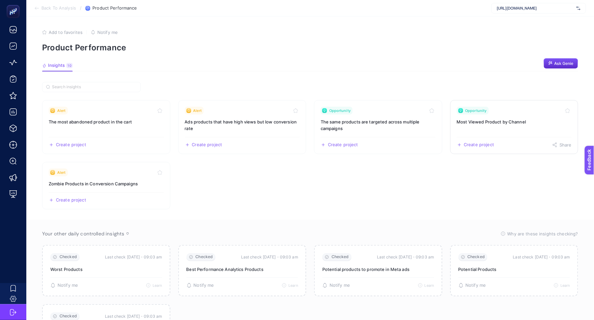
click at [459, 123] on h3 "Most Viewed Product by Channel" at bounding box center [514, 121] width 115 height 7
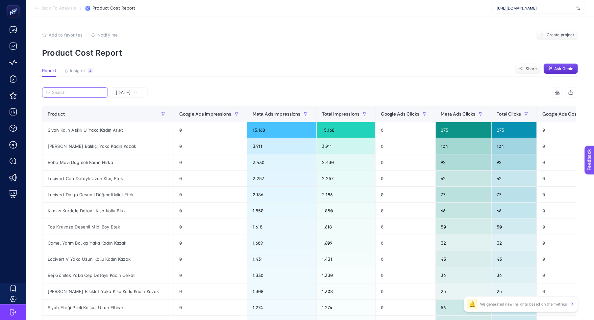
click at [65, 93] on input "Search" at bounding box center [78, 92] width 52 height 5
paste input "Siyah Kalın Askılı U Yaka Kadın Atlet"
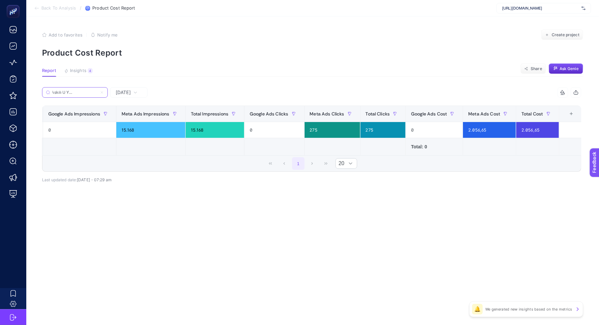
scroll to position [0, 85]
type input "Siyah Kalın Askılı U Yaka Kadın Atlet"
click at [571, 115] on div "+" at bounding box center [572, 113] width 12 height 5
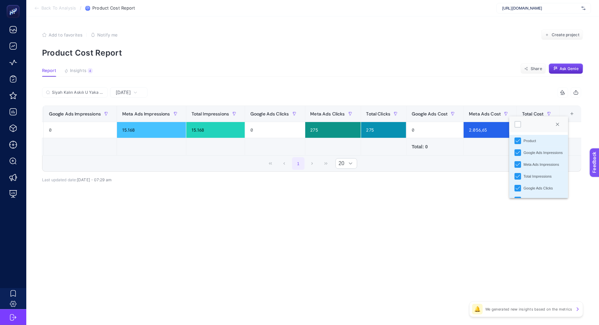
click at [410, 197] on div "Yesterday Siyah Kalın Askılı U Yaka Kadın Atlet 9 items selected Product Google…" at bounding box center [312, 149] width 550 height 124
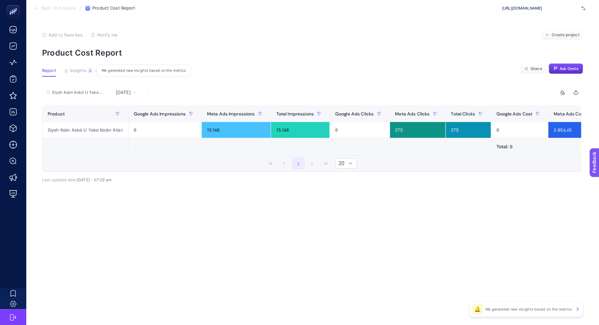
click at [79, 69] on span "Insights" at bounding box center [78, 70] width 16 height 5
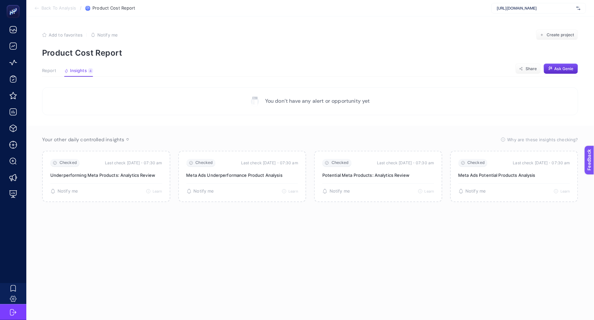
click at [55, 69] on span "Report" at bounding box center [49, 70] width 14 height 5
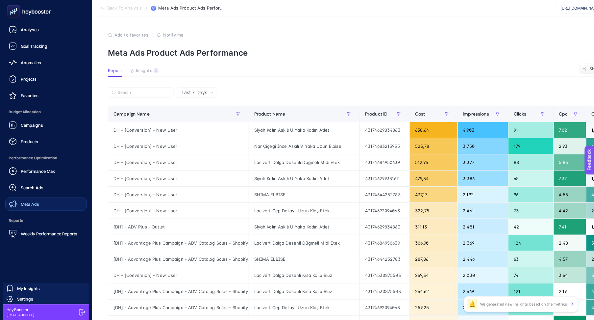
click at [19, 203] on div "Meta Ads" at bounding box center [24, 204] width 30 height 8
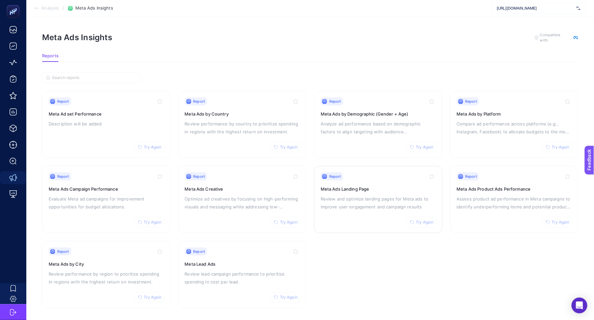
click at [344, 204] on p "Review and optimize landing pages for Meta ads to improve user engagement and c…" at bounding box center [378, 203] width 115 height 16
click at [478, 190] on h3 "Meta Ads Product Ads Performance" at bounding box center [514, 188] width 115 height 7
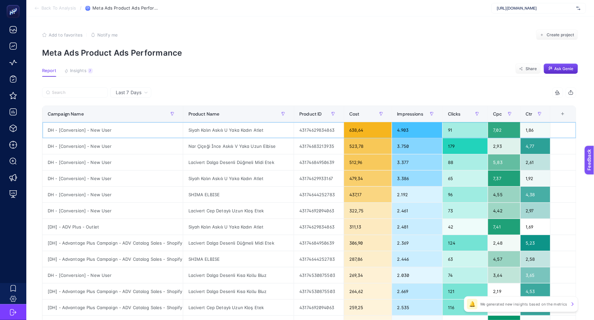
click at [106, 129] on div "DH - [Conversion] - New User" at bounding box center [112, 130] width 140 height 16
copy tr "DH - [Conversion] - New User"
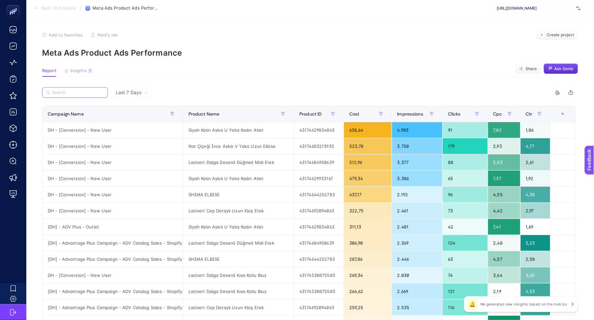
click at [76, 95] on input "Search" at bounding box center [78, 92] width 52 height 5
paste input "DH - [Conversion] - New User"
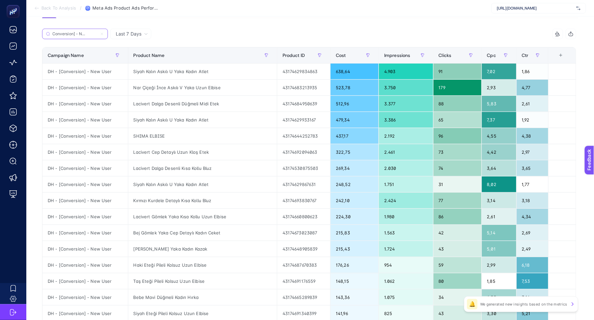
scroll to position [75, 0]
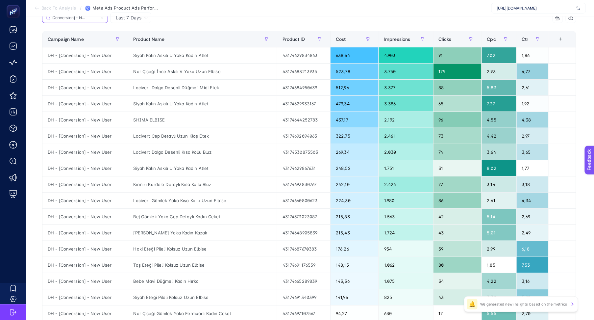
type input "DH - [Conversion] - New User"
click at [514, 11] on div "[URL][DOMAIN_NAME]" at bounding box center [538, 8] width 95 height 11
type input "i"
type input "idefix"
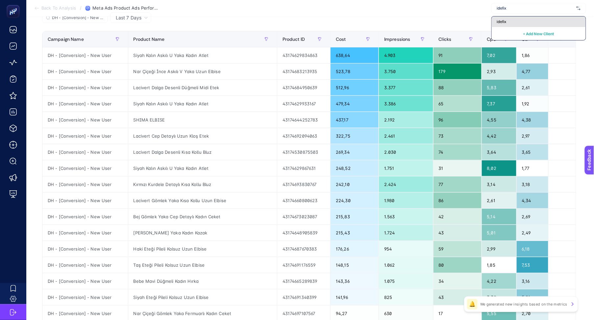
click at [511, 24] on div "idefix" at bounding box center [539, 21] width 94 height 11
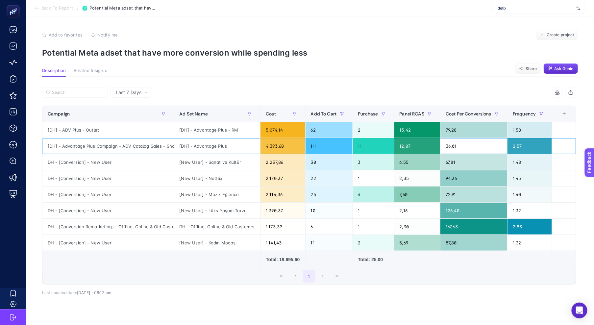
click at [316, 147] on div "111" at bounding box center [328, 146] width 47 height 16
click at [316, 161] on div "30" at bounding box center [328, 162] width 47 height 16
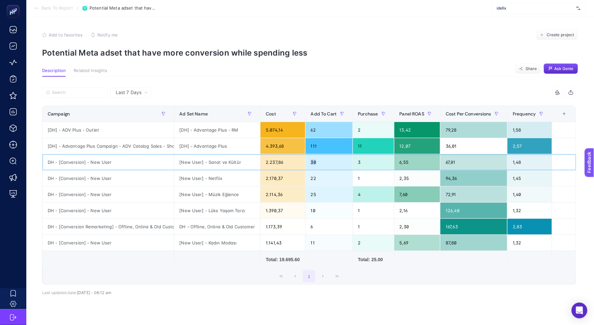
click at [316, 161] on div "30" at bounding box center [328, 162] width 47 height 16
click at [317, 181] on div "22" at bounding box center [328, 178] width 47 height 16
click at [317, 195] on div "25" at bounding box center [328, 194] width 47 height 16
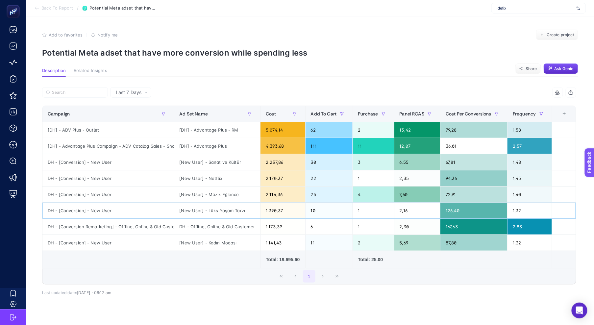
click at [317, 208] on div "10" at bounding box center [328, 211] width 47 height 16
click at [315, 228] on div "6" at bounding box center [328, 227] width 47 height 16
click at [316, 243] on div "11" at bounding box center [328, 243] width 47 height 16
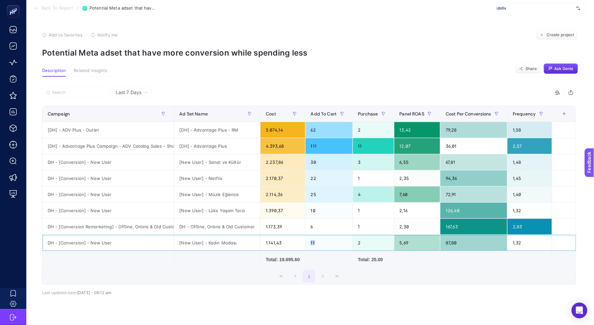
click at [316, 243] on div "11" at bounding box center [328, 243] width 47 height 16
click at [315, 228] on div "6" at bounding box center [328, 227] width 47 height 16
click at [400, 95] on div "6 items selected" at bounding box center [442, 92] width 267 height 11
click at [406, 51] on p "Potential Meta adset that have more conversion while spending less" at bounding box center [310, 53] width 536 height 10
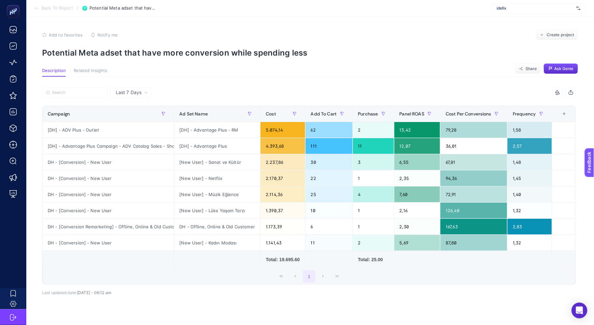
click at [345, 56] on p "Potential Meta adset that have more conversion while spending less" at bounding box center [310, 53] width 536 height 10
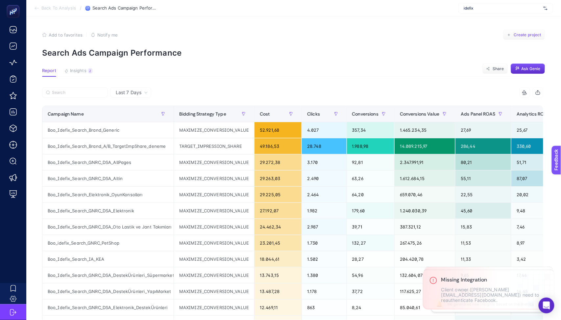
click at [526, 33] on span "Create project" at bounding box center [528, 34] width 28 height 5
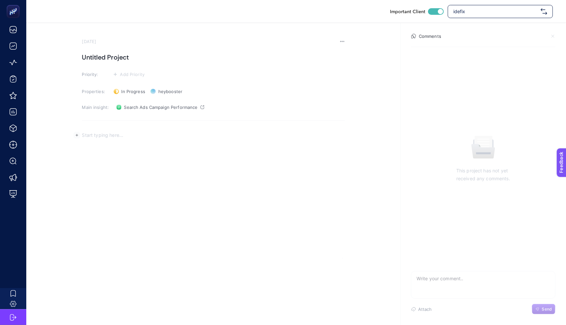
click at [131, 136] on p "Rich Text Editor. Editing area: main" at bounding box center [213, 135] width 263 height 8
click at [103, 53] on h1 "Untitled Project" at bounding box center [213, 57] width 263 height 11
click at [93, 138] on p "Rich Text Editor. Editing area: main" at bounding box center [213, 135] width 263 height 8
click at [118, 173] on div "Rich Text Editor. Editing area: main" at bounding box center [213, 193] width 263 height 132
click at [129, 148] on div "Rich Text Editor. Editing area: main" at bounding box center [213, 193] width 263 height 132
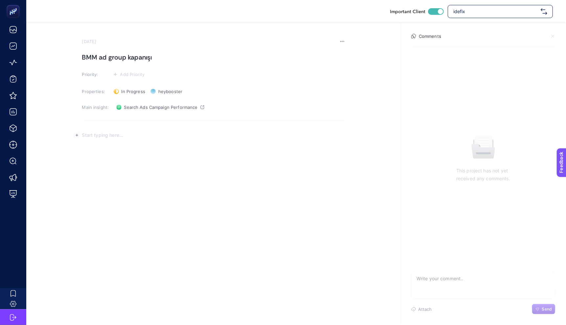
click at [130, 169] on div "Rich Text Editor. Editing area: main" at bounding box center [213, 193] width 263 height 132
click at [134, 108] on span "Search Ads Campaign Performance" at bounding box center [161, 107] width 74 height 5
click at [480, 10] on span "idefix" at bounding box center [496, 11] width 85 height 7
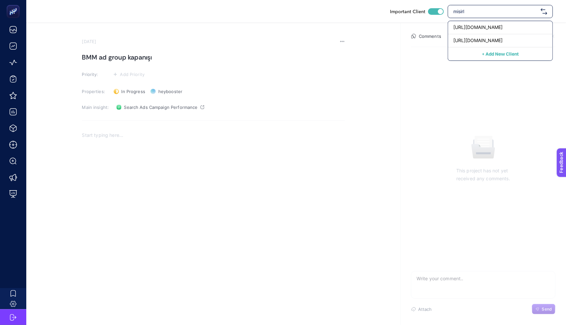
type input "misirl"
click at [346, 44] on section "September 11, 2025 BMM ad group kapanışı Priority: Add Priority Properties: In …" at bounding box center [296, 140] width 540 height 235
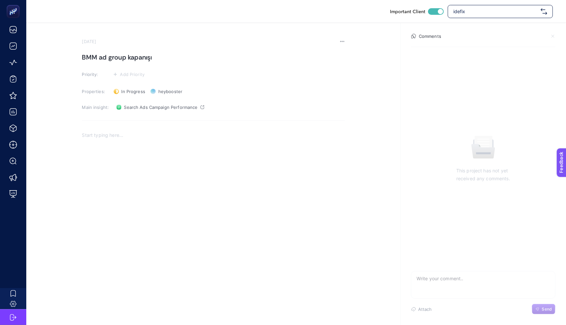
click at [345, 43] on section "September 11, 2025 BMM ad group kapanışı Priority: Add Priority Properties: In …" at bounding box center [296, 140] width 540 height 235
click at [344, 41] on icon at bounding box center [344, 41] width 1 height 1
click at [330, 51] on span "Delete" at bounding box center [334, 50] width 14 height 5
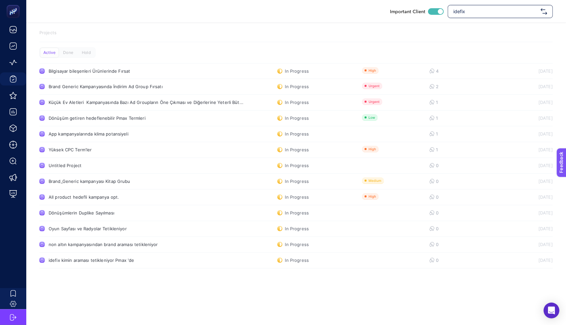
click at [479, 3] on div "Important Client idefix" at bounding box center [296, 11] width 540 height 23
click at [479, 8] on span "idefix" at bounding box center [496, 11] width 85 height 7
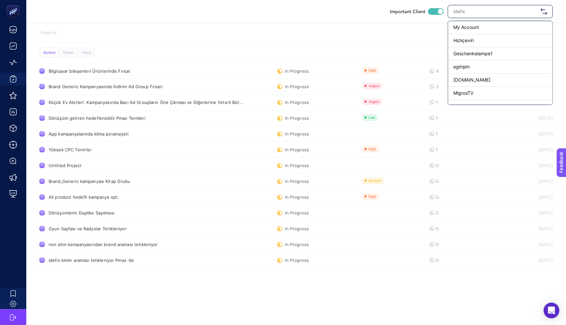
click at [479, 11] on input "text" at bounding box center [496, 11] width 85 height 7
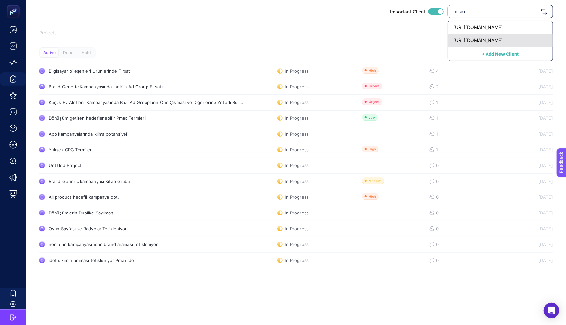
type input "misirli"
click at [484, 43] on span "https://www.misirli1951.com" at bounding box center [478, 40] width 49 height 7
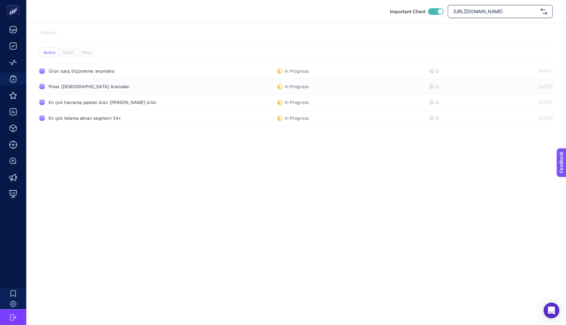
click at [69, 91] on link "Pmax Mısırlı Aramaları In Progress 0 9/2/2025" at bounding box center [296, 87] width 514 height 16
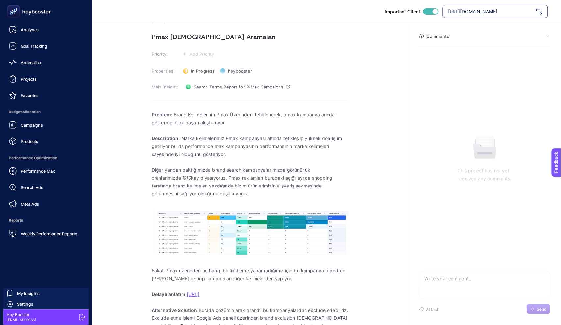
scroll to position [20, 0]
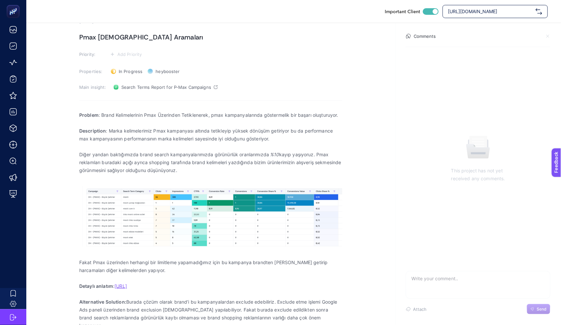
click at [462, 11] on span "https://www.misirli1951.com" at bounding box center [490, 11] width 85 height 7
type input "idefix"
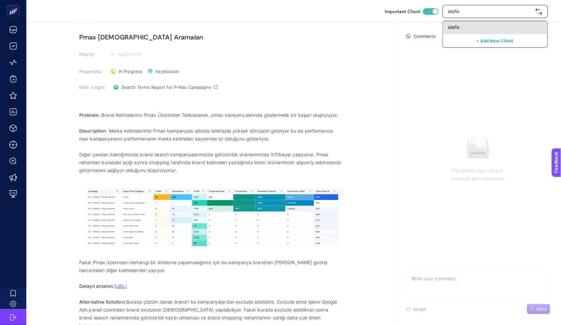
click at [467, 32] on div "idefix" at bounding box center [495, 27] width 105 height 13
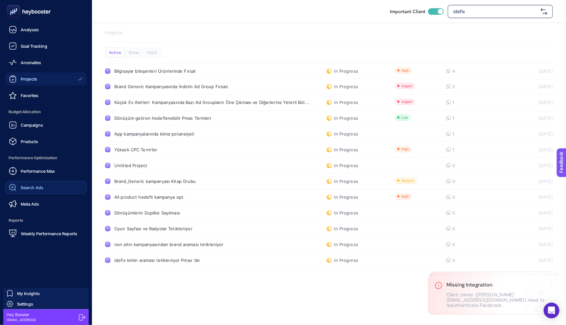
click at [21, 186] on span "Search Ads" at bounding box center [32, 187] width 23 height 5
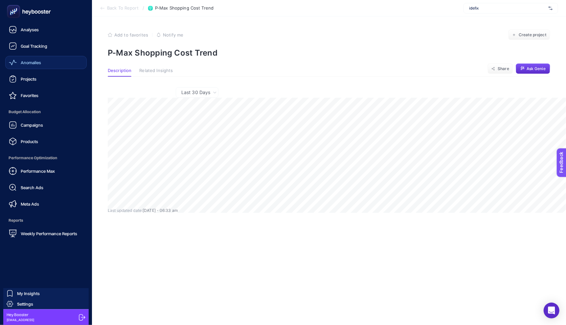
click at [24, 65] on div "Anomalies" at bounding box center [25, 63] width 32 height 8
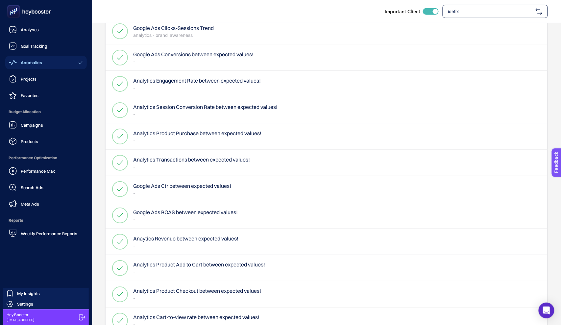
scroll to position [161, 0]
click at [17, 27] on div "Analyses" at bounding box center [24, 30] width 30 height 8
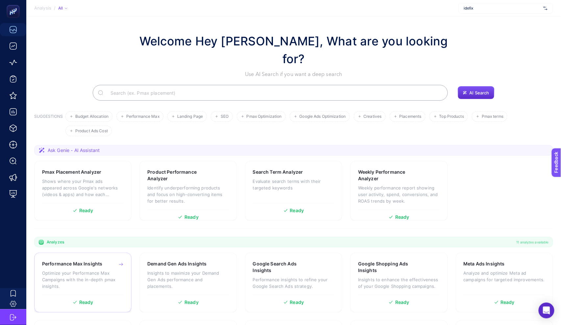
click at [60, 270] on p "Optimize your Performance Max Campaigns with the in-depth pmax insights." at bounding box center [83, 280] width 82 height 20
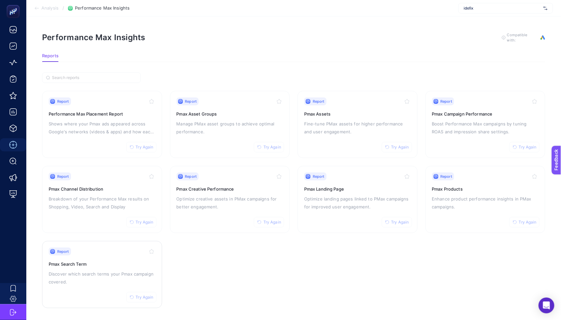
click at [84, 274] on p "Discover which search terms your Pmax campaign covered." at bounding box center [102, 278] width 107 height 16
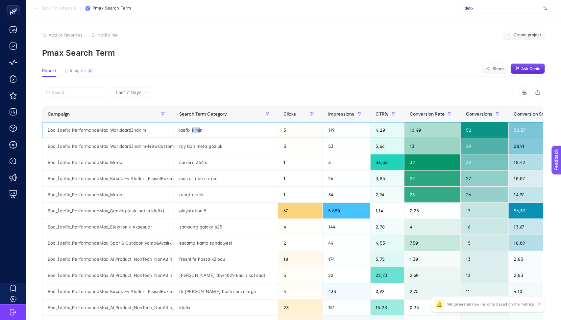
drag, startPoint x: 192, startPoint y: 130, endPoint x: 202, endPoint y: 131, distance: 10.0
click at [201, 131] on div "idefix kimin" at bounding box center [226, 130] width 104 height 16
click at [301, 106] on th "Clicks" at bounding box center [300, 114] width 45 height 16
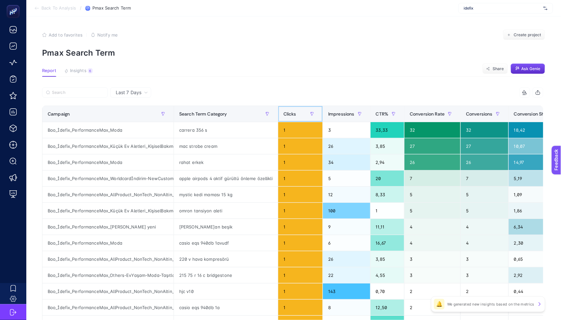
click at [300, 108] on th "Clicks" at bounding box center [300, 114] width 45 height 16
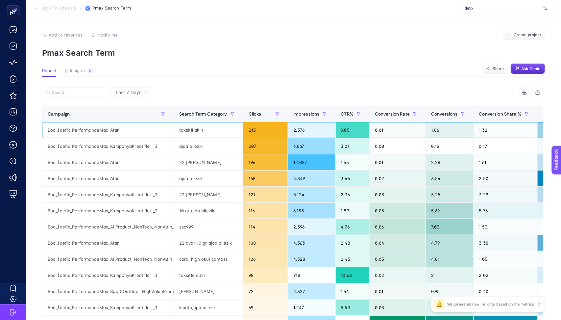
click at [192, 129] on div "taksitli altın" at bounding box center [208, 130] width 69 height 16
drag, startPoint x: 180, startPoint y: 144, endPoint x: 213, endPoint y: 146, distance: 32.9
click at [213, 146] on div "ajda bilezik" at bounding box center [208, 146] width 69 height 16
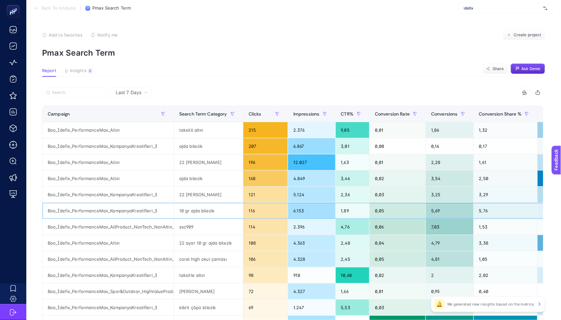
click at [193, 212] on div "10 gr ajda bilezik" at bounding box center [208, 211] width 69 height 16
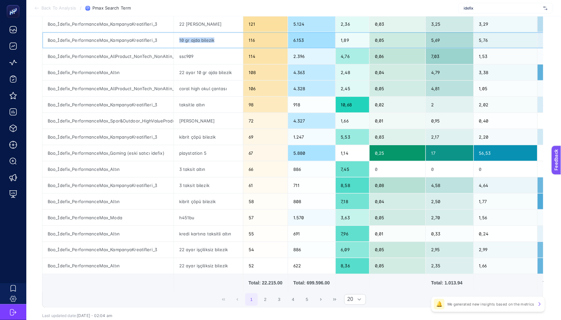
scroll to position [217, 0]
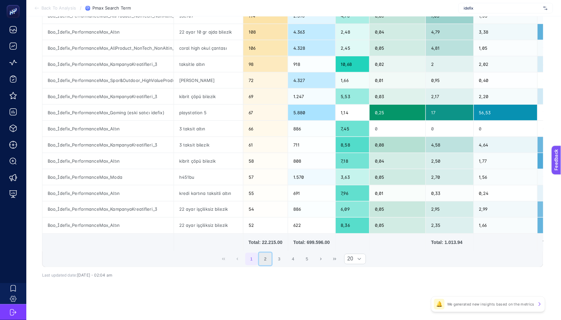
click at [269, 260] on button "2" at bounding box center [265, 259] width 12 height 12
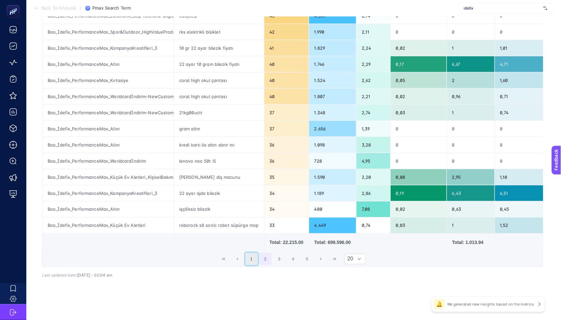
click at [258, 258] on button "1" at bounding box center [251, 259] width 12 height 12
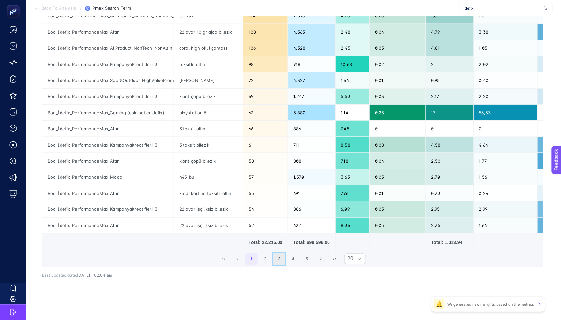
click at [278, 260] on button "3" at bounding box center [279, 259] width 12 height 12
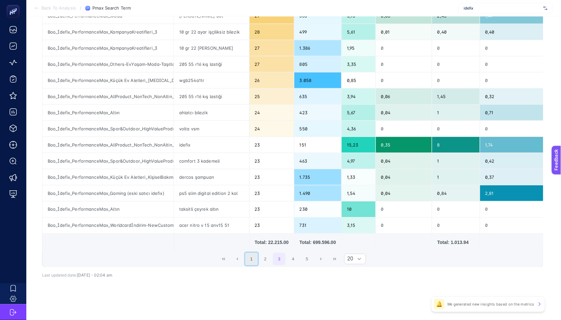
click at [254, 261] on button "1" at bounding box center [251, 259] width 12 height 12
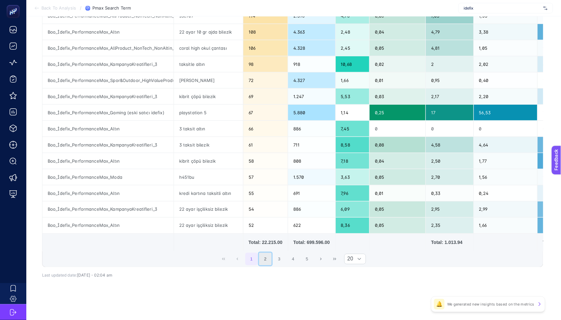
click at [265, 257] on button "2" at bounding box center [265, 259] width 12 height 12
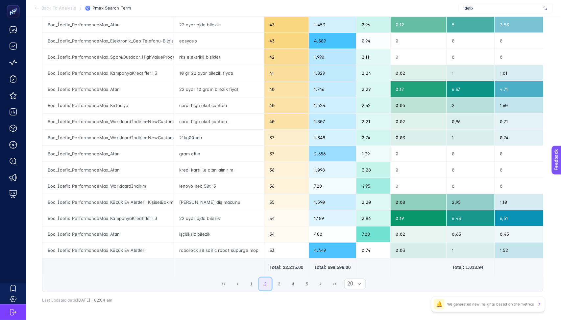
scroll to position [205, 0]
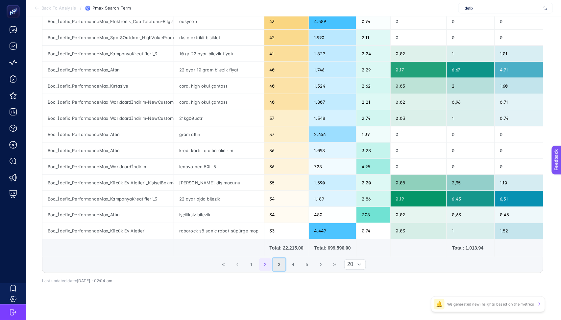
click at [278, 271] on button "3" at bounding box center [279, 264] width 12 height 12
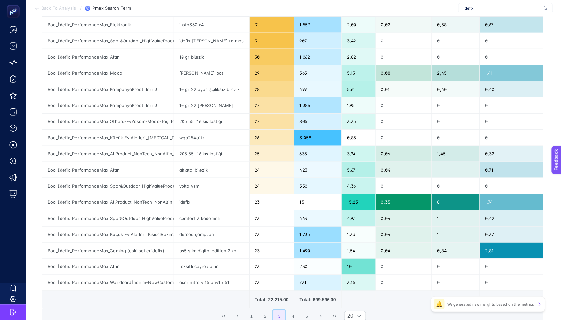
scroll to position [153, 0]
click at [125, 102] on div "Boo_İdefix_PerformanceMax_KampanyaKreatifleri_3" at bounding box center [107, 106] width 131 height 16
copy tr "Boo_İdefix_PerformanceMax_KampanyaKreatifleri_3"
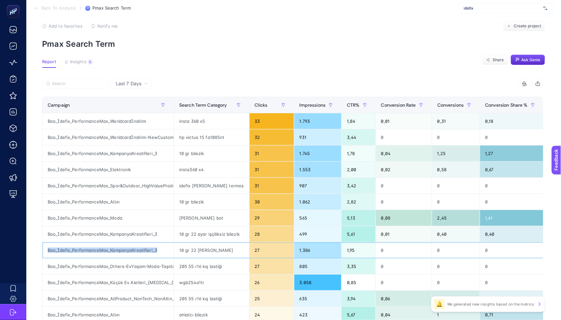
scroll to position [0, 0]
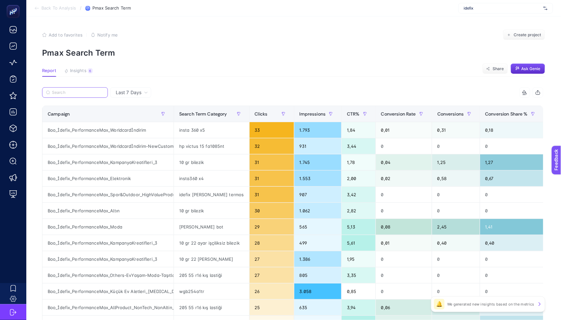
click at [67, 92] on input "Search" at bounding box center [78, 92] width 52 height 5
paste input "Boo_İdefix_PerformanceMax_KampanyaKreatifleri_3"
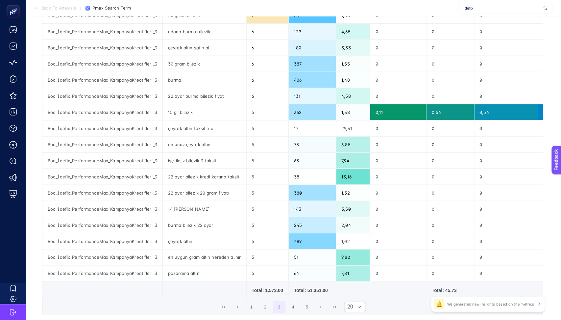
scroll to position [169, 0]
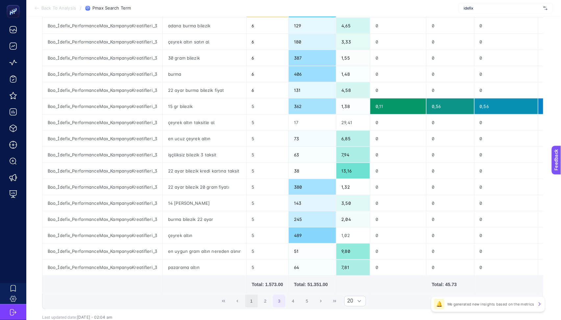
type input "Boo_İdefix_PerformanceMax_KampanyaKreatifleri_3"
click at [253, 307] on button "1" at bounding box center [251, 301] width 12 height 12
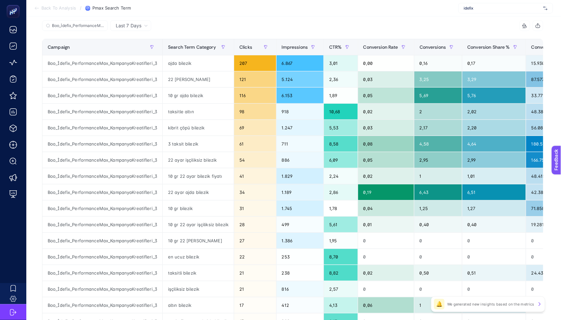
scroll to position [66, 0]
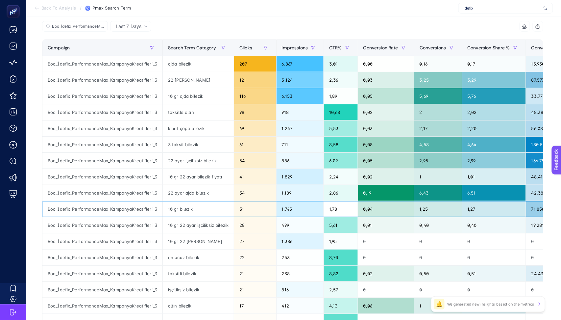
click at [127, 210] on div "Boo_İdefix_PerformanceMax_KampanyaKreatifleri_3" at bounding box center [102, 209] width 120 height 16
click at [267, 7] on section "Back To Analysis / Pmax Search Term idefix" at bounding box center [293, 8] width 535 height 16
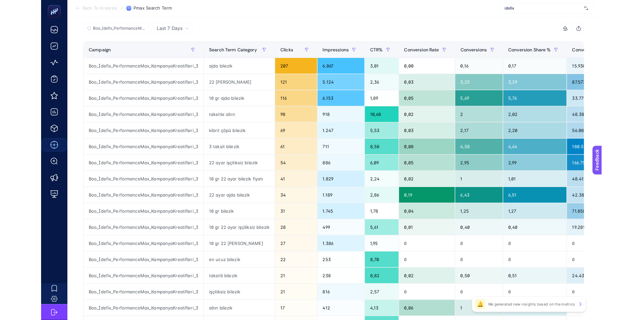
scroll to position [0, 0]
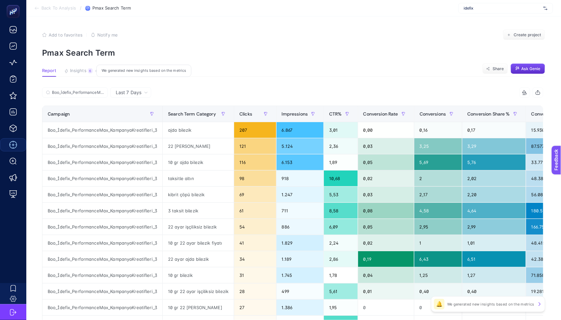
click at [84, 72] on span "Insights" at bounding box center [78, 70] width 16 height 5
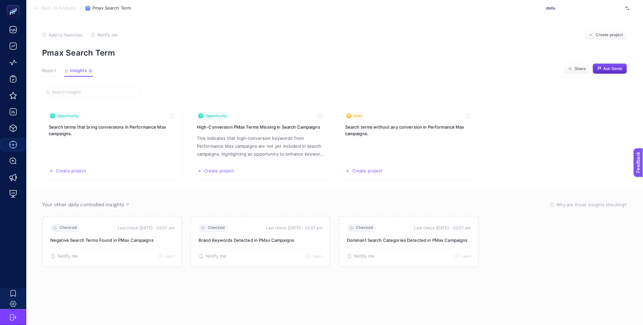
click at [49, 71] on span "Report" at bounding box center [49, 70] width 14 height 5
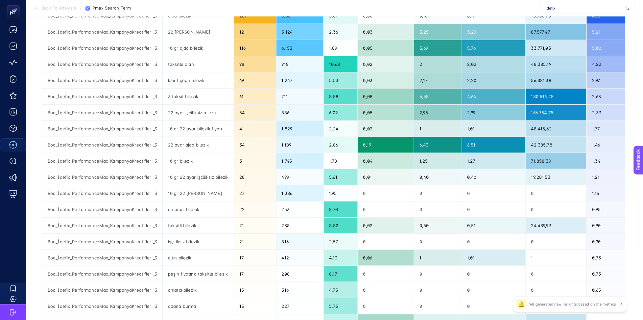
scroll to position [212, 0]
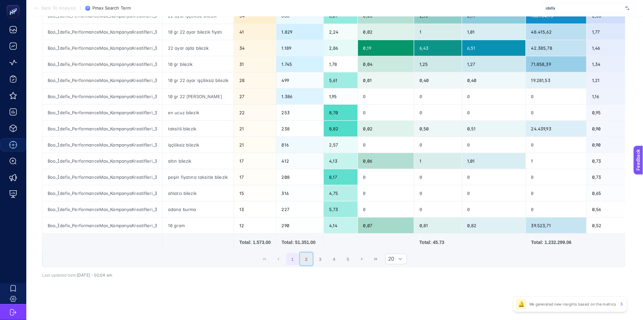
click at [309, 265] on button "2" at bounding box center [306, 259] width 12 height 12
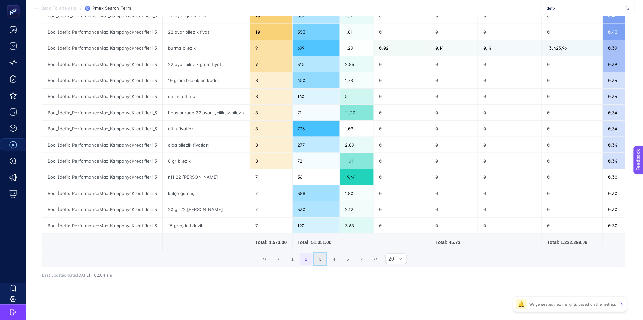
click at [323, 265] on button "3" at bounding box center [320, 259] width 12 height 12
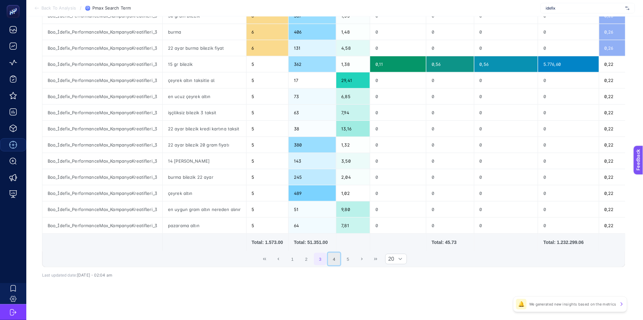
click at [335, 264] on button "4" at bounding box center [334, 259] width 12 height 12
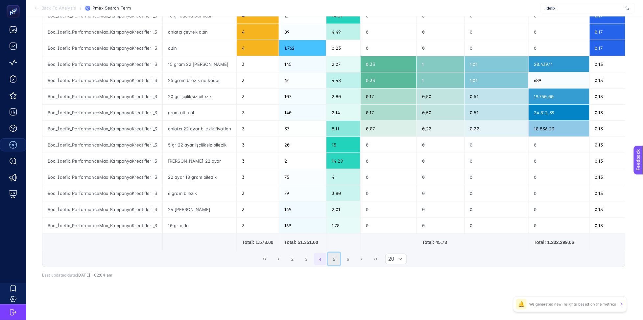
click at [341, 264] on button "5" at bounding box center [334, 259] width 12 height 12
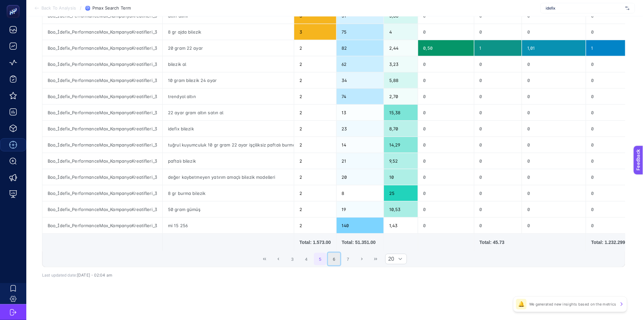
click at [341, 263] on button "6" at bounding box center [334, 259] width 12 height 12
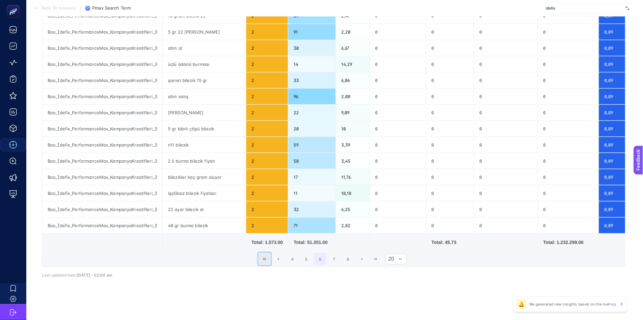
click at [271, 262] on button "First Page" at bounding box center [264, 259] width 12 height 12
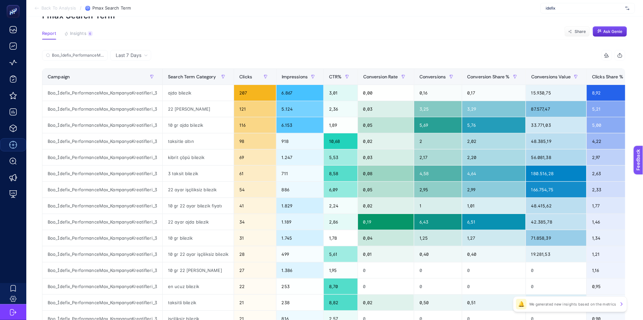
scroll to position [0, 0]
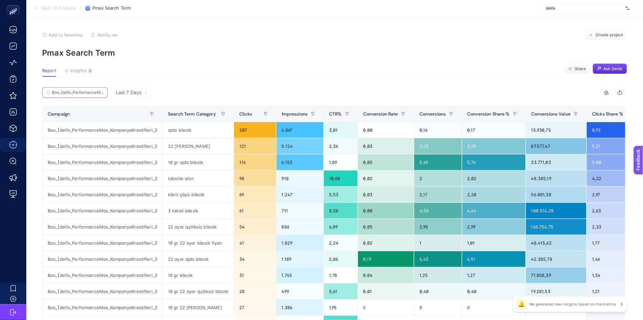
click at [93, 93] on input "Boo_İdefix_PerformanceMax_KampanyaKreatifleri_3" at bounding box center [78, 92] width 52 height 5
click at [101, 92] on icon at bounding box center [102, 92] width 4 height 4
click at [97, 92] on input "Boo_İdefix_PerformanceMax_KampanyaKreatifleri_3" at bounding box center [75, 92] width 45 height 5
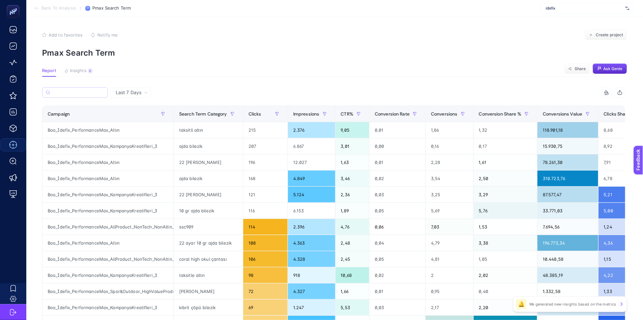
click at [82, 95] on label at bounding box center [75, 92] width 66 height 11
click at [82, 95] on input "Search" at bounding box center [78, 92] width 51 height 5
click at [111, 177] on div "Boo_İdefix_PerformanceMax_Altın" at bounding box center [107, 178] width 131 height 16
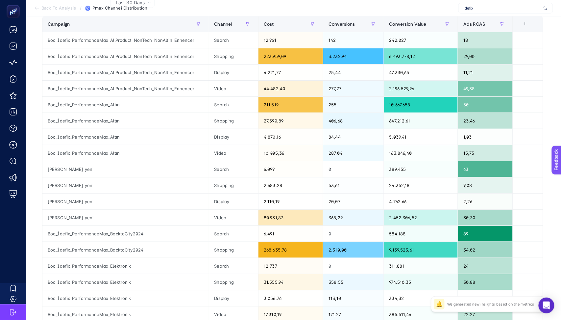
scroll to position [90, 0]
click at [234, 199] on div "Display" at bounding box center [233, 201] width 49 height 16
click at [237, 210] on div "Video" at bounding box center [233, 217] width 49 height 16
click at [238, 198] on div "Display" at bounding box center [233, 201] width 49 height 16
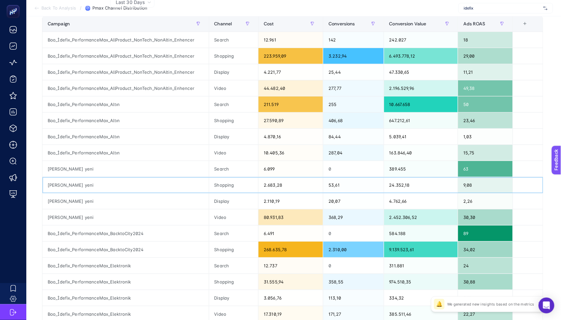
click at [236, 188] on div "Shopping" at bounding box center [233, 185] width 49 height 16
click at [236, 171] on div "Search" at bounding box center [233, 169] width 49 height 16
click at [237, 181] on div "Shopping" at bounding box center [233, 185] width 49 height 16
click at [226, 206] on div "Display" at bounding box center [233, 201] width 49 height 16
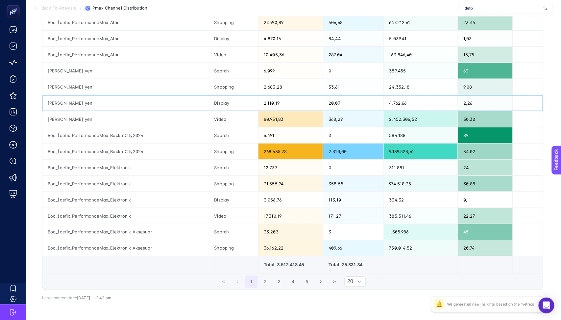
scroll to position [0, 0]
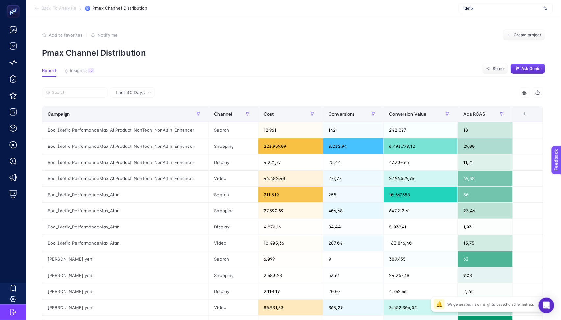
click at [139, 91] on span "Last 30 Days" at bounding box center [130, 92] width 29 height 7
click at [133, 114] on li "Last 7 Days" at bounding box center [132, 118] width 40 height 12
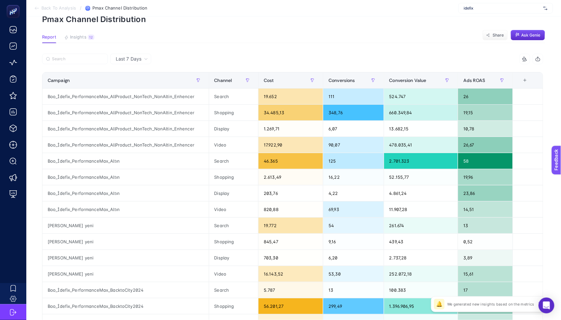
scroll to position [34, 0]
click at [275, 274] on div "16.143,52" at bounding box center [290, 273] width 64 height 16
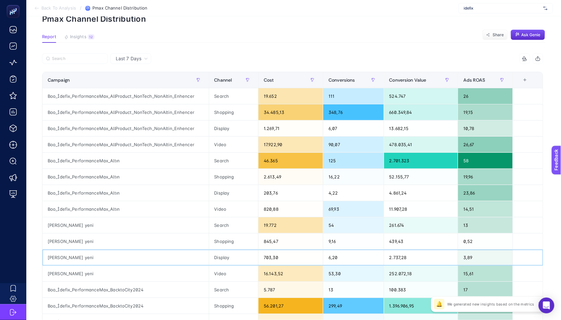
click at [263, 260] on div "703,30" at bounding box center [290, 257] width 64 height 16
click at [263, 250] on div "703,30" at bounding box center [290, 257] width 64 height 16
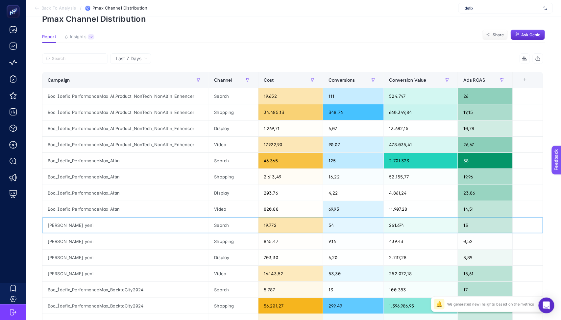
click at [263, 232] on div "19.772" at bounding box center [290, 225] width 64 height 16
click at [130, 60] on span "Last 7 Days" at bounding box center [129, 58] width 26 height 7
click at [130, 74] on li "Last 30 Days" at bounding box center [130, 72] width 37 height 12
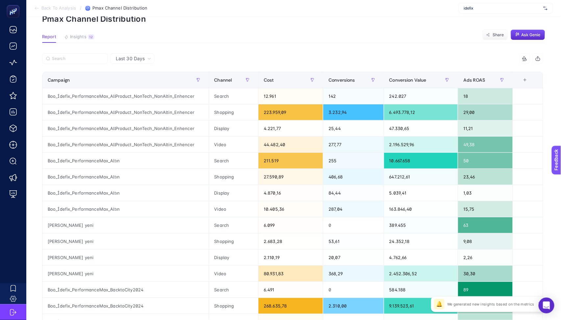
click at [140, 57] on span "Last 30 Days" at bounding box center [130, 58] width 29 height 7
click at [134, 83] on li "Last 7 Days" at bounding box center [132, 84] width 40 height 12
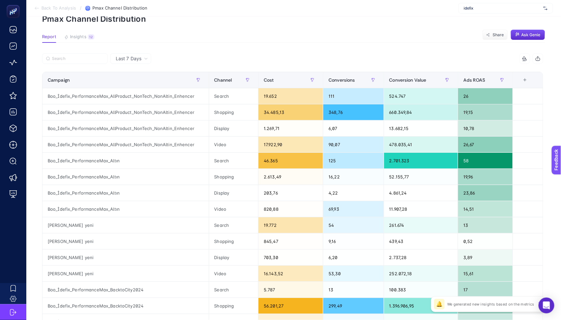
click at [133, 60] on span "Last 7 Days" at bounding box center [129, 58] width 26 height 7
click at [132, 70] on li "Last 30 Days" at bounding box center [130, 72] width 37 height 12
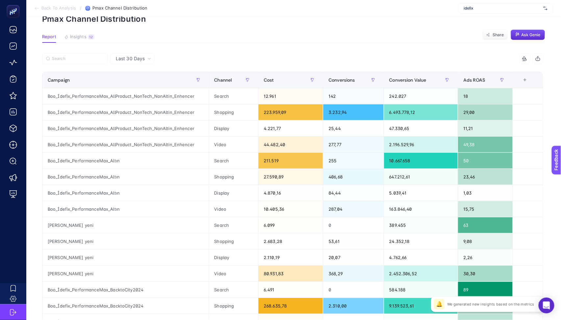
click at [132, 56] on span "Last 30 Days" at bounding box center [130, 58] width 29 height 7
click at [132, 85] on li "Last 7 Days" at bounding box center [132, 84] width 40 height 12
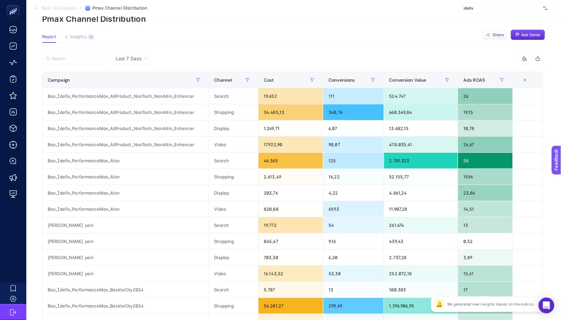
click at [131, 57] on span "Last 7 Days" at bounding box center [129, 58] width 26 height 7
click at [131, 69] on li "Last 30 Days" at bounding box center [130, 72] width 37 height 12
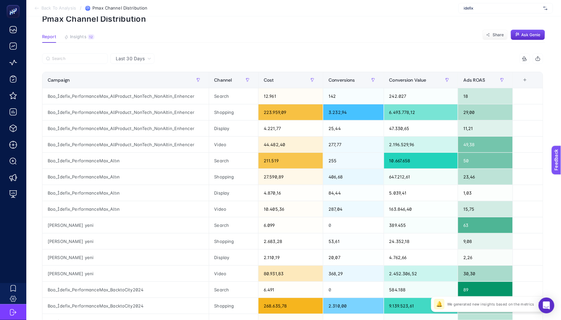
click at [136, 61] on span "Last 30 Days" at bounding box center [130, 58] width 29 height 7
click at [134, 93] on div "Boo_İdefix_PerformanceMax_AllProduct_NonTech_NonAltin_Enhencer" at bounding box center [125, 96] width 166 height 16
click at [134, 88] on li "Last 7 Days" at bounding box center [132, 84] width 40 height 12
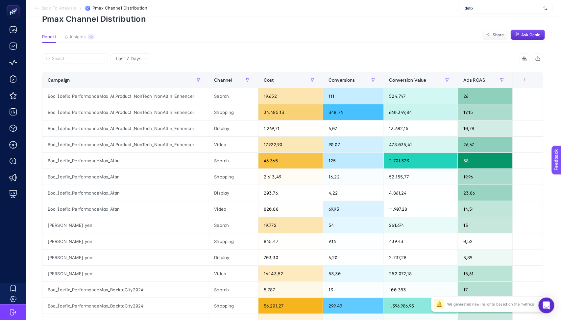
click at [130, 64] on div at bounding box center [167, 60] width 251 height 14
click at [130, 62] on div "Last 7 Days" at bounding box center [130, 58] width 41 height 11
click at [131, 73] on li "Last 30 Days" at bounding box center [130, 72] width 37 height 12
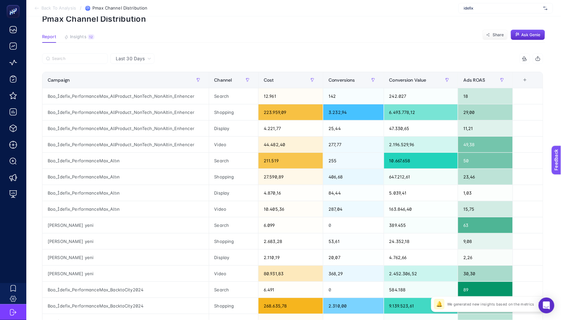
click at [131, 60] on span "Last 30 Days" at bounding box center [130, 58] width 29 height 7
click at [130, 82] on li "Last 7 Days" at bounding box center [132, 84] width 40 height 12
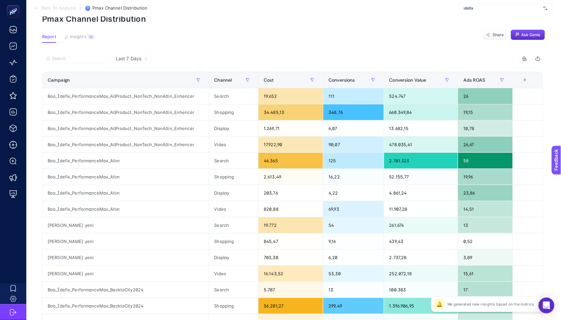
click at [129, 58] on span "Last 7 Days" at bounding box center [129, 58] width 26 height 7
click at [130, 75] on li "Last 30 Days" at bounding box center [130, 72] width 37 height 12
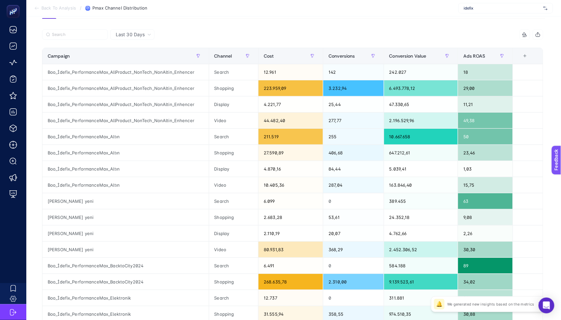
scroll to position [58, 0]
click at [144, 36] on span "Last 30 Days" at bounding box center [130, 35] width 29 height 7
click at [136, 60] on li "Last 7 Days" at bounding box center [132, 61] width 40 height 12
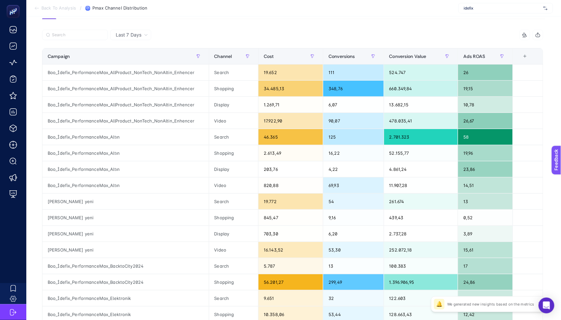
click at [136, 36] on span "Last 7 Days" at bounding box center [129, 35] width 26 height 7
click at [133, 51] on li "Last 30 Days" at bounding box center [130, 49] width 37 height 12
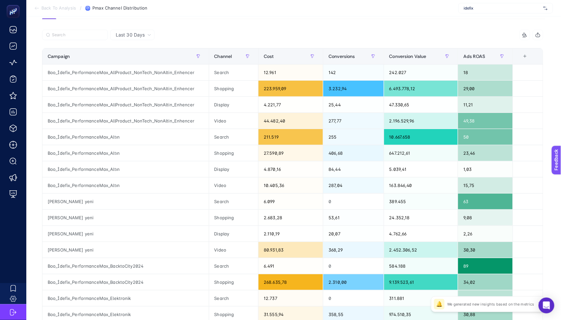
click at [133, 33] on span "Last 30 Days" at bounding box center [130, 35] width 29 height 7
click at [132, 60] on li "Last 7 Days" at bounding box center [132, 61] width 40 height 12
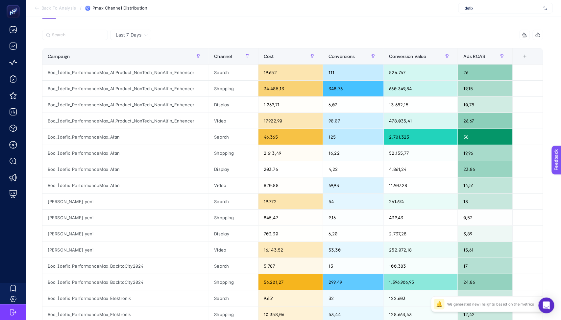
click at [132, 37] on span "Last 7 Days" at bounding box center [129, 35] width 26 height 7
click at [133, 50] on li "Last 30 Days" at bounding box center [130, 49] width 37 height 12
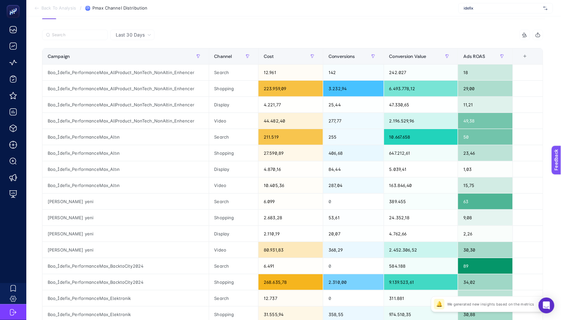
click at [133, 40] on div at bounding box center [167, 37] width 251 height 14
click at [134, 36] on span "Last 30 Days" at bounding box center [130, 35] width 29 height 7
click at [132, 62] on li "Last 7 Days" at bounding box center [132, 61] width 40 height 12
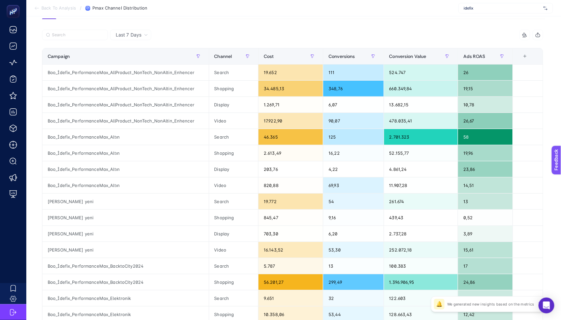
click at [147, 34] on icon at bounding box center [146, 35] width 4 height 4
click at [142, 46] on li "Last 30 Days" at bounding box center [130, 49] width 37 height 12
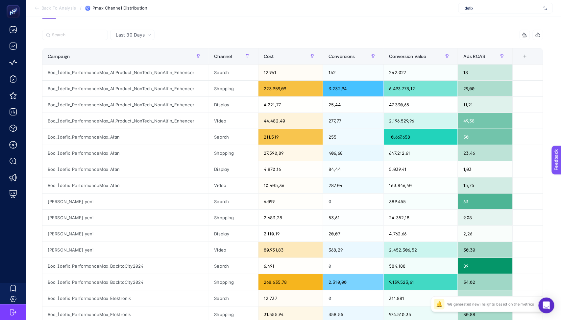
click at [134, 37] on span "Last 30 Days" at bounding box center [130, 35] width 29 height 7
click at [132, 61] on li "Last 7 Days" at bounding box center [132, 61] width 40 height 12
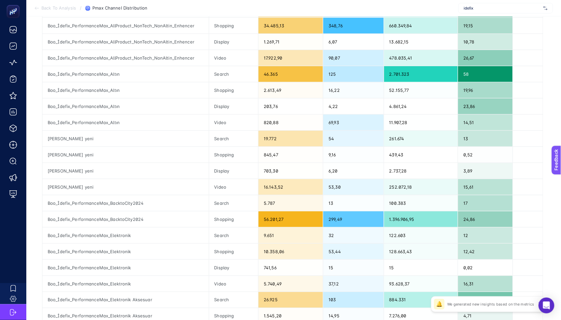
scroll to position [122, 0]
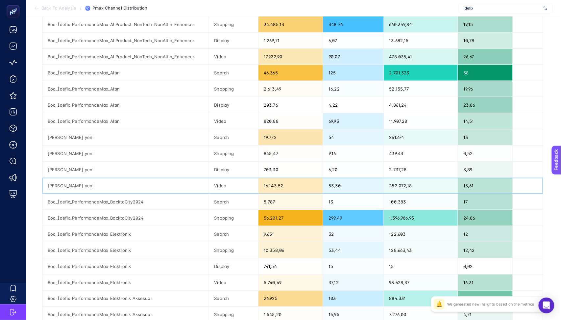
click at [269, 183] on div "16.143,52" at bounding box center [290, 186] width 64 height 16
click at [270, 186] on div "16.143,52" at bounding box center [290, 186] width 64 height 16
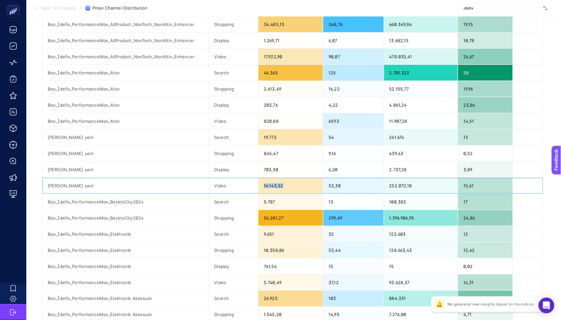
click at [270, 186] on div "16.143,52" at bounding box center [290, 186] width 64 height 16
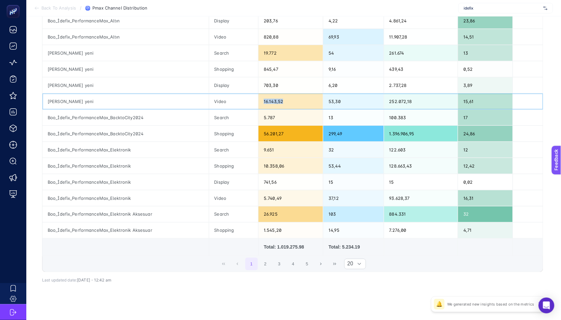
scroll to position [211, 0]
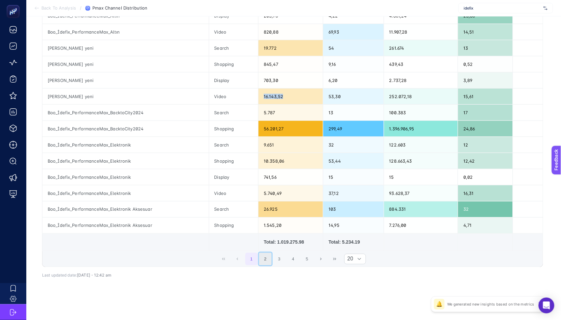
click at [267, 259] on button "2" at bounding box center [265, 259] width 12 height 12
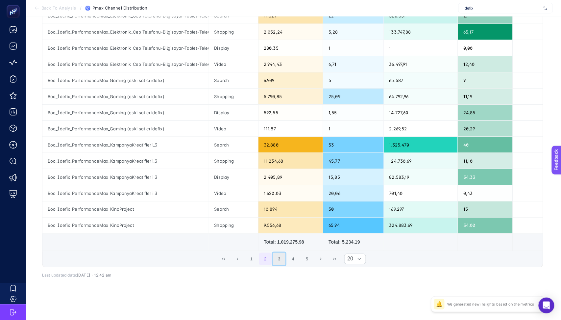
click at [282, 262] on button "3" at bounding box center [279, 259] width 12 height 12
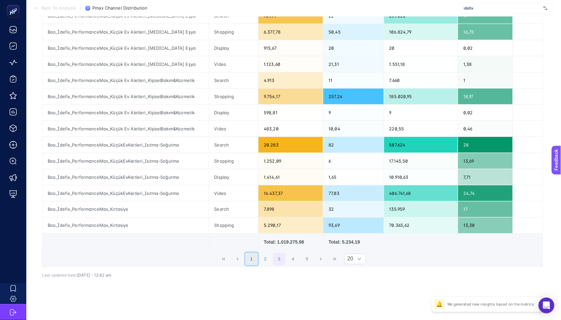
click at [251, 261] on button "1" at bounding box center [251, 259] width 12 height 12
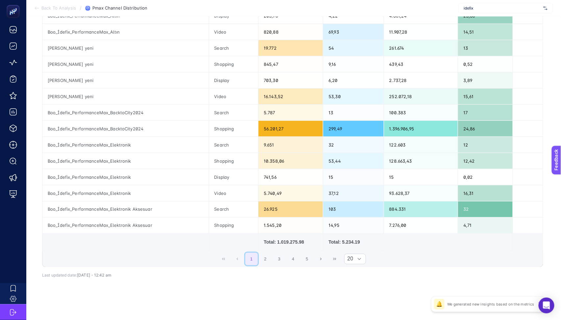
scroll to position [0, 0]
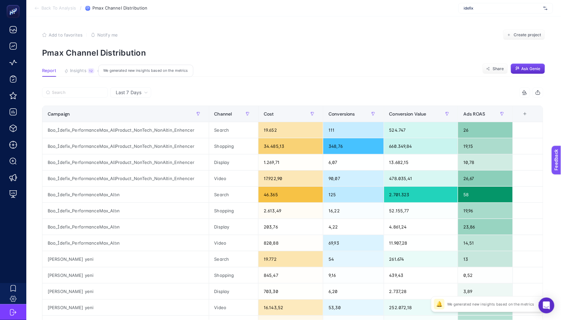
click at [86, 72] on button "Insights 12 We generated new insights based on the metrics" at bounding box center [79, 72] width 30 height 9
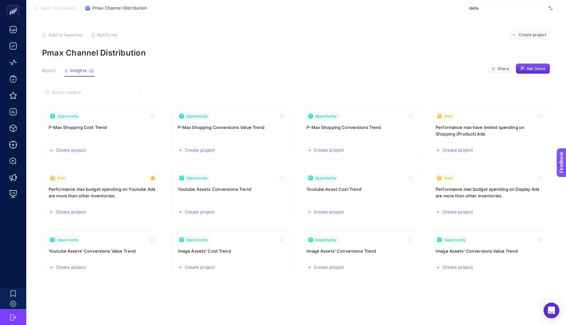
click at [48, 72] on span "Report" at bounding box center [49, 70] width 14 height 5
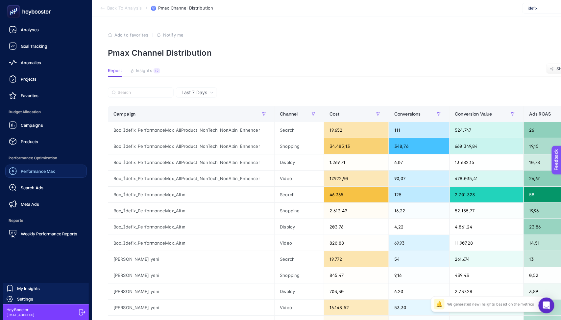
click at [17, 169] on div "Performance Max" at bounding box center [32, 171] width 46 height 8
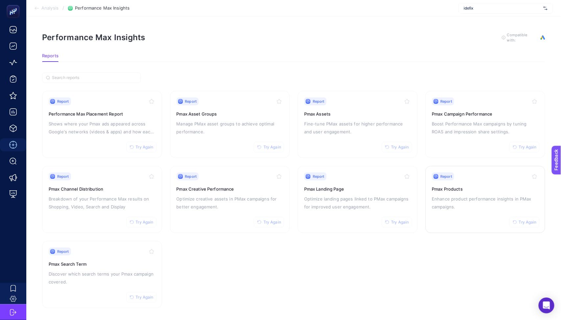
click at [443, 203] on p "Enhance product performance insights in PMax campaigns." at bounding box center [485, 203] width 107 height 16
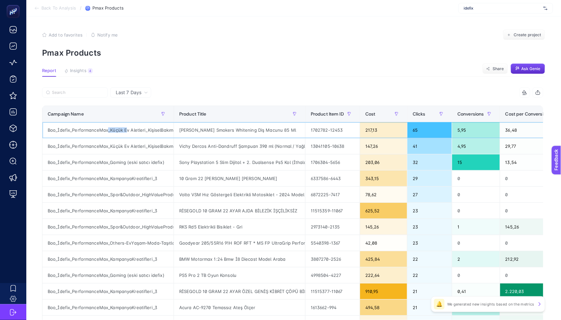
drag, startPoint x: 107, startPoint y: 130, endPoint x: 126, endPoint y: 130, distance: 18.8
click at [126, 130] on div "Boo_İdefix_PerformanceMax_Küçük Ev Aletleri_KişiselBakım&Kozmetik" at bounding box center [107, 130] width 131 height 16
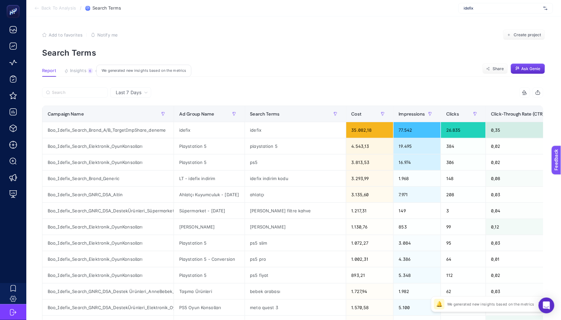
click at [87, 74] on button "Insights 6 We generated new insights based on the metrics" at bounding box center [78, 72] width 29 height 9
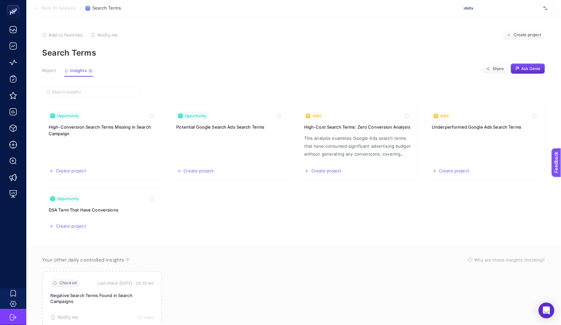
click at [55, 64] on article "Add to favorites false Notify me Create project Search Terms Report Insights 6 …" at bounding box center [293, 181] width 535 height 330
click at [52, 67] on article "Add to favorites false Notify me Create project Search Terms Report Insights 6 …" at bounding box center [293, 181] width 535 height 330
click at [52, 69] on span "Report" at bounding box center [49, 70] width 14 height 5
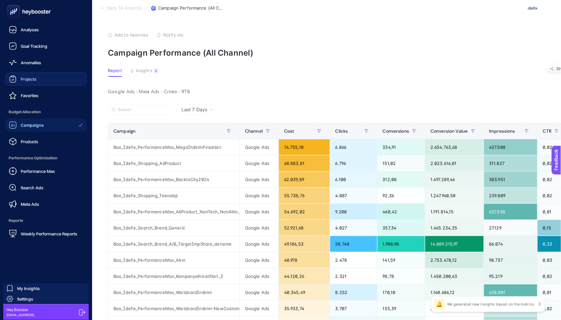
click at [31, 83] on link "Projects" at bounding box center [46, 78] width 82 height 13
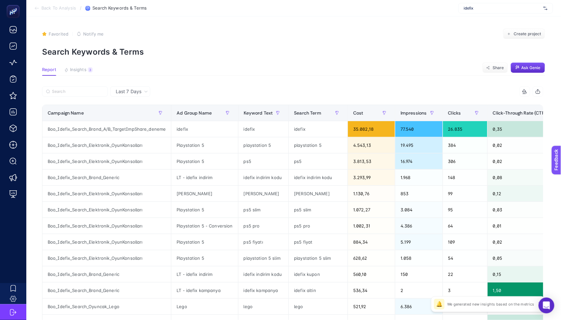
scroll to position [1, 0]
click at [122, 112] on div "Campaign Name" at bounding box center [107, 112] width 118 height 11
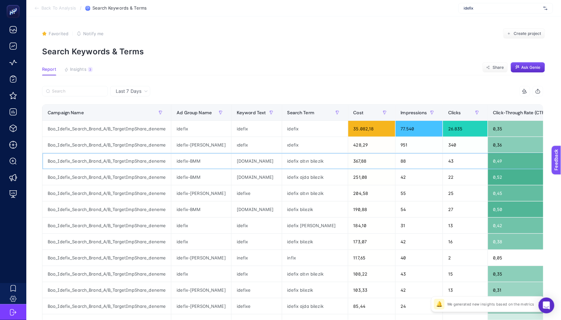
click at [183, 165] on div "idefix-BMM" at bounding box center [201, 161] width 60 height 16
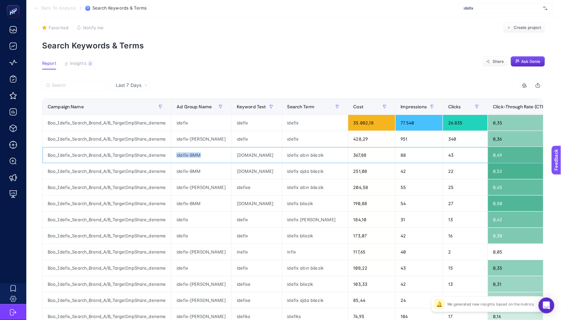
scroll to position [0, 0]
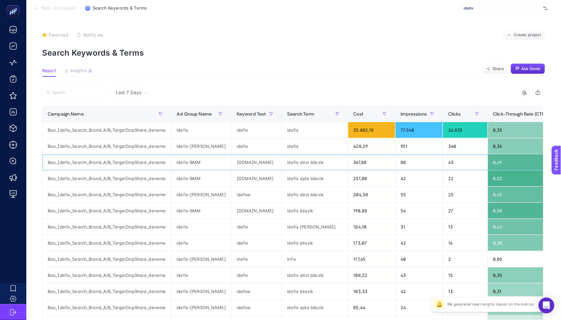
click at [286, 162] on div "idefix altın bilezik" at bounding box center [315, 162] width 66 height 16
click at [286, 178] on div "idefix ajda bilezik" at bounding box center [315, 178] width 66 height 16
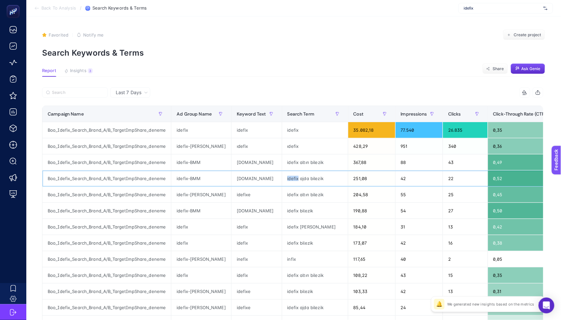
click at [286, 178] on div "idefix ajda bilezik" at bounding box center [315, 178] width 66 height 16
click at [291, 201] on div "idefix altın bilezik" at bounding box center [315, 194] width 66 height 16
click at [289, 212] on div "idefix bilezik" at bounding box center [315, 211] width 66 height 16
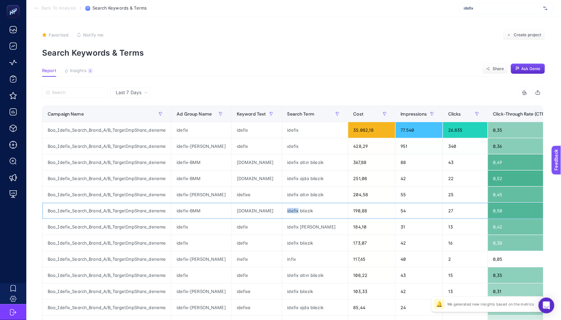
click at [289, 212] on div "idefix bilezik" at bounding box center [315, 211] width 66 height 16
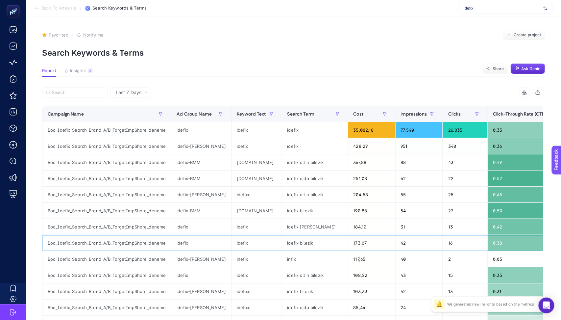
click at [294, 240] on div "idefix bilezik" at bounding box center [315, 243] width 66 height 16
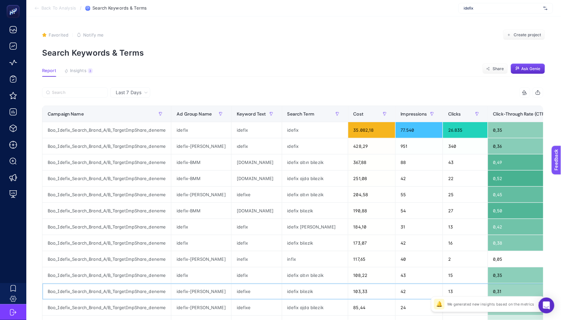
click at [304, 284] on div "idefix bilezik" at bounding box center [315, 291] width 66 height 16
click at [303, 287] on div "idefix bilezik" at bounding box center [315, 291] width 66 height 16
click at [94, 129] on div "Boo_Idefix_Search_Brand_A/B_TargetImpShare_deneme" at bounding box center [106, 130] width 129 height 16
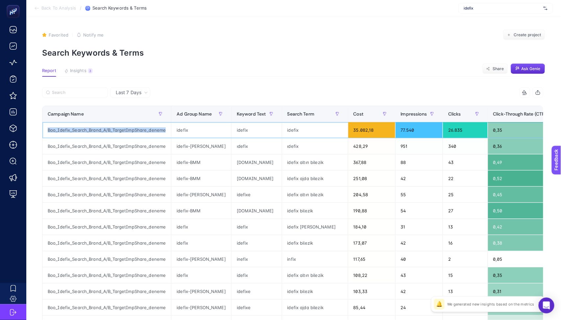
click at [94, 129] on div "Boo_Idefix_Search_Brand_A/B_TargetImpShare_deneme" at bounding box center [106, 130] width 129 height 16
copy tr "Boo_Idefix_Search_Brand_A/B_TargetImpShare_deneme"
drag, startPoint x: 68, startPoint y: 83, endPoint x: 68, endPoint y: 87, distance: 4.3
click at [68, 84] on article "Favorited true Notify me Create project Search Keywords & Terms Report Insights…" at bounding box center [293, 273] width 535 height 514
click at [68, 89] on label at bounding box center [75, 92] width 66 height 11
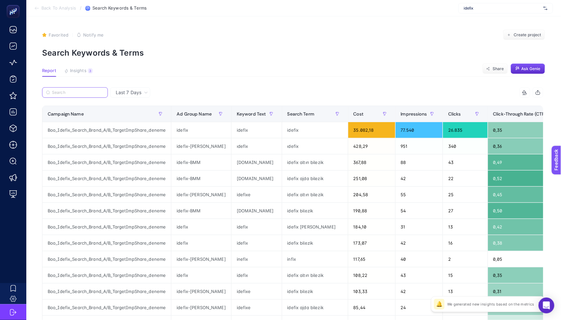
click at [68, 90] on input "Search" at bounding box center [78, 92] width 52 height 5
paste input "Boo_Idefix_Search_Brand_A/B_TargetImpShare_deneme"
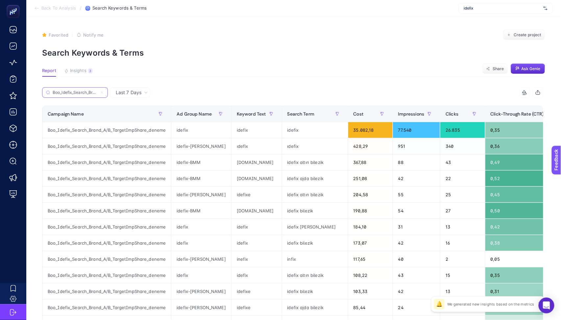
scroll to position [0, 61]
type input "Boo_Idefix_Search_Brand_A/B_TargetImpShare_deneme"
click at [336, 114] on icon "button" at bounding box center [337, 113] width 3 height 3
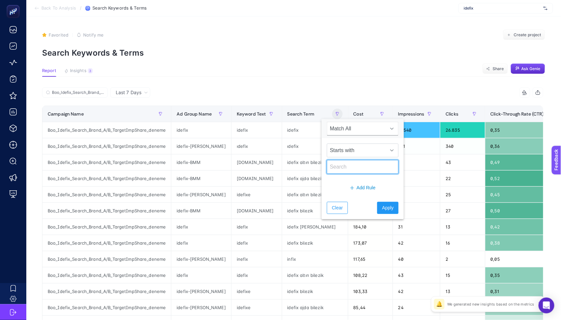
click at [336, 165] on input "text" at bounding box center [363, 167] width 72 height 14
type input "bilezik"
click at [382, 209] on span "Apply" at bounding box center [388, 207] width 12 height 7
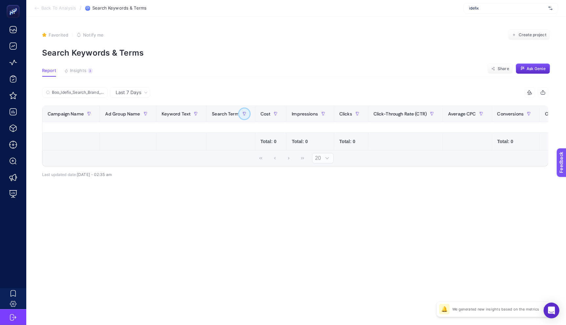
click at [243, 113] on icon "button" at bounding box center [245, 114] width 4 height 4
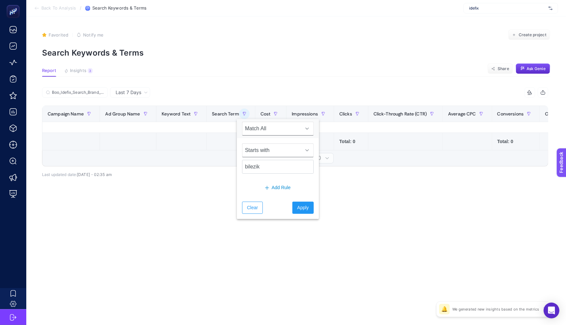
click at [255, 150] on span "Starts with" at bounding box center [272, 150] width 59 height 13
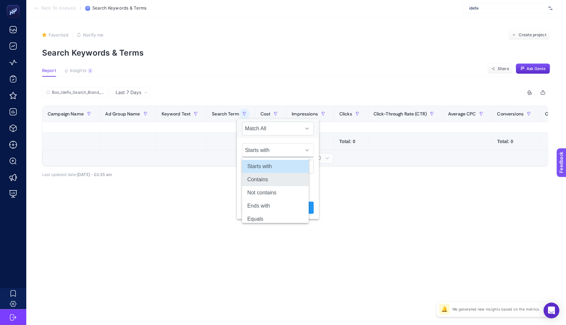
click at [264, 180] on li "Contains" at bounding box center [275, 179] width 67 height 13
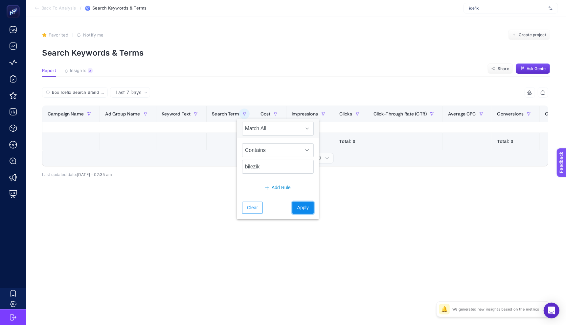
click at [300, 212] on button "Apply" at bounding box center [303, 208] width 21 height 12
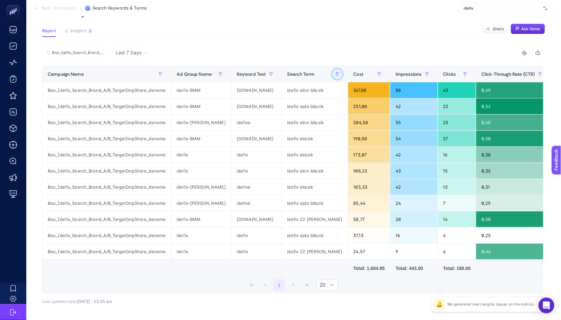
scroll to position [37, 0]
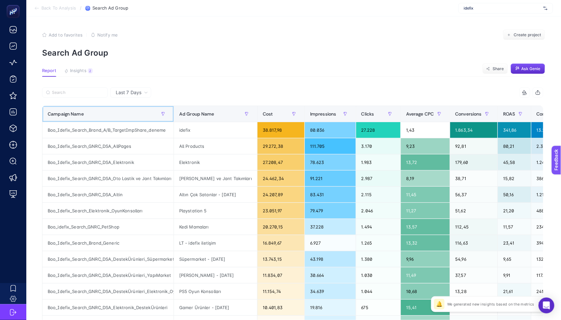
click at [126, 112] on div "Campaign Name" at bounding box center [108, 113] width 121 height 11
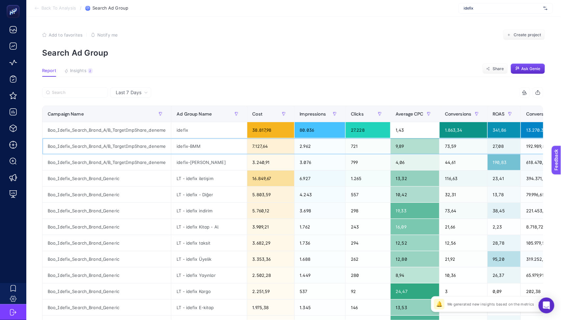
click at [141, 149] on div "Boo_Idefix_Search_Brand_A/B_TargetImpShare_deneme" at bounding box center [106, 146] width 129 height 16
click at [194, 149] on div "idefix-BMM" at bounding box center [208, 146] width 75 height 16
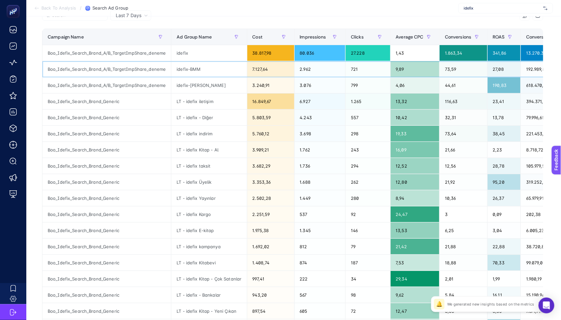
scroll to position [77, 0]
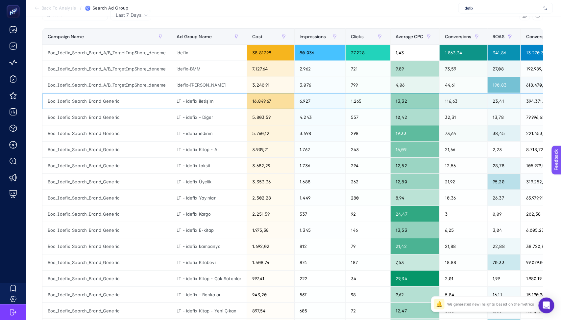
click at [195, 103] on div "LT - idefix iletişim" at bounding box center [208, 101] width 75 height 16
click at [268, 106] on div "16.849,67" at bounding box center [270, 101] width 47 height 16
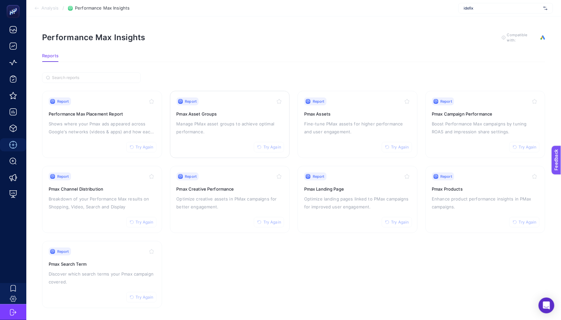
click at [234, 146] on div "Report Try Again Pmax Asset Groups Manage PMax asset groups to achieve optimal …" at bounding box center [230, 124] width 107 height 54
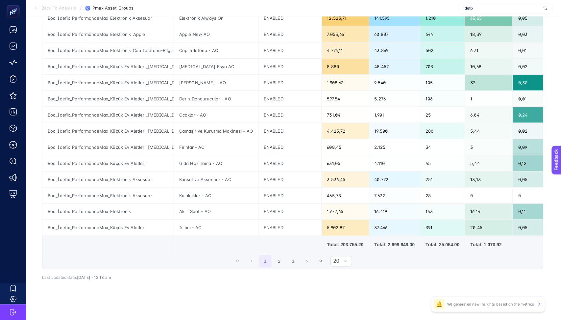
scroll to position [217, 0]
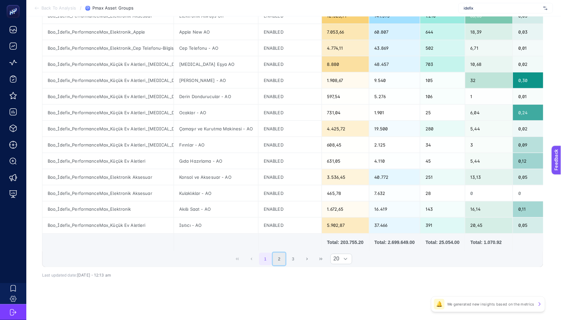
click at [284, 262] on button "2" at bounding box center [279, 259] width 12 height 12
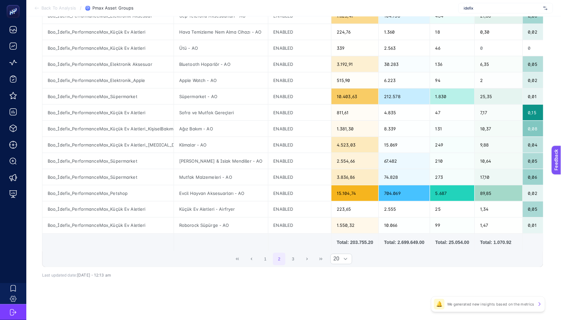
click at [289, 261] on span "1 2 3" at bounding box center [279, 259] width 42 height 14
click at [297, 260] on button "3" at bounding box center [293, 259] width 12 height 12
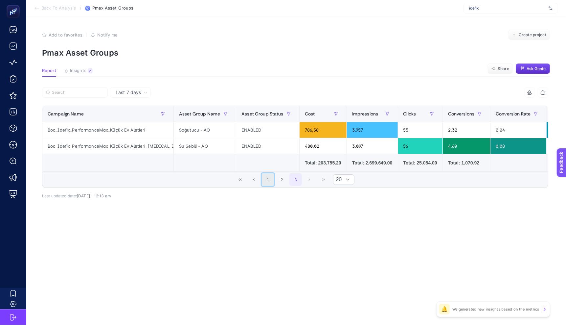
click at [267, 186] on button "1" at bounding box center [268, 179] width 12 height 12
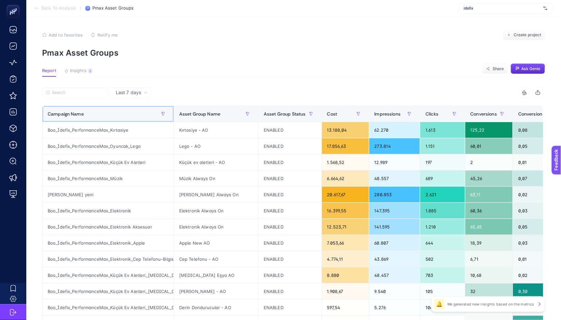
click at [125, 119] on div "Campaign Name" at bounding box center [108, 113] width 121 height 11
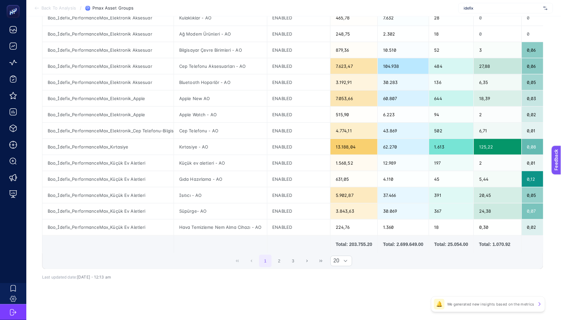
scroll to position [217, 0]
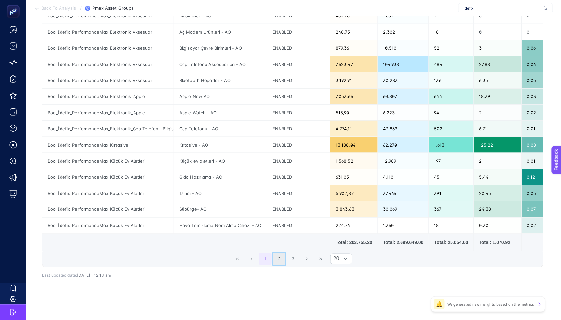
click at [285, 260] on button "2" at bounding box center [279, 259] width 12 height 12
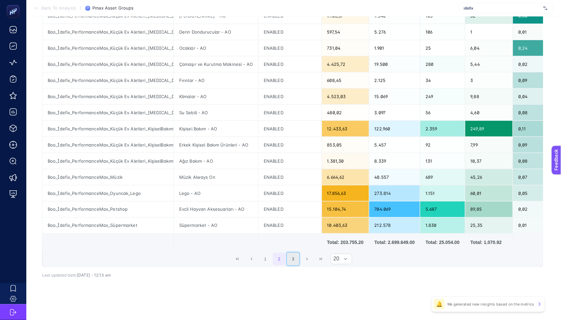
click at [293, 258] on button "3" at bounding box center [293, 259] width 12 height 12
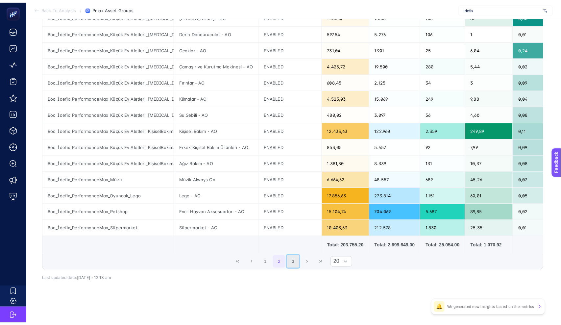
scroll to position [0, 0]
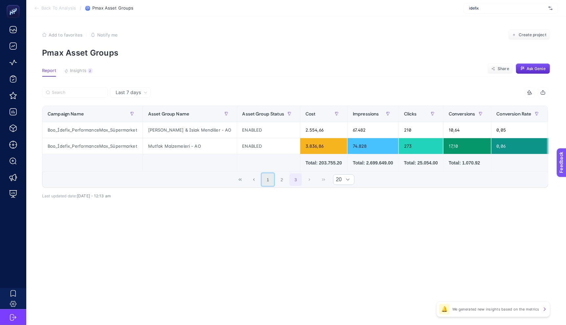
click at [272, 186] on button "1" at bounding box center [268, 179] width 12 height 12
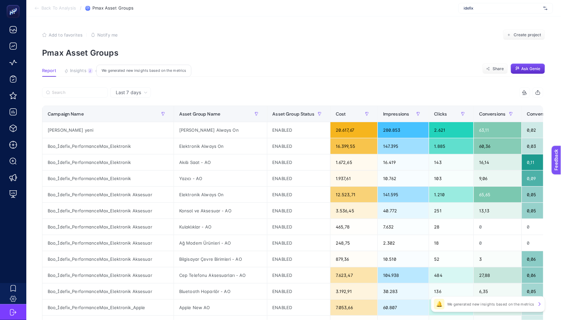
click at [83, 73] on span "Insights" at bounding box center [78, 70] width 16 height 5
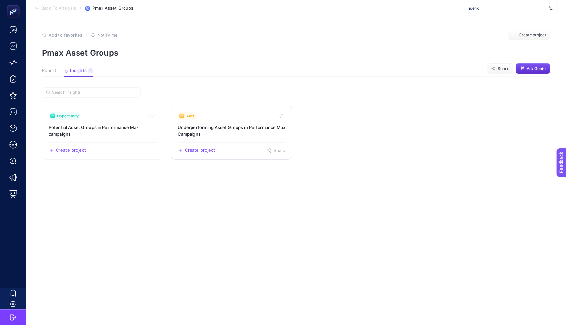
click at [176, 127] on link "Alert Underperforming Asset Groups in Performance Max Campaigns Create project …" at bounding box center [231, 133] width 121 height 54
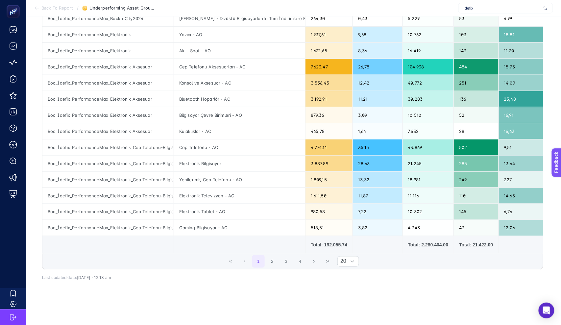
scroll to position [222, 0]
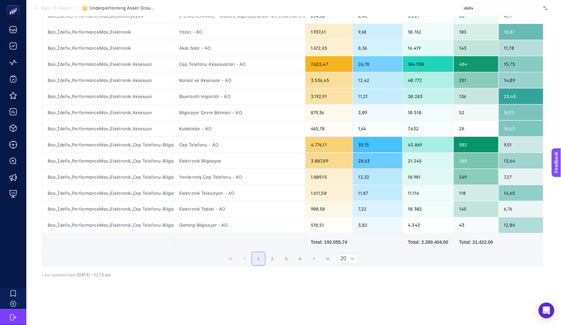
click at [265, 256] on button "1" at bounding box center [258, 259] width 12 height 12
click at [271, 256] on button "2" at bounding box center [272, 259] width 12 height 12
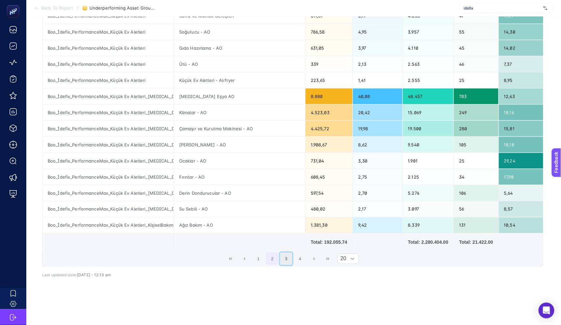
click at [288, 254] on button "3" at bounding box center [286, 259] width 12 height 12
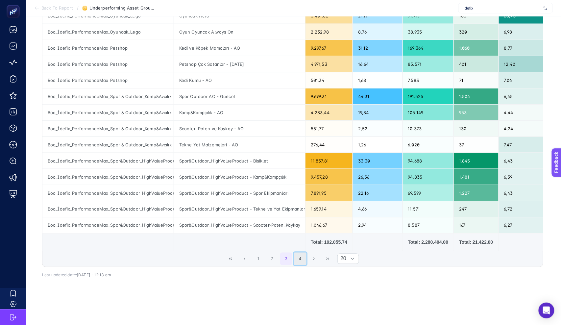
click at [300, 253] on button "4" at bounding box center [300, 259] width 12 height 12
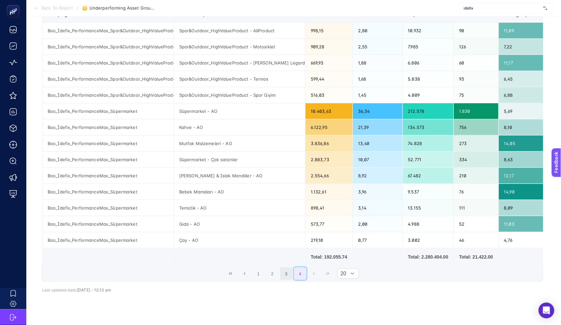
scroll to position [125, 0]
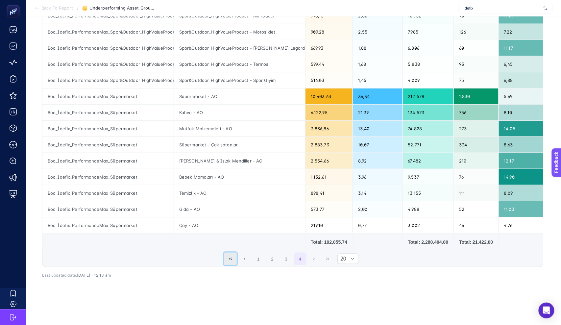
click at [237, 253] on button "First Page" at bounding box center [230, 259] width 12 height 12
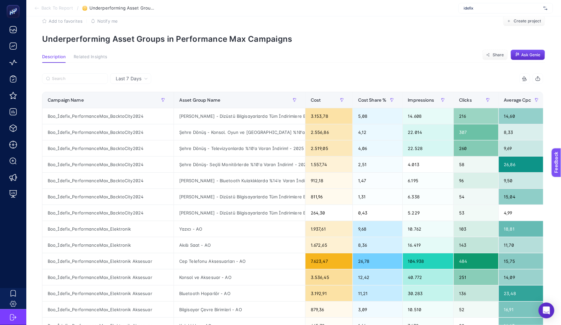
scroll to position [191, 0]
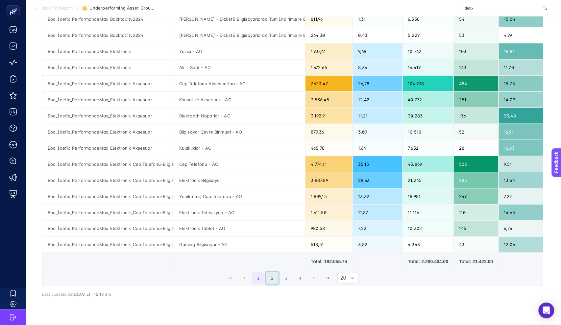
click at [278, 284] on button "2" at bounding box center [272, 278] width 12 height 12
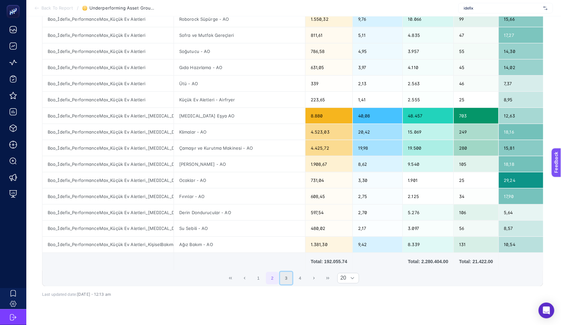
click at [288, 284] on button "3" at bounding box center [286, 278] width 12 height 12
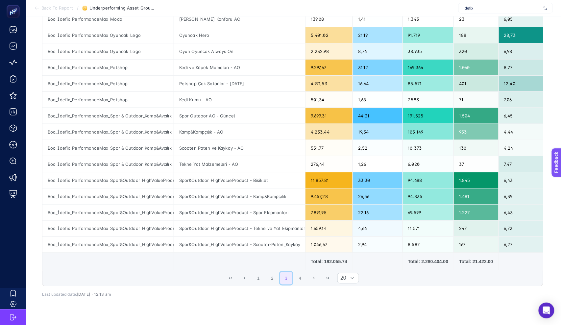
click at [292, 284] on button "3" at bounding box center [286, 278] width 12 height 12
click at [299, 284] on button "4" at bounding box center [300, 278] width 12 height 12
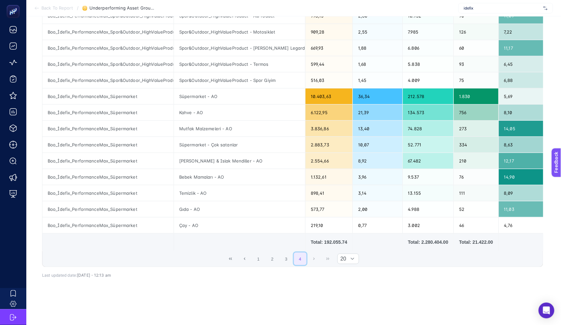
scroll to position [125, 0]
click at [288, 260] on span "1 2 3 4" at bounding box center [280, 259] width 56 height 14
click at [287, 257] on button "3" at bounding box center [286, 259] width 12 height 12
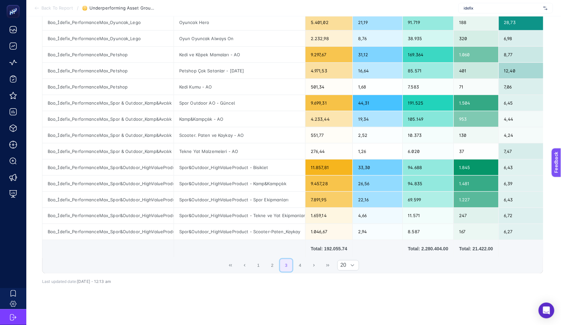
scroll to position [222, 0]
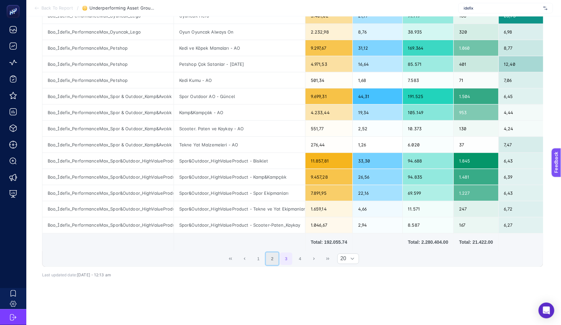
click at [275, 254] on button "2" at bounding box center [272, 259] width 12 height 12
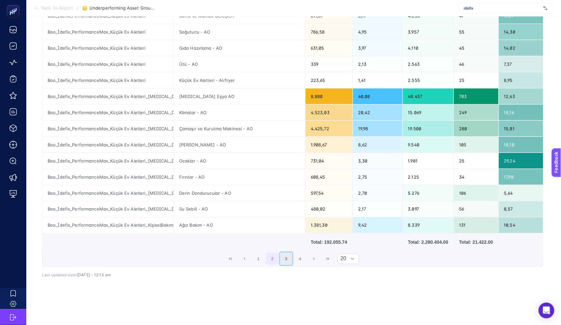
click at [286, 256] on button "3" at bounding box center [286, 259] width 12 height 12
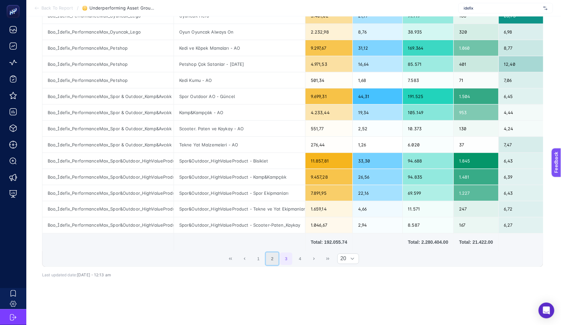
click at [275, 253] on button "2" at bounding box center [272, 259] width 12 height 12
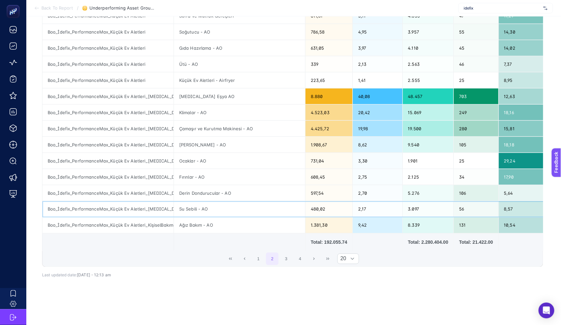
click at [123, 201] on div "Boo_İdefix_PerformanceMax_Küçük Ev Aletleri_Beyaz Eşya" at bounding box center [107, 209] width 131 height 16
click at [131, 201] on div "Boo_İdefix_PerformanceMax_Küçük Ev Aletleri_Beyaz Eşya" at bounding box center [107, 209] width 131 height 16
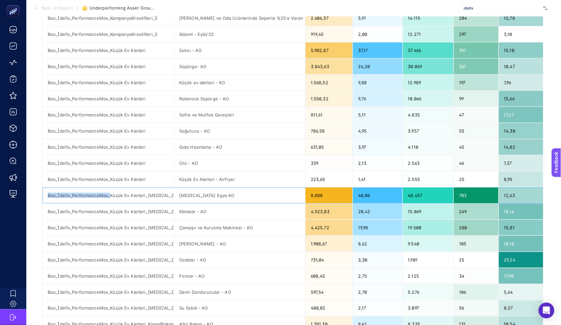
scroll to position [0, 2]
drag, startPoint x: 109, startPoint y: 197, endPoint x: 182, endPoint y: 191, distance: 73.2
click at [182, 191] on tr "Boo_İdefix_PerformanceMax_Küçük Ev Aletleri_Beyaz Eşya Beyaz Eşya AO 8.880 40,0…" at bounding box center [442, 195] width 800 height 16
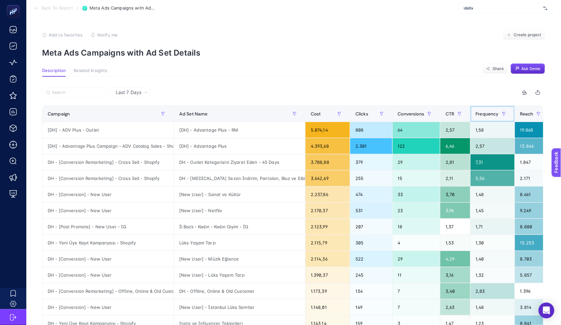
click at [481, 118] on div "Frequency" at bounding box center [493, 113] width 34 height 11
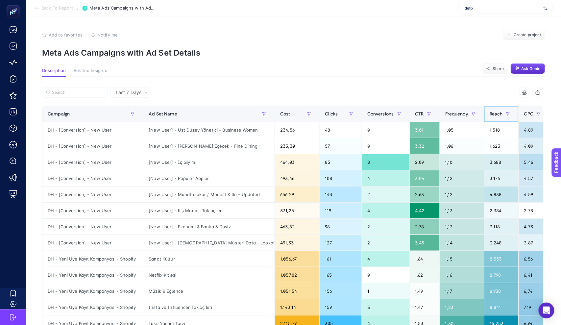
click at [490, 117] on div "Reach" at bounding box center [502, 113] width 24 height 11
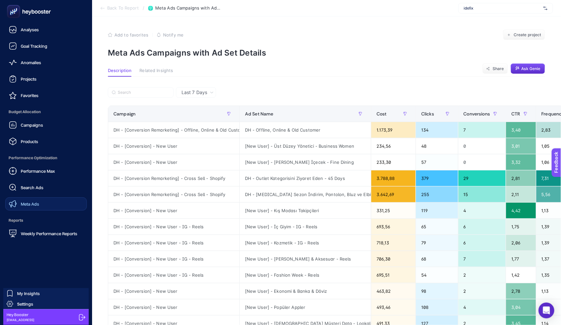
click at [21, 208] on link "Meta Ads" at bounding box center [46, 203] width 82 height 13
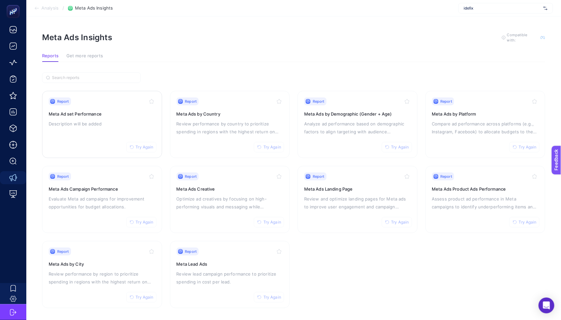
click at [125, 118] on div "Report Try Again Meta Ad set Performance Description will be added" at bounding box center [102, 124] width 107 height 54
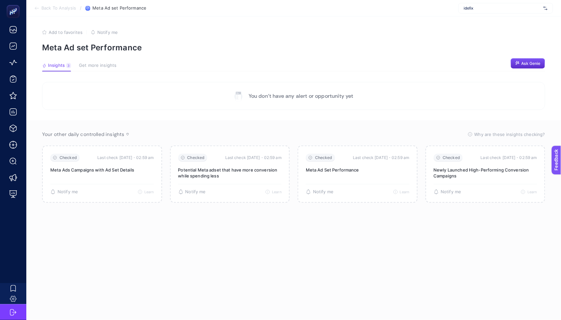
click at [74, 97] on section "You don’t have any alert or opportunity yet" at bounding box center [293, 96] width 503 height 28
click at [56, 65] on span "Insights" at bounding box center [56, 65] width 17 height 5
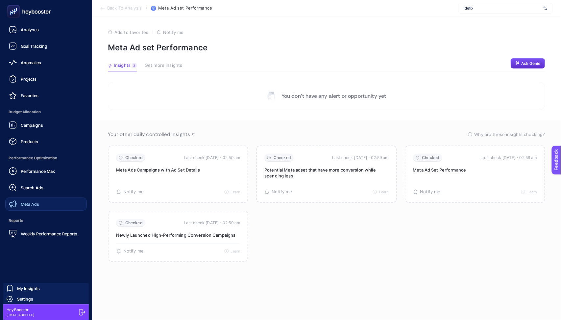
click at [28, 201] on span "Meta Ads" at bounding box center [30, 203] width 18 height 5
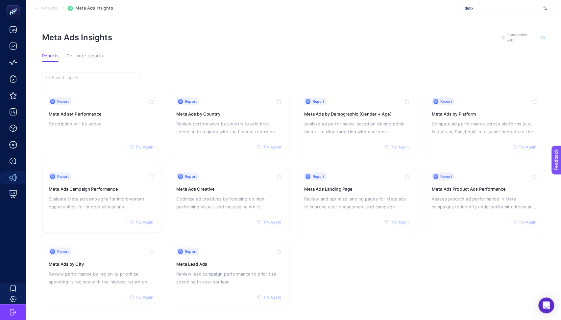
click at [131, 181] on div "Report Try Again Meta Ads Campaign Performance Evaluate Meta ad campaigns for i…" at bounding box center [102, 199] width 107 height 54
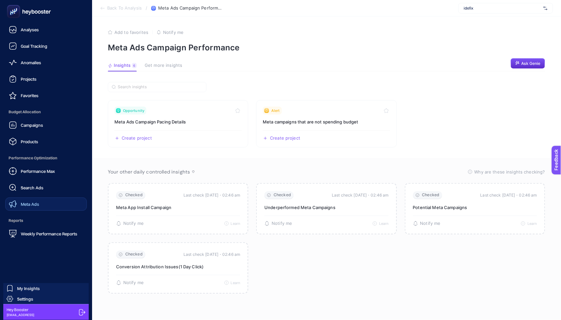
click at [19, 206] on div "Meta Ads" at bounding box center [24, 204] width 30 height 8
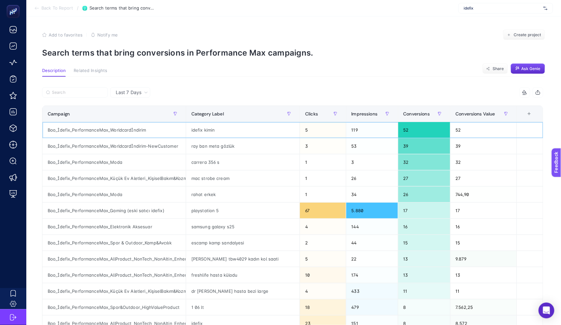
click at [136, 126] on div "Boo_İdefix_PerformanceMax_Worldcardİndirim" at bounding box center [113, 130] width 143 height 16
click at [134, 146] on div "Boo_İdefix_PerformanceMax_Worldcardİndirim-NewCustomer" at bounding box center [113, 146] width 143 height 16
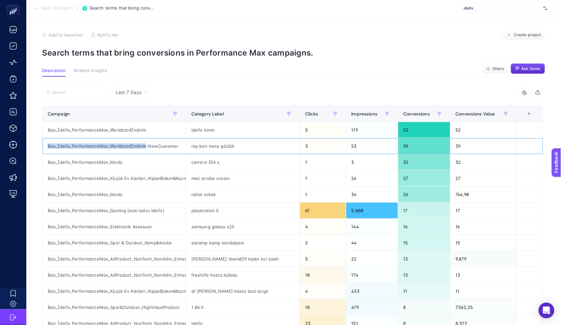
click at [134, 146] on div "Boo_İdefix_PerformanceMax_Worldcardİndirim-NewCustomer" at bounding box center [113, 146] width 143 height 16
click at [126, 163] on div "Boo_İdefix_PerformanceMax_Moda" at bounding box center [113, 162] width 143 height 16
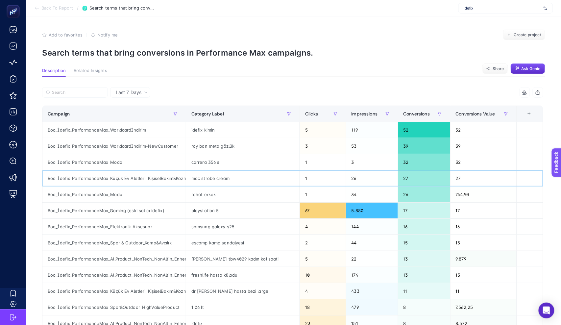
click at [124, 181] on div "Boo_İdefix_PerformanceMax_Küçük Ev Aletleri_KişiselBakım&Kozmetik" at bounding box center [113, 178] width 143 height 16
click at [122, 200] on div "Boo_İdefix_PerformanceMax_Moda" at bounding box center [113, 194] width 143 height 16
click at [119, 229] on div "Boo_İdefix_PerformanceMax_Elektronik Aksesuar" at bounding box center [113, 227] width 143 height 16
click at [123, 255] on div "Boo_İdefix_PerformanceMax_AllProduct_NonTech_NonAltin_Enhencer" at bounding box center [113, 259] width 143 height 16
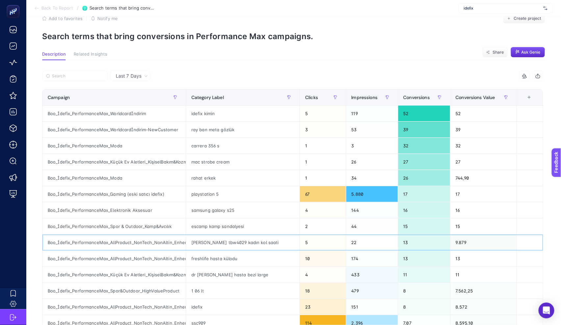
scroll to position [18, 0]
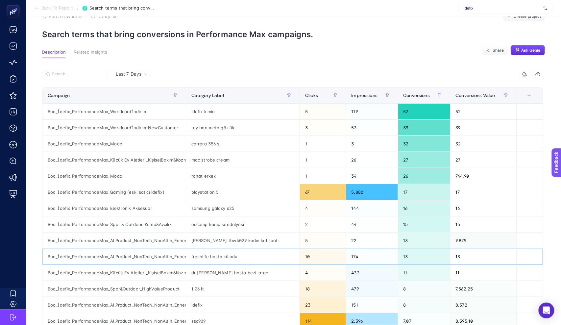
click at [128, 254] on div "Boo_İdefix_PerformanceMax_AllProduct_NonTech_NonAltin_Enhencer" at bounding box center [113, 257] width 143 height 16
click at [130, 270] on div "Boo_İdefix_PerformanceMax_Küçük Ev Aletleri_KişiselBakım&Kozmetik" at bounding box center [113, 273] width 143 height 16
click at [130, 287] on div "Boo_İdefix_PerformanceMax_Spor&Outdoor_HighValueProduct" at bounding box center [113, 289] width 143 height 16
click at [131, 298] on div "Boo_İdefix_PerformanceMax_AllProduct_NonTech_NonAltin_Enhencer" at bounding box center [113, 305] width 143 height 16
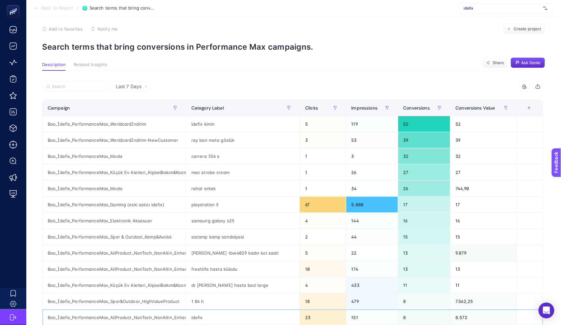
scroll to position [7, 0]
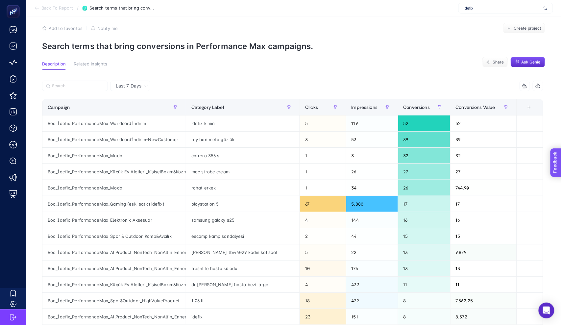
click at [566, 181] on span "Feedback" at bounding box center [564, 181] width 21 height 5
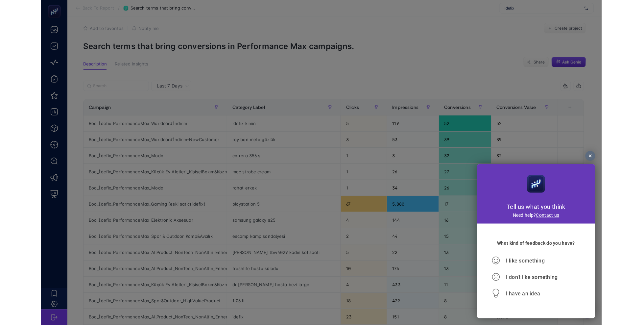
scroll to position [0, 0]
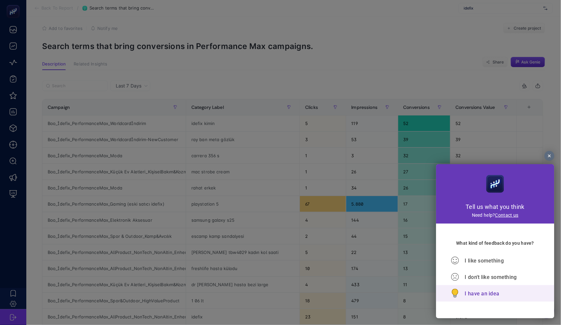
click at [455, 293] on icon at bounding box center [455, 292] width 6 height 6
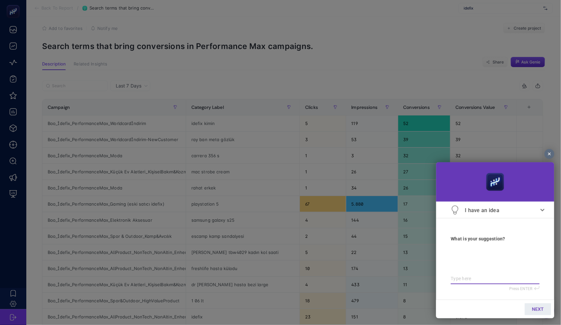
type textarea "b"
type textarea "bu"
type textarea "bur"
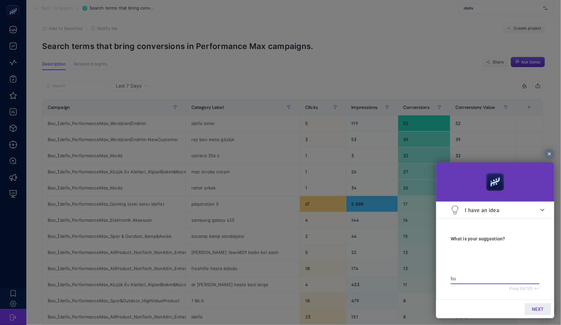
type textarea "bur"
type textarea "bura"
type textarea "burad"
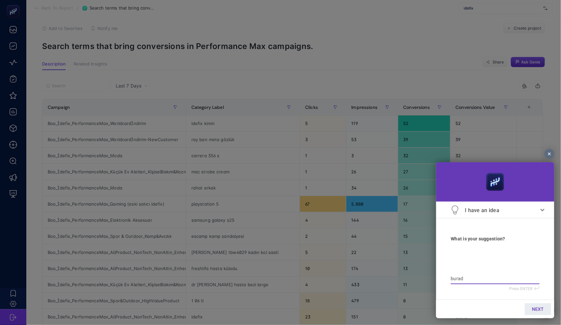
type textarea "burada"
type textarea "buradak"
type textarea "buradaki"
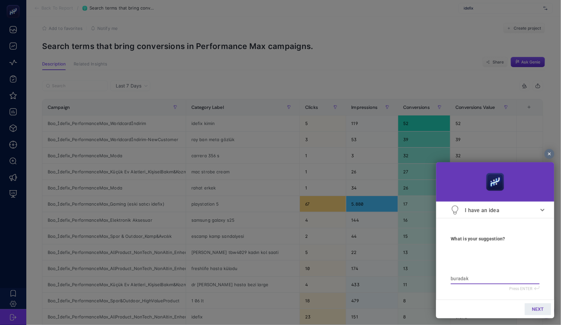
type textarea "buradaki"
type textarea "buradaki c"
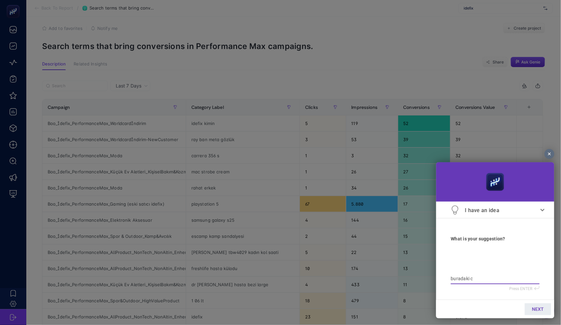
type textarea "buradaki cl"
type textarea "buradaki cli"
type textarea "buradaki clic"
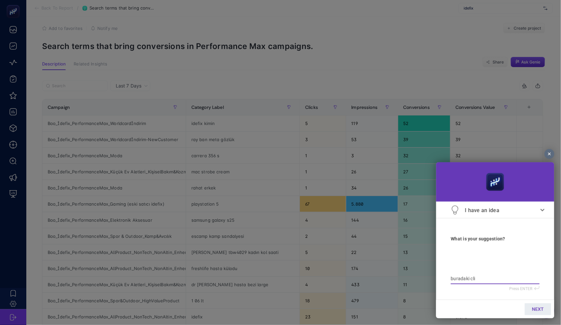
type textarea "buradaki clic"
type textarea "buradaki click"
type textarea "buradaki click/"
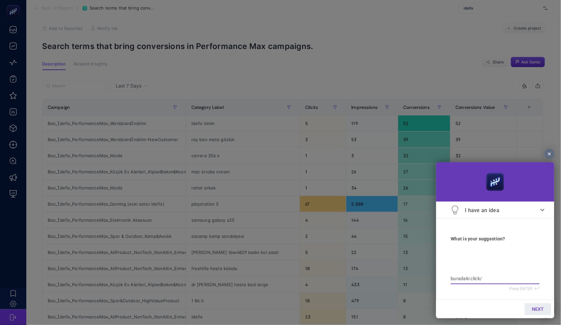
type textarea "buradaki click/c"
type textarea "buradaki click/co"
type textarea "buradaki click/con"
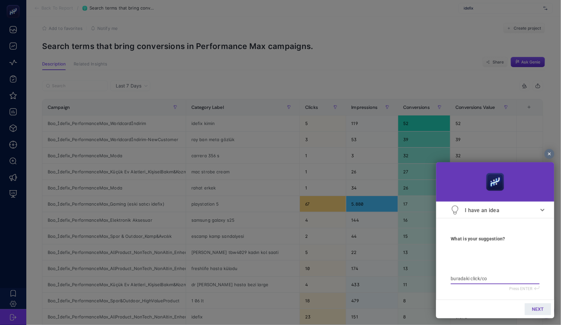
type textarea "buradaki click/con"
type textarea "buradaki click/conv"
type textarea "buradaki click/conve"
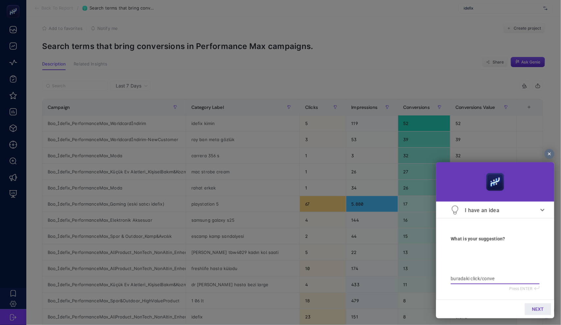
type textarea "buradaki click/conver"
type textarea "buradaki click/convers"
type textarea "buradaki click/conversi"
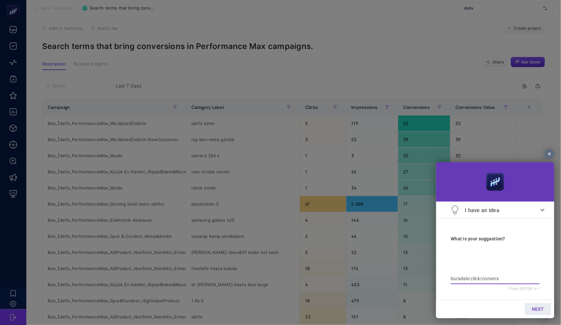
type textarea "buradaki click/conversi"
type textarea "buradaki click/conversio"
type textarea "buradaki click/conversion"
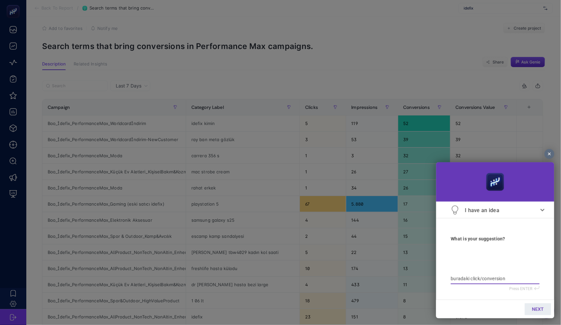
type textarea "buradaki click/conversion"
type textarea "buradaki click/conversion v"
type textarea "buradaki click/conversion ve"
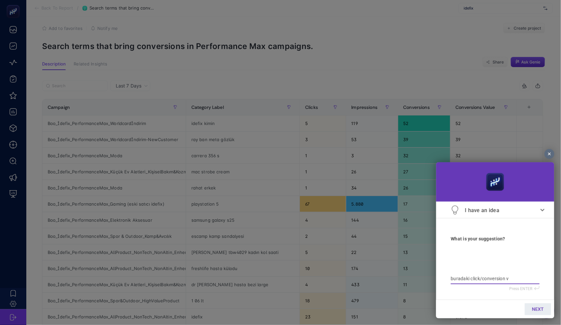
type textarea "buradaki click/conversion ve"
type textarea "buradaki click/conversion ver"
type textarea "buradaki click/conversion veri"
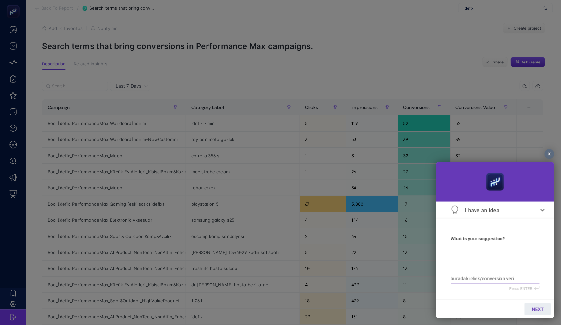
type textarea "buradaki click/conversion veris"
type textarea "buradaki click/conversion verisi"
type textarea "buradaki click/conversion verisin"
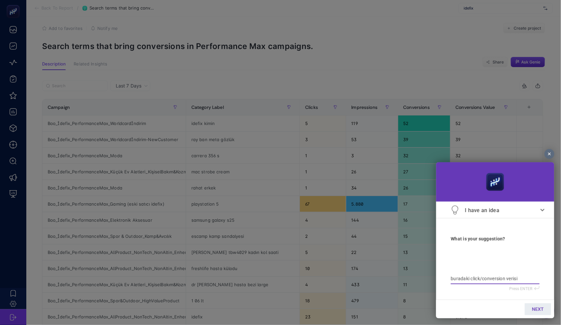
type textarea "buradaki click/conversion verisin"
type textarea "buradaki click/conversion verisini"
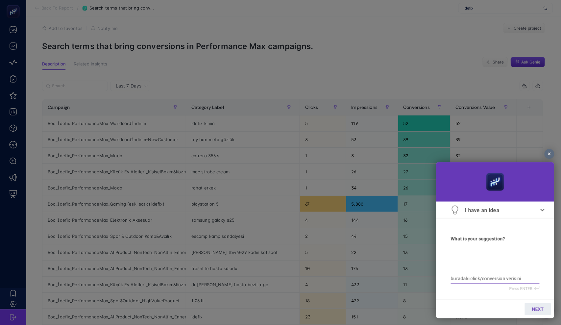
type textarea "buradaki click/conversion verisini k"
type textarea "buradaki click/conversion verisini ko"
type textarea "buradaki click/conversion verisini kon"
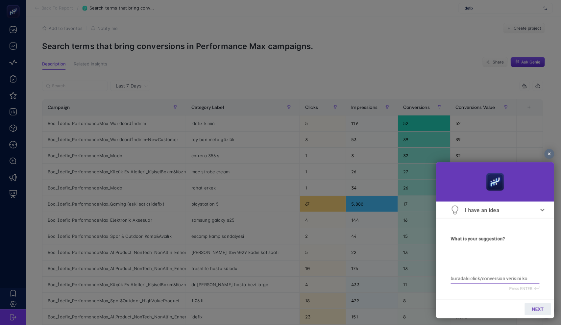
type textarea "buradaki click/conversion verisini kon"
type textarea "buradaki click/conversion verisini kont"
type textarea "buradaki click/conversion verisini kontr"
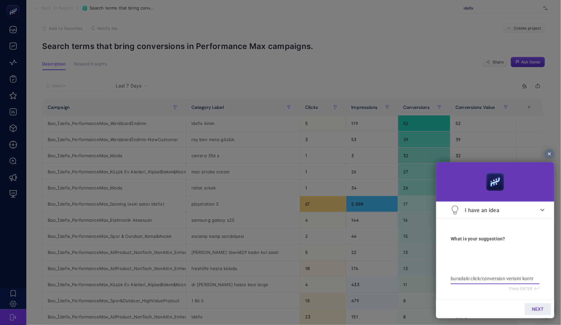
type textarea "buradaki click/conversion verisini kontro"
type textarea "buradaki click/conversion verisini kontrol"
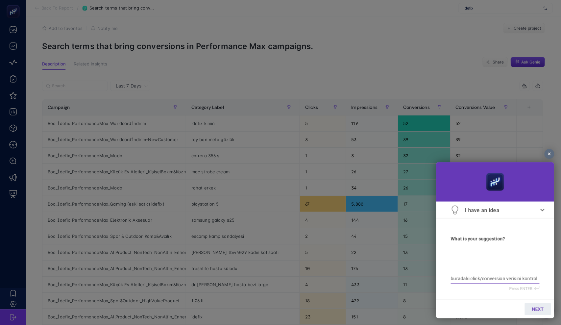
type textarea "buradaki click/conversion verisini kontrol"
type textarea "buradaki click/conversion verisini kontrol e"
type textarea "buradaki click/conversion verisini kontrol ed"
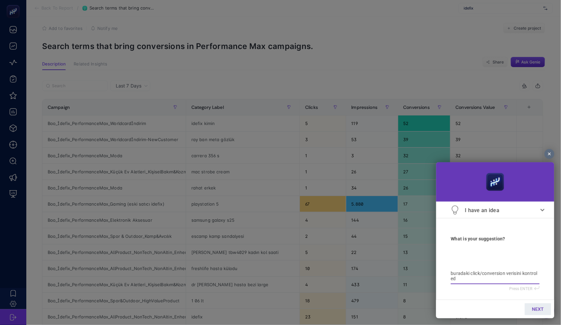
type textarea "buradaki click/conversion verisini kontrol ede"
type textarea "buradaki click/conversion verisini kontrol edeb"
type textarea "buradaki click/conversion verisini kontrol edebi"
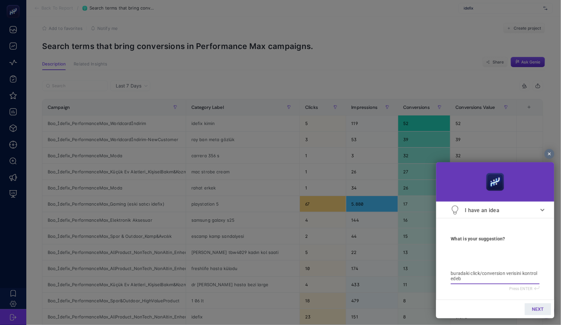
type textarea "buradaki click/conversion verisini kontrol edebi"
type textarea "buradaki click/conversion verisini kontrol edebil"
type textarea "buradaki click/conversion verisini kontrol edebili"
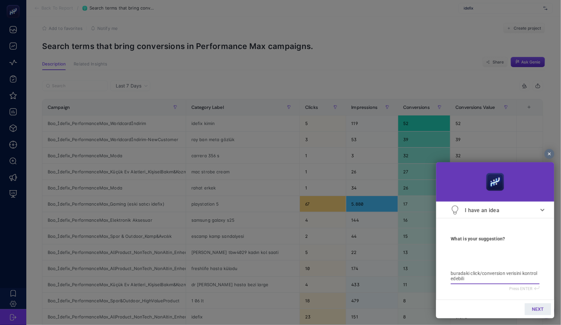
type textarea "buradaki click/conversion verisini kontrol edebilir"
type textarea "buradaki click/conversion verisini kontrol edebilir m"
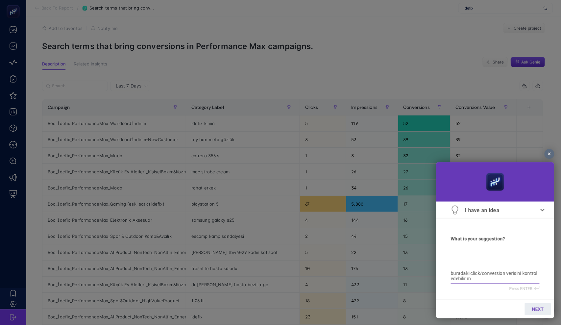
type textarea "buradaki click/conversion verisini kontrol edebilir m"
type textarea "buradaki click/conversion verisini kontrol edebilir mi"
type textarea "buradaki click/conversion verisini kontrol edebilir miy"
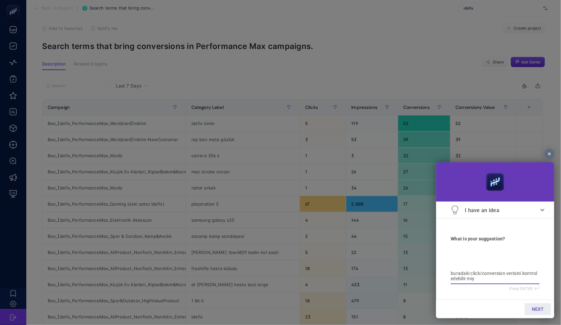
type textarea "buradaki click/conversion verisini kontrol edebilir miyi"
type textarea "buradaki click/conversion verisini kontrol edebilir miyiz"
type textarea "buradaki click/conversion verisini kontrol edebilir miyiz."
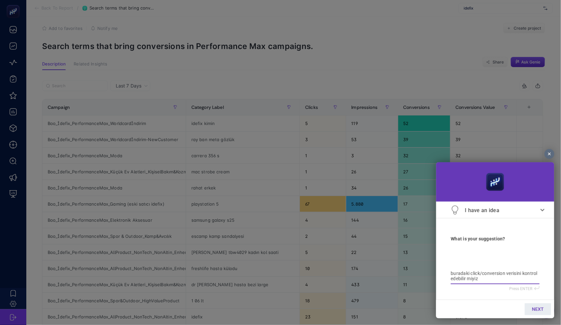
type textarea "buradaki click/conversion verisini kontrol edebilir miyiz."
type textarea "buradaki click/conversion verisini kontrol edebilir miyiz. t"
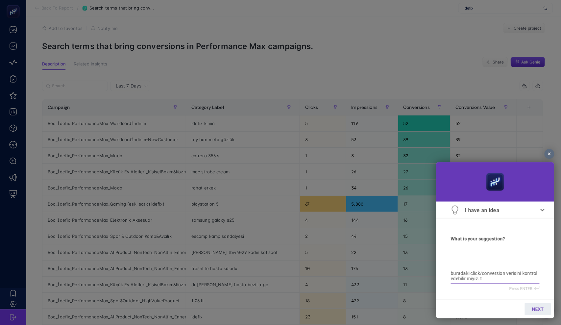
type textarea "buradaki click/conversion verisini kontrol edebilir miyiz. te"
type textarea "buradaki click/conversion verisini kontrol edebilir miyiz. tek"
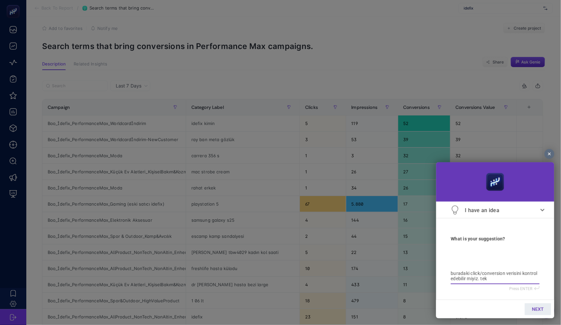
type textarea "buradaki click/conversion verisini kontrol edebilir miyiz. tek"
type textarea "buradaki click/conversion verisini kontrol edebilir miyiz. tek k"
type textarea "buradaki click/conversion verisini kontrol edebilir miyiz. tek"
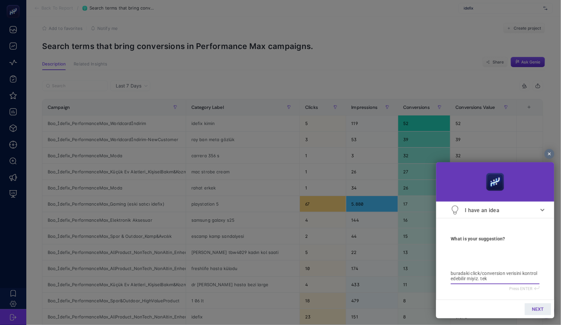
type textarea "buradaki click/conversion verisini kontrol edebilir miyiz. tek t"
type textarea "buradaki click/conversion verisini kontrol edebilir miyiz. tek tı"
type textarea "buradaki click/conversion verisini kontrol edebilir miyiz. tek tık"
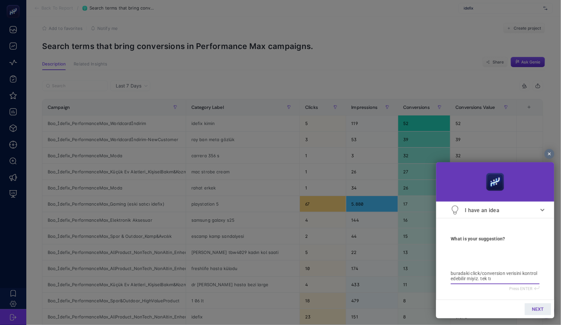
type textarea "buradaki click/conversion verisini kontrol edebilir miyiz. tek tık"
type textarea "buradaki click/conversion verisini kontrol edebilir miyiz. tek tıkl"
type textarea "buradaki click/conversion verisini kontrol edebilir miyiz. tek tıkla"
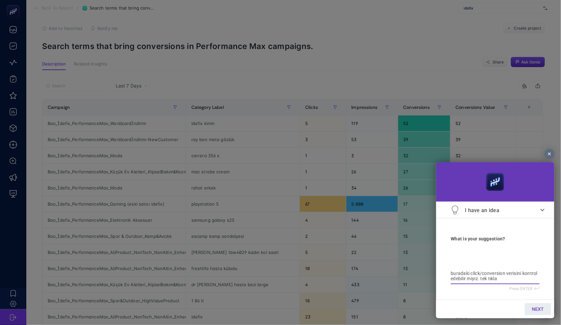
type textarea "buradaki click/conversion verisini kontrol edebilir miyiz. tek tıklam"
type textarea "buradaki click/conversion verisini kontrol edebilir miyiz. tek tıklama"
type textarea "buradaki click/conversion verisini kontrol edebilir miyiz. tek tıklamad"
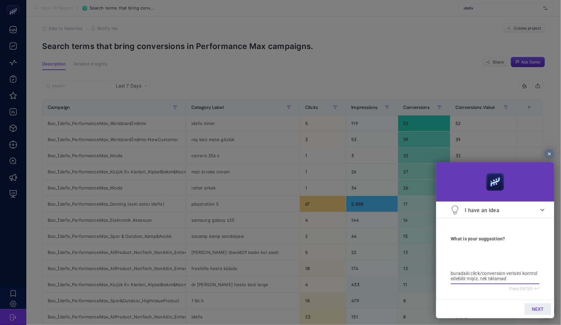
type textarea "buradaki click/conversion verisini kontrol edebilir miyiz. tek tıklamad"
type textarea "buradaki click/conversion verisini kontrol edebilir miyiz. tek tıklamada"
type textarea "buradaki click/conversion verisini kontrol edebilir miyiz. tek tıklamadan"
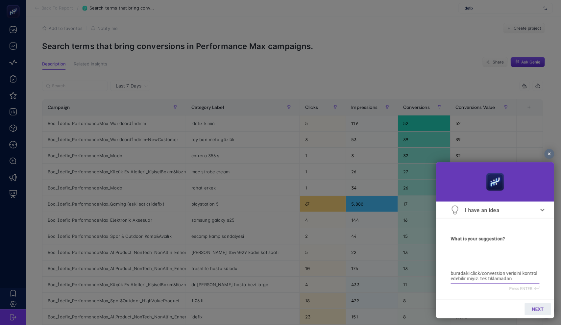
type textarea "buradaki click/conversion verisini kontrol edebilir miyiz. tek tıklamadan"
type textarea "buradaki click/conversion verisini kontrol edebilir miyiz. tek tıklamadan 2"
type textarea "buradaki click/conversion verisini kontrol edebilir miyiz. tek tıklamadan 20"
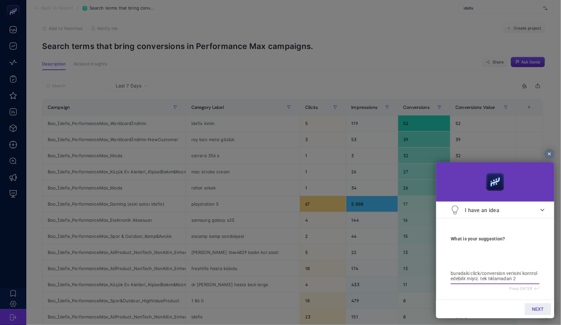
type textarea "buradaki click/conversion verisini kontrol edebilir miyiz. tek tıklamadan 20"
type textarea "buradaki click/conversion verisini kontrol edebilir miyiz. tek tıklamadan 20-"
type textarea "buradaki click/conversion verisini kontrol edebilir miyiz. tek tıklamadan 20-3"
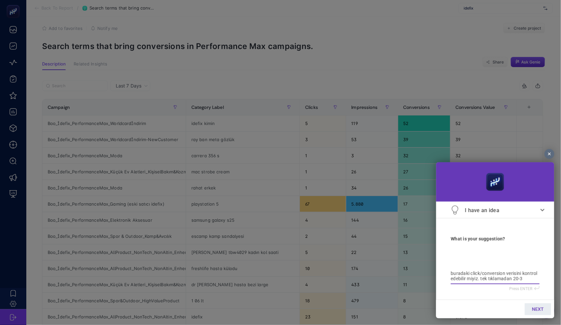
type textarea "buradaki click/conversion verisini kontrol edebilir miyiz. tek tıklamadan 20-30"
type textarea "buradaki click/conversion verisini kontrol edebilir miyiz. tek tıklamadan 20-30…"
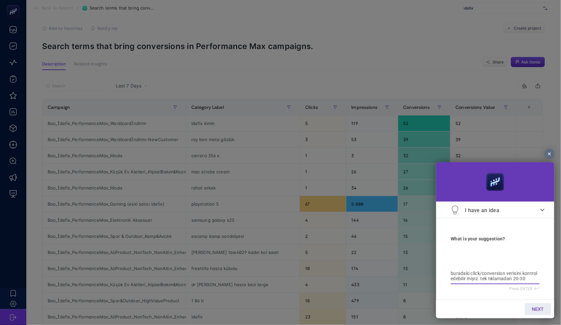
type textarea "buradaki click/conversion verisini kontrol edebilir miyiz. tek tıklamadan 20-30…"
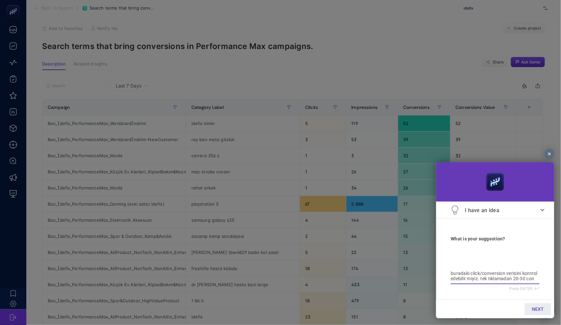
type textarea "buradaki click/conversion verisini kontrol edebilir miyiz. tek tıklamadan 20-30…"
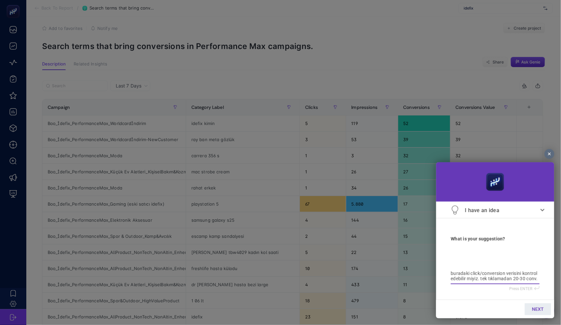
type textarea "buradaki click/conversion verisini kontrol edebilir miyiz. tek tıklamadan 20-30…"
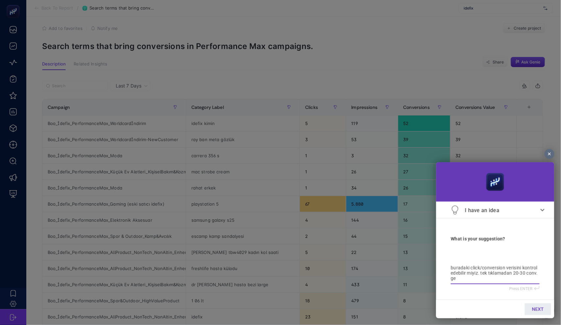
type textarea "buradaki click/conversion verisini kontrol edebilir miyiz. tek tıklamadan 20-30…"
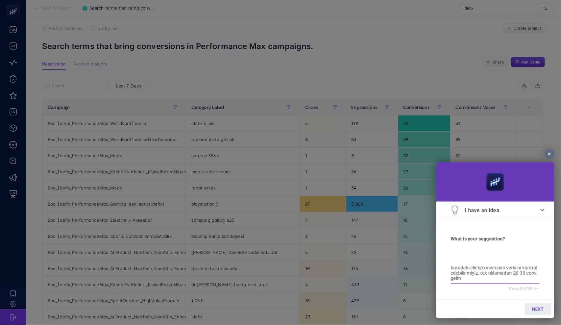
type textarea "buradaki click/conversion verisini kontrol edebilir miyiz. tek tıklamadan 20-30…"
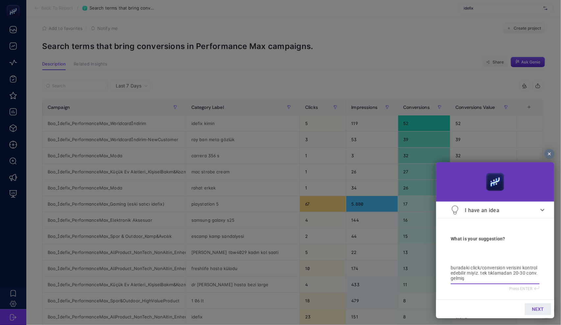
type textarea "buradaki click/conversion verisini kontrol edebilir miyiz. tek tıklamadan 20-30…"
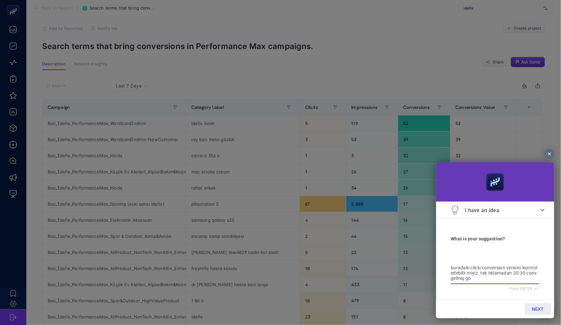
type textarea "buradaki click/conversion verisini kontrol edebilir miyiz. tek tıklamadan 20-30…"
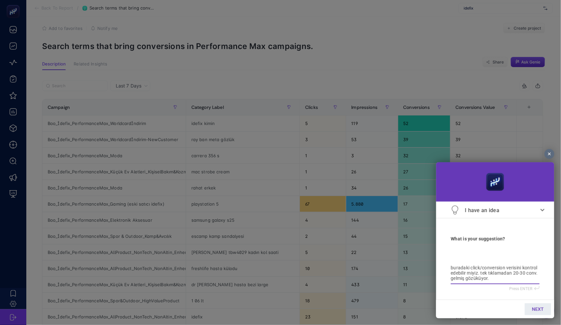
click at [530, 306] on link "NEXT" at bounding box center [537, 309] width 26 height 12
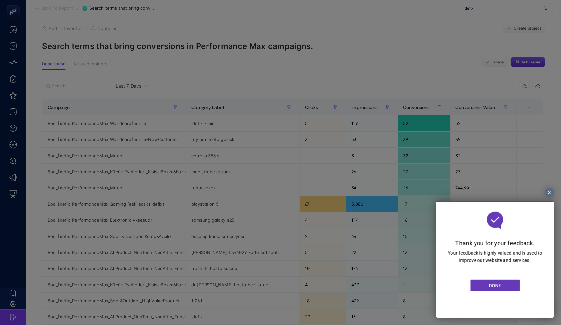
click at [488, 289] on link "DONE" at bounding box center [494, 285] width 49 height 12
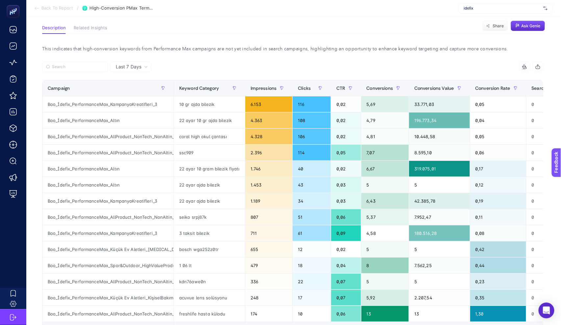
scroll to position [44, 0]
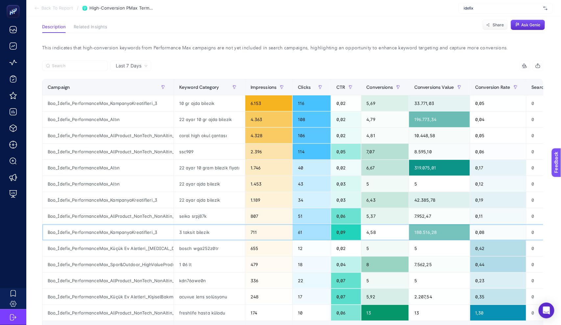
click at [121, 239] on div "Boo_İdefix_PerformanceMax_KampanyaKreatifleri_3" at bounding box center [107, 232] width 131 height 16
click at [132, 218] on div "Boo_İdefix_PerformanceMax_AllProduct_NonTech_NonAltin_Enhencer" at bounding box center [107, 216] width 131 height 16
click at [131, 205] on div "Boo_İdefix_PerformanceMax_KampanyaKreatifleri_3" at bounding box center [107, 200] width 131 height 16
click at [126, 189] on div "Boo_İdefix_PerformanceMax_Altın" at bounding box center [107, 184] width 131 height 16
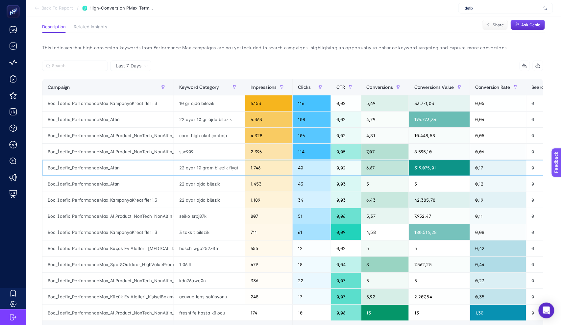
click at [126, 164] on div "Boo_İdefix_PerformanceMax_Altın" at bounding box center [107, 168] width 131 height 16
click at [127, 150] on div "Boo_İdefix_PerformanceMax_AllProduct_NonTech_NonAltin_Enhencer" at bounding box center [107, 152] width 131 height 16
click at [127, 132] on div "Boo_İdefix_PerformanceMax_AllProduct_NonTech_NonAltin_Enhencer" at bounding box center [107, 136] width 131 height 16
click at [127, 116] on div "Boo_İdefix_PerformanceMax_Altın" at bounding box center [107, 119] width 131 height 16
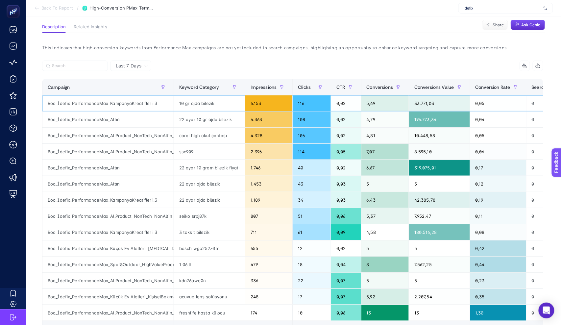
click at [128, 109] on div "Boo_İdefix_PerformanceMax_KampanyaKreatifleri_3" at bounding box center [107, 103] width 131 height 16
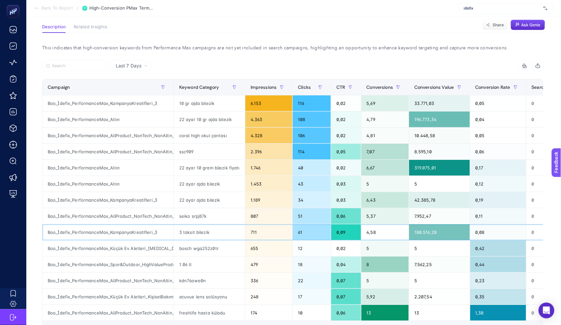
click at [120, 236] on div "Boo_İdefix_PerformanceMax_KampanyaKreatifleri_3" at bounding box center [107, 232] width 131 height 16
click at [121, 213] on div "Boo_İdefix_PerformanceMax_AllProduct_NonTech_NonAltin_Enhencer" at bounding box center [107, 216] width 131 height 16
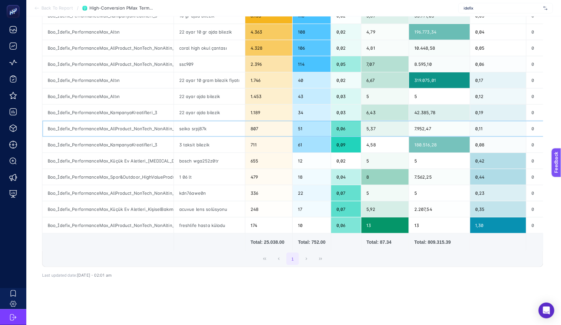
scroll to position [27, 0]
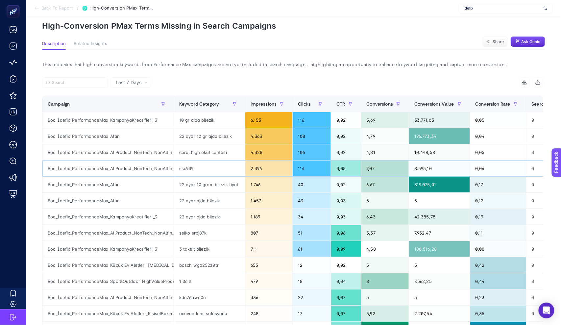
click at [188, 175] on div "ssc909" at bounding box center [209, 168] width 71 height 16
copy tr "ssc909"
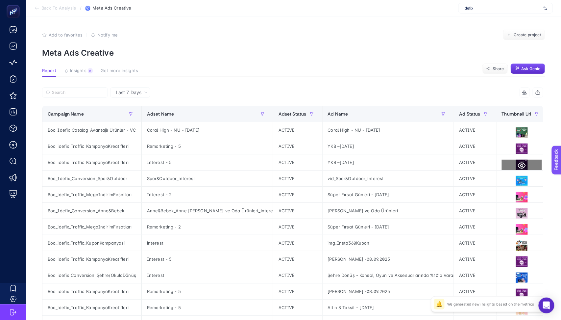
click at [519, 165] on icon at bounding box center [522, 165] width 8 height 8
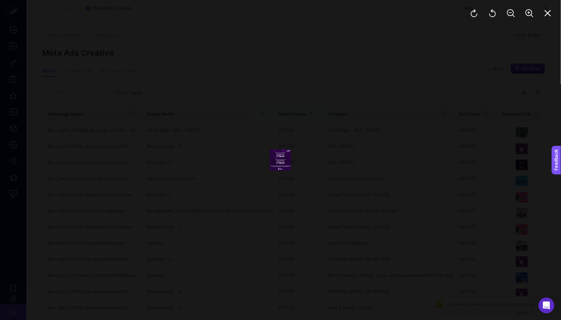
click at [454, 80] on div at bounding box center [280, 160] width 561 height 320
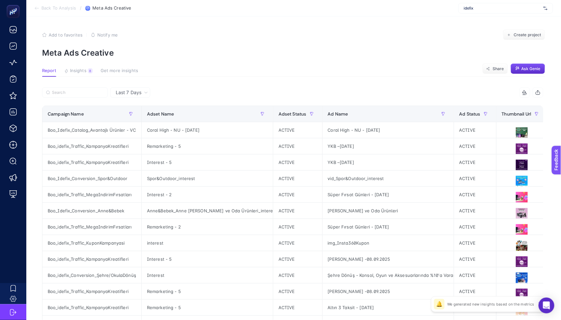
click at [97, 105] on div "12 items selected Campaign Name Adset Name Adset Status Ad Name Ad Status Thumb…" at bounding box center [292, 282] width 501 height 391
click at [97, 106] on th "Campaign Name" at bounding box center [91, 114] width 99 height 16
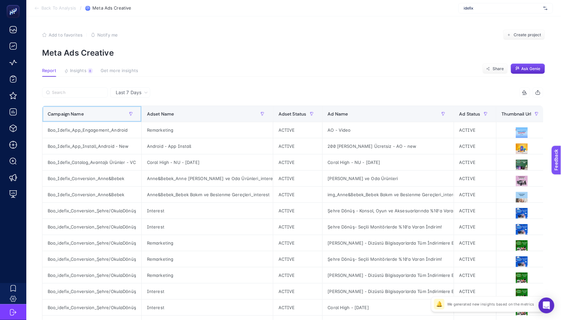
click at [97, 107] on th "Campaign Name" at bounding box center [91, 114] width 99 height 16
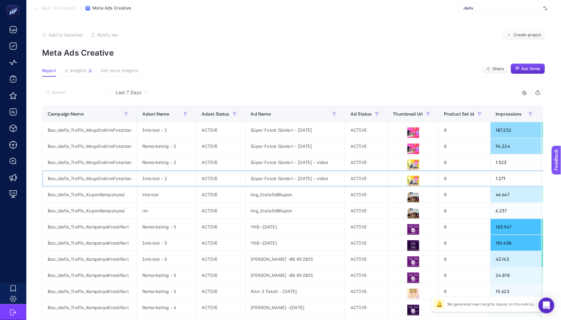
drag, startPoint x: 235, startPoint y: 180, endPoint x: 416, endPoint y: 189, distance: 181.0
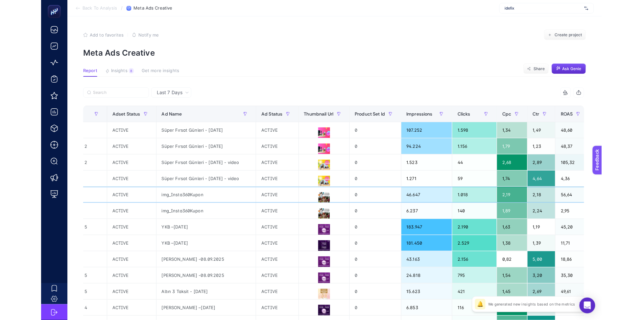
scroll to position [0, 130]
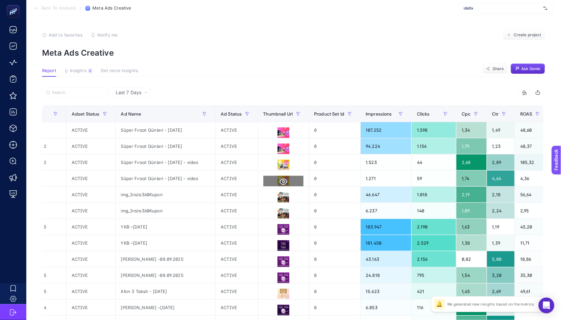
click at [280, 178] on icon at bounding box center [283, 182] width 8 height 8
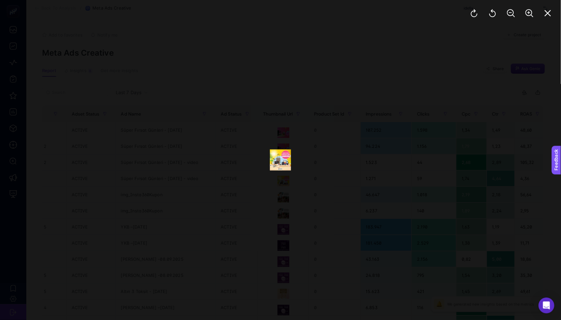
click at [381, 178] on div at bounding box center [280, 160] width 561 height 320
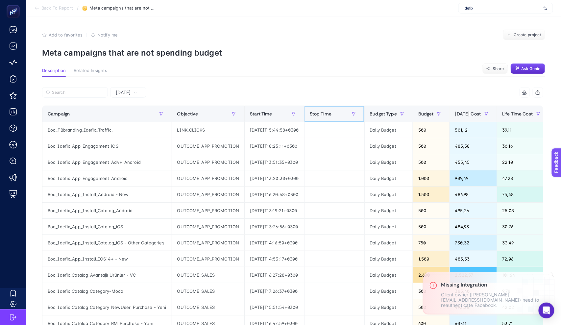
click at [329, 119] on th "Stop Time" at bounding box center [334, 114] width 60 height 16
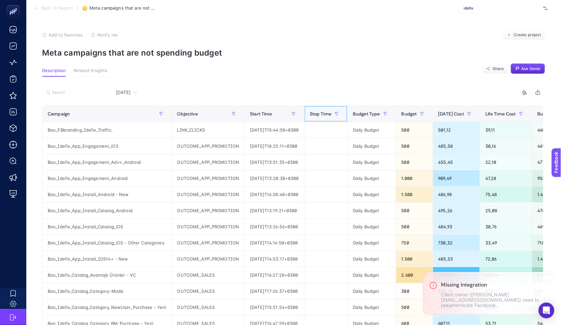
click at [328, 118] on div "Stop Time" at bounding box center [326, 113] width 32 height 11
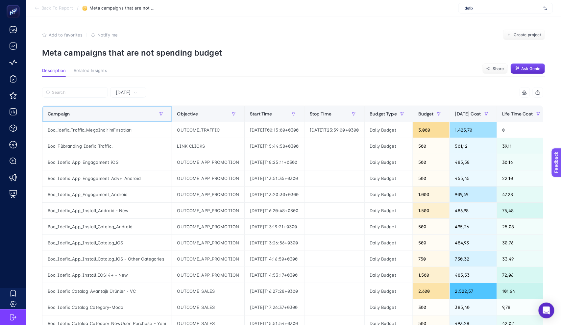
click at [122, 112] on div "Campaign" at bounding box center [107, 113] width 119 height 11
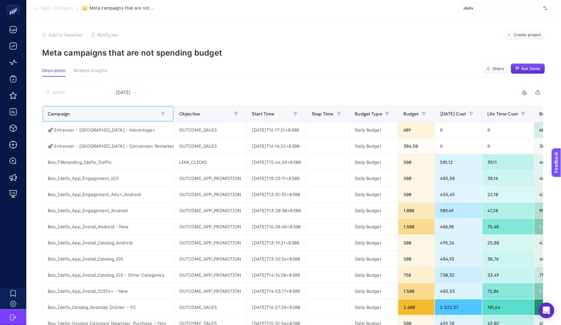
click at [122, 112] on div "Campaign" at bounding box center [108, 113] width 121 height 11
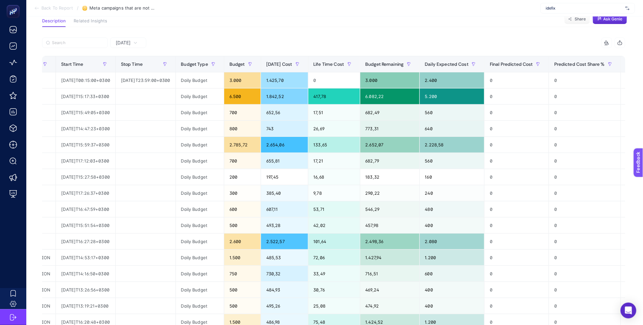
scroll to position [57, 0]
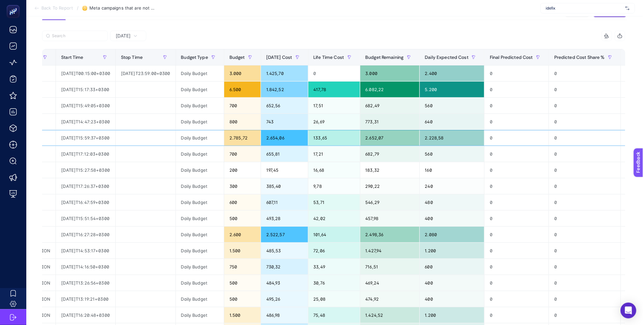
drag, startPoint x: 128, startPoint y: 144, endPoint x: 102, endPoint y: 146, distance: 26.0
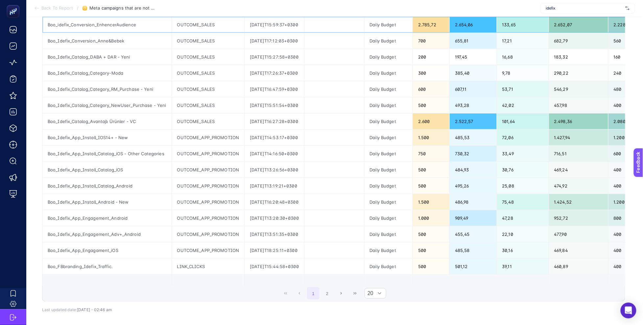
scroll to position [169, 0]
click at [325, 298] on button "2" at bounding box center [327, 294] width 12 height 12
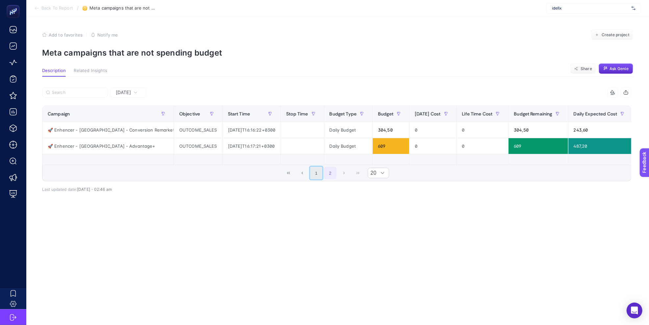
click at [316, 179] on button "1" at bounding box center [316, 173] width 12 height 12
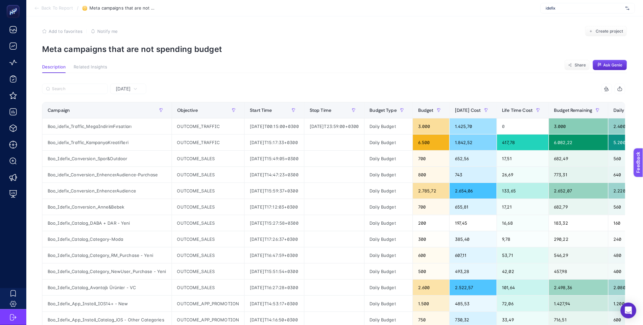
scroll to position [3, 0]
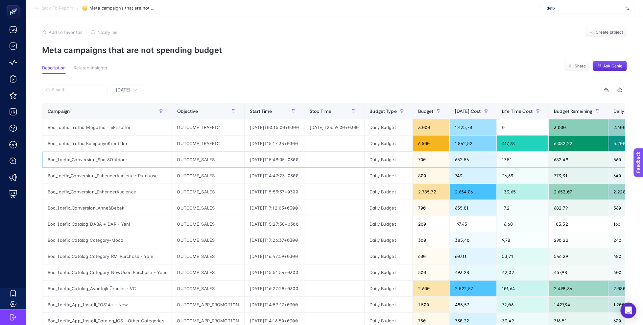
click at [270, 157] on div "2025-07-08T15:49:05+0300" at bounding box center [275, 160] width 60 height 16
click at [273, 183] on div "2025-04-18T14:47:23+0300" at bounding box center [275, 176] width 60 height 16
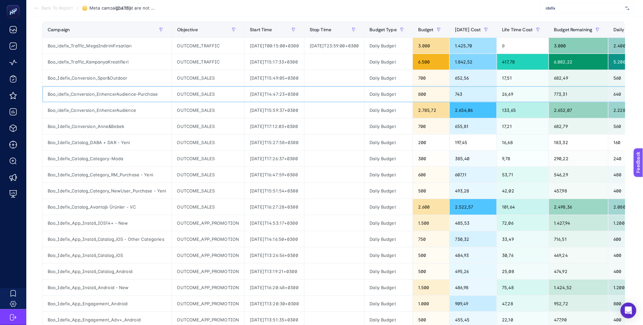
scroll to position [26, 0]
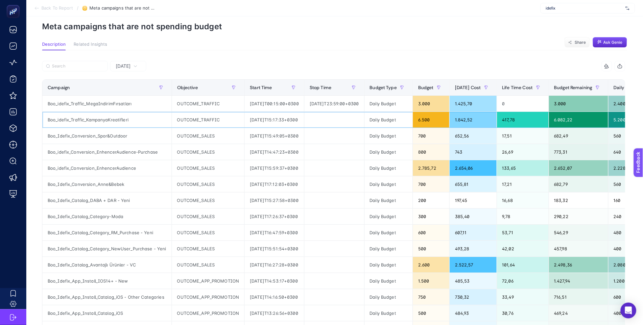
click at [293, 121] on div "2024-05-13T15:17:33+0300" at bounding box center [275, 120] width 60 height 16
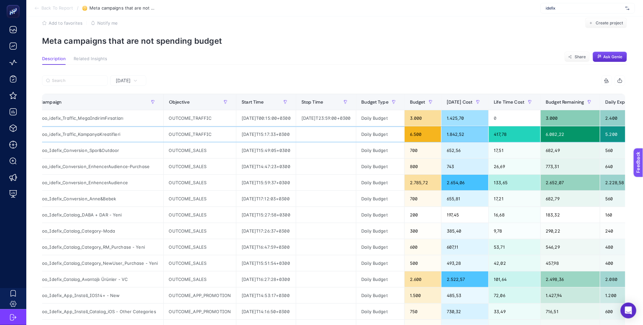
scroll to position [9, 0]
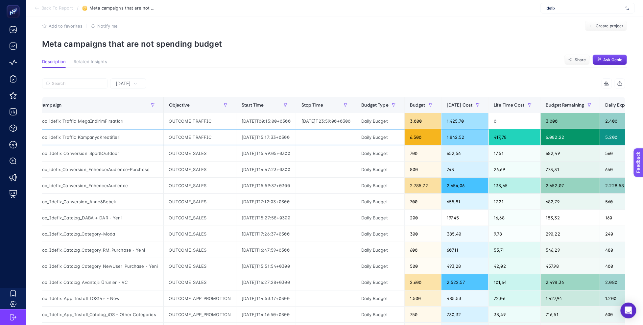
click at [293, 139] on div "2024-05-13T15:17:33+0300" at bounding box center [266, 137] width 60 height 16
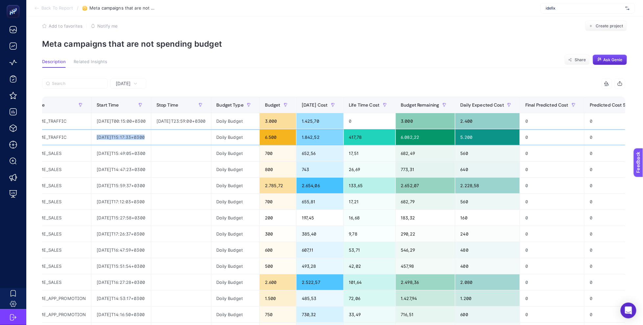
scroll to position [0, 154]
click at [287, 138] on div "6.500" at bounding box center [277, 137] width 36 height 16
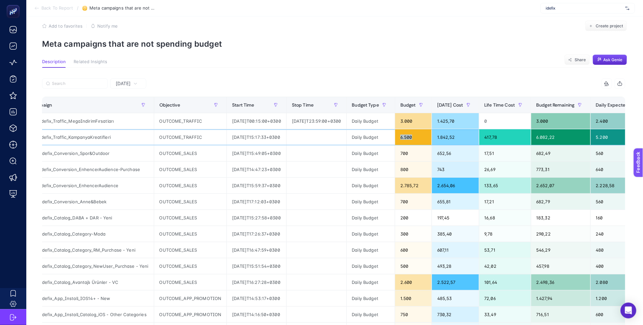
scroll to position [0, 12]
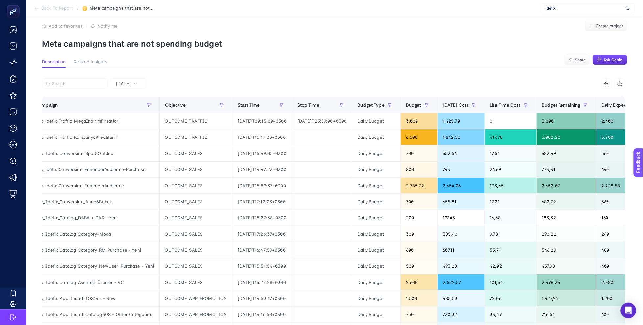
click at [131, 81] on span "Yesterday" at bounding box center [123, 83] width 15 height 7
click at [166, 85] on div at bounding box center [188, 85] width 292 height 14
click at [110, 139] on div "Boo_idefix_Traffic_KampanyaKreatifleri" at bounding box center [94, 137] width 129 height 16
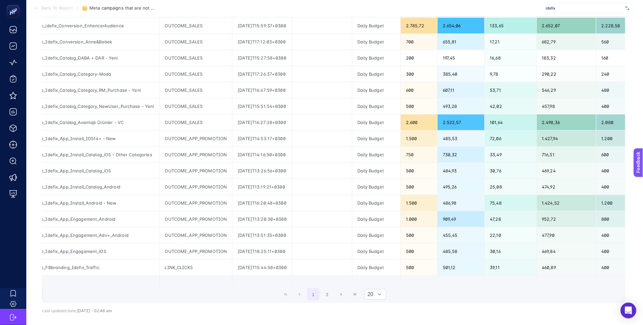
scroll to position [167, 0]
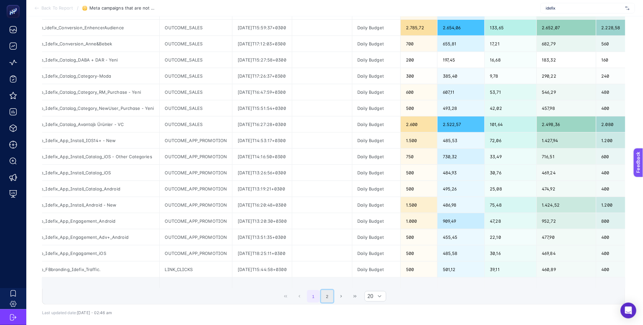
click at [327, 302] on button "2" at bounding box center [327, 296] width 12 height 12
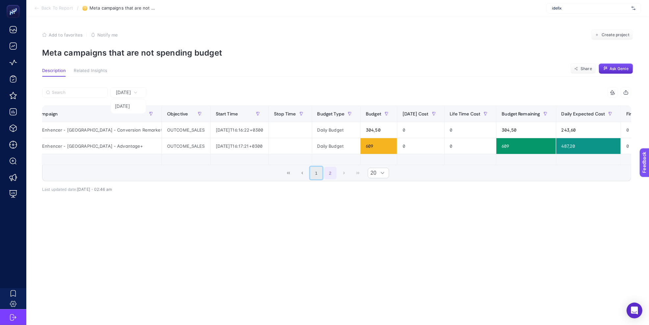
click at [320, 178] on button "1" at bounding box center [316, 173] width 12 height 12
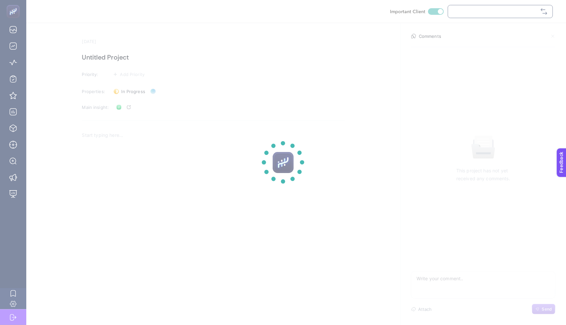
checkbox input "true"
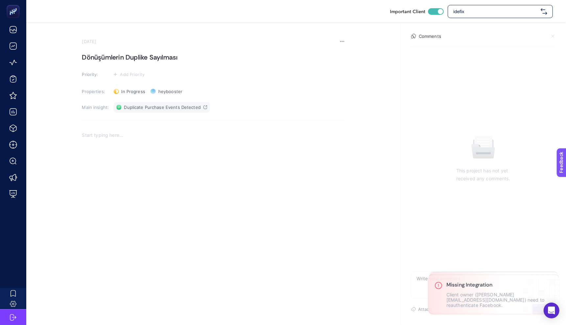
click at [150, 110] on link "Duplicate Purchase Events Detected" at bounding box center [162, 107] width 96 height 11
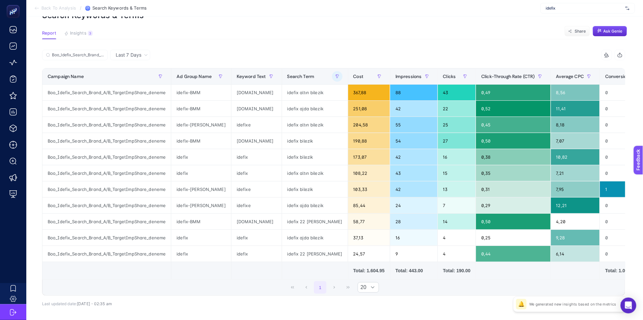
drag, startPoint x: 346, startPoint y: 272, endPoint x: 382, endPoint y: 279, distance: 37.3
click at [384, 279] on div "Campaign Name Ad Group Name Keyword Text Search Term Cost Impressions Clicks Cl…" at bounding box center [333, 173] width 583 height 211
click at [190, 93] on div "idefix-BMM" at bounding box center [201, 92] width 60 height 16
click at [189, 116] on div "idefix-BMM" at bounding box center [201, 109] width 60 height 16
click at [186, 130] on div "idefix-[PERSON_NAME]" at bounding box center [201, 125] width 60 height 16
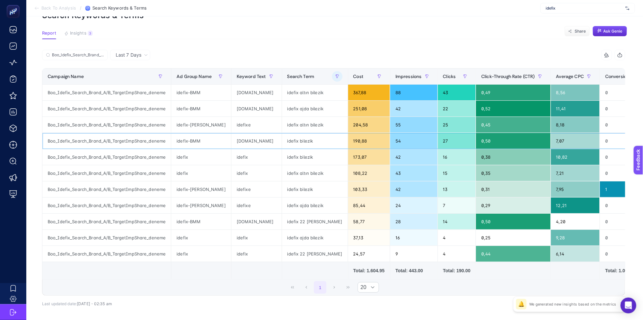
click at [183, 143] on div "idefix-BMM" at bounding box center [201, 141] width 60 height 16
click at [194, 109] on div "idefix-BMM" at bounding box center [201, 109] width 60 height 16
click at [195, 96] on div "idefix-BMM" at bounding box center [201, 92] width 60 height 16
click at [194, 107] on div "idefix-BMM" at bounding box center [201, 109] width 60 height 16
click at [194, 133] on div "idefix-BMM" at bounding box center [201, 141] width 60 height 16
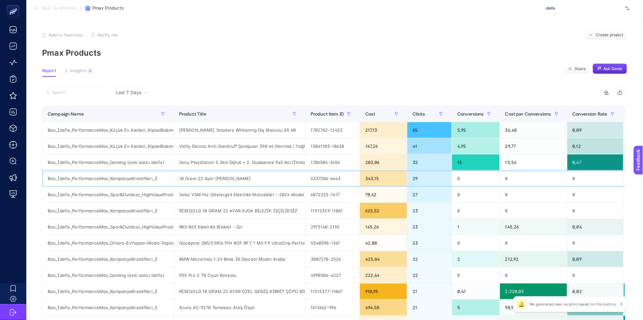
click at [132, 182] on div "Boo_İdefix_PerformanceMax_KampanyaKreatifleri_3" at bounding box center [107, 178] width 131 height 16
copy tr "Boo_İdefix_PerformanceMax_KampanyaKreatifleri_3"
click at [101, 93] on input "Search" at bounding box center [78, 92] width 52 height 5
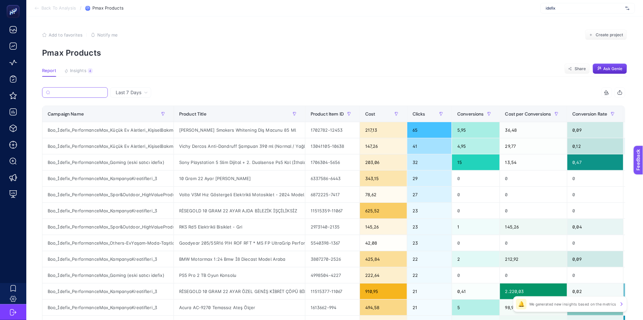
paste input "Boo_İdefix_PerformanceMax_KampanyaKreatifleri_3"
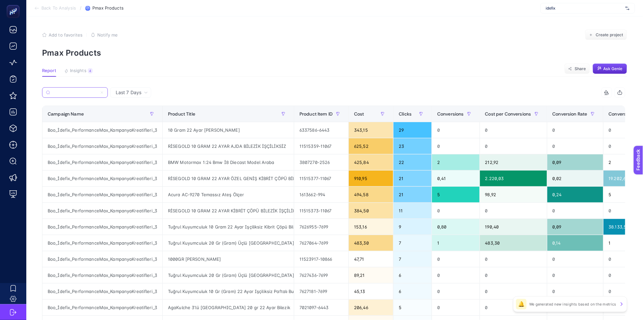
type input "Boo_İdefix_PerformanceMax_KampanyaKreatifleri_3"
